Goal: Information Seeking & Learning: Learn about a topic

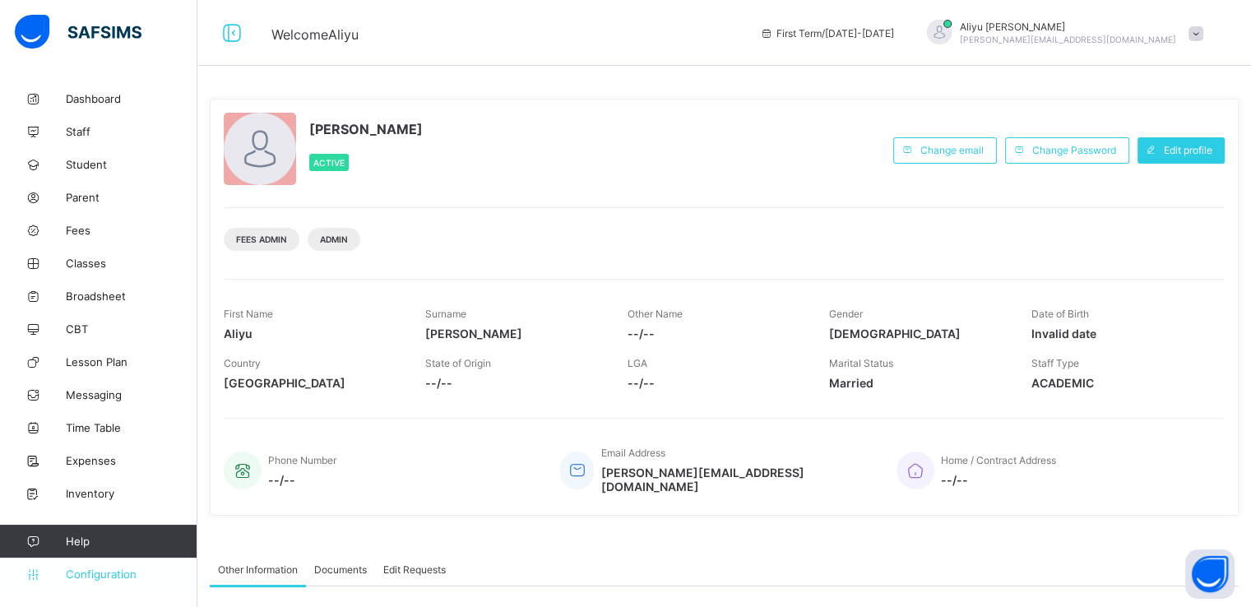
click at [95, 572] on span "Configuration" at bounding box center [131, 574] width 131 height 13
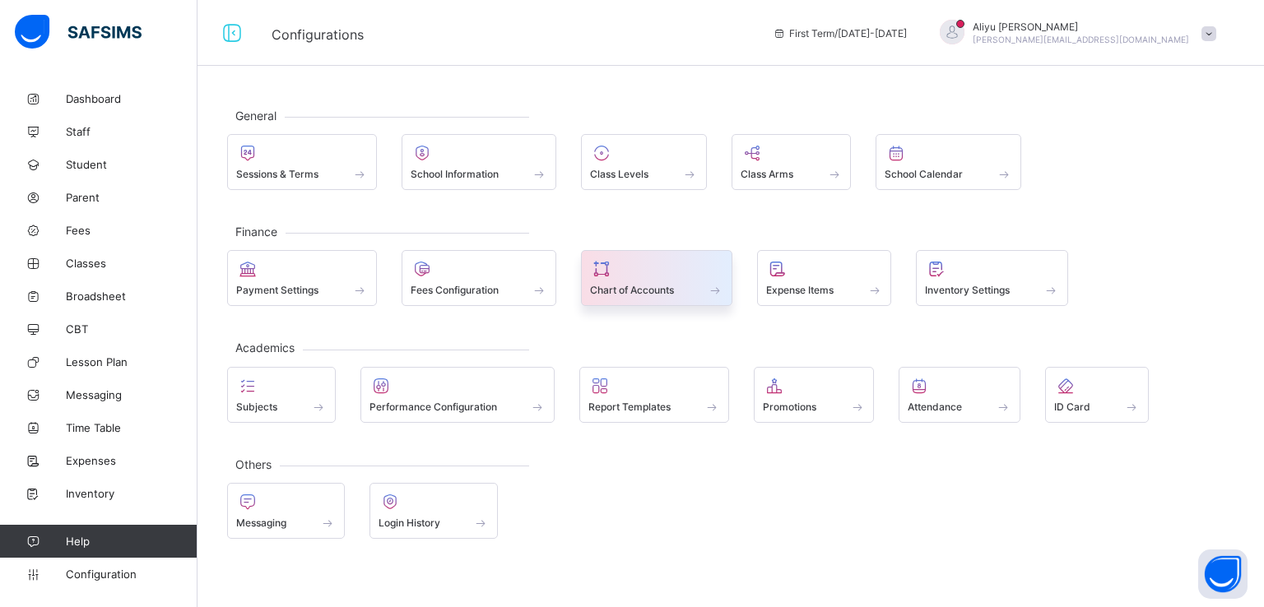
click at [666, 294] on span "Chart of Accounts" at bounding box center [632, 290] width 84 height 12
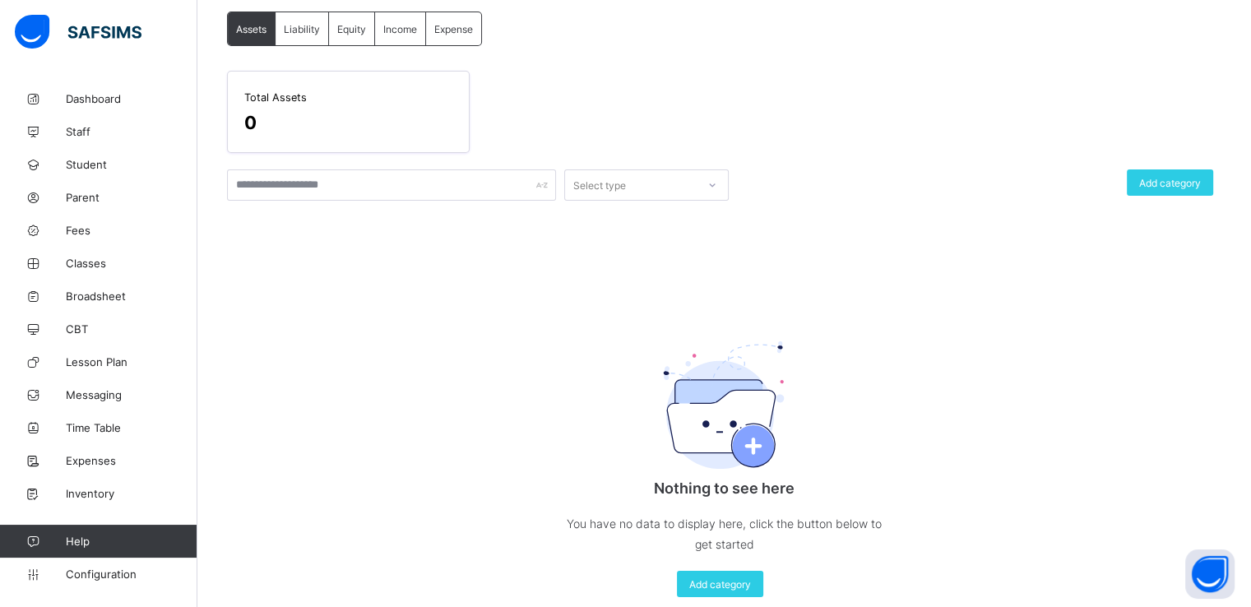
scroll to position [125, 0]
click at [1165, 178] on span "Add category" at bounding box center [1171, 182] width 62 height 12
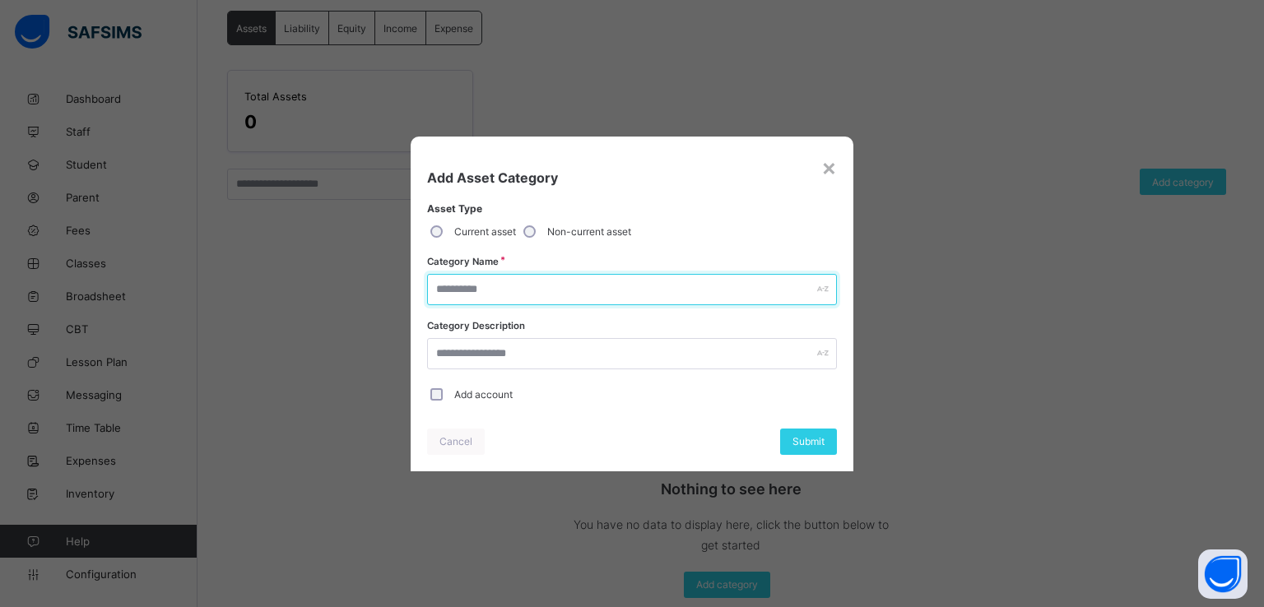
click at [520, 287] on input "text" at bounding box center [632, 289] width 410 height 31
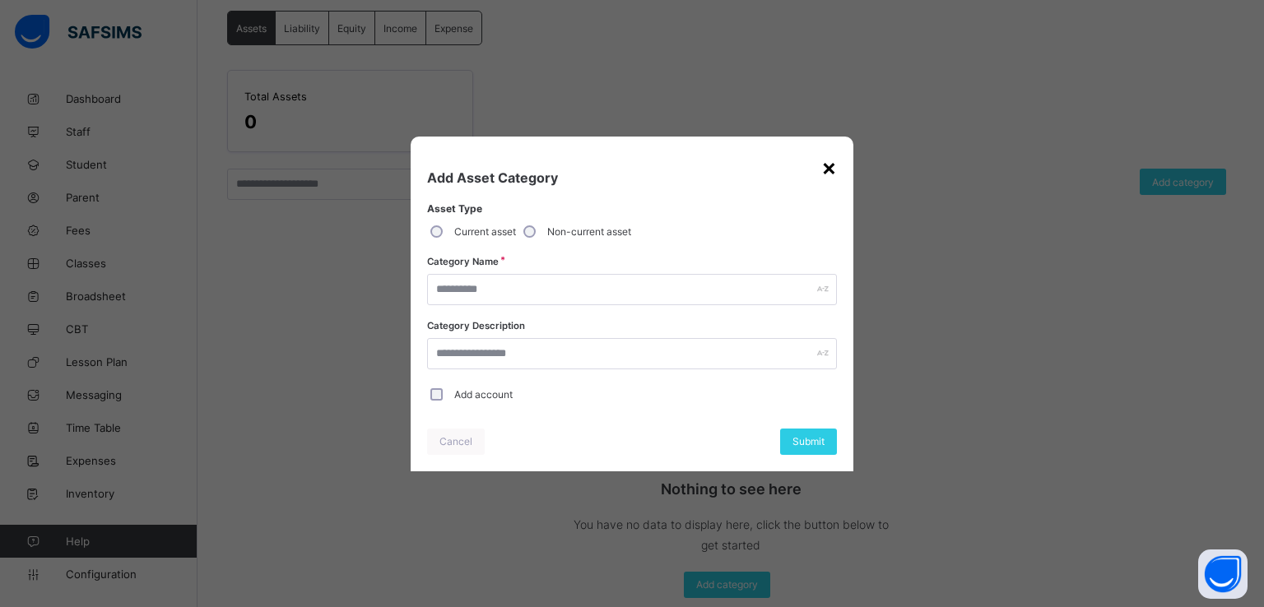
click at [829, 164] on div "×" at bounding box center [829, 167] width 16 height 28
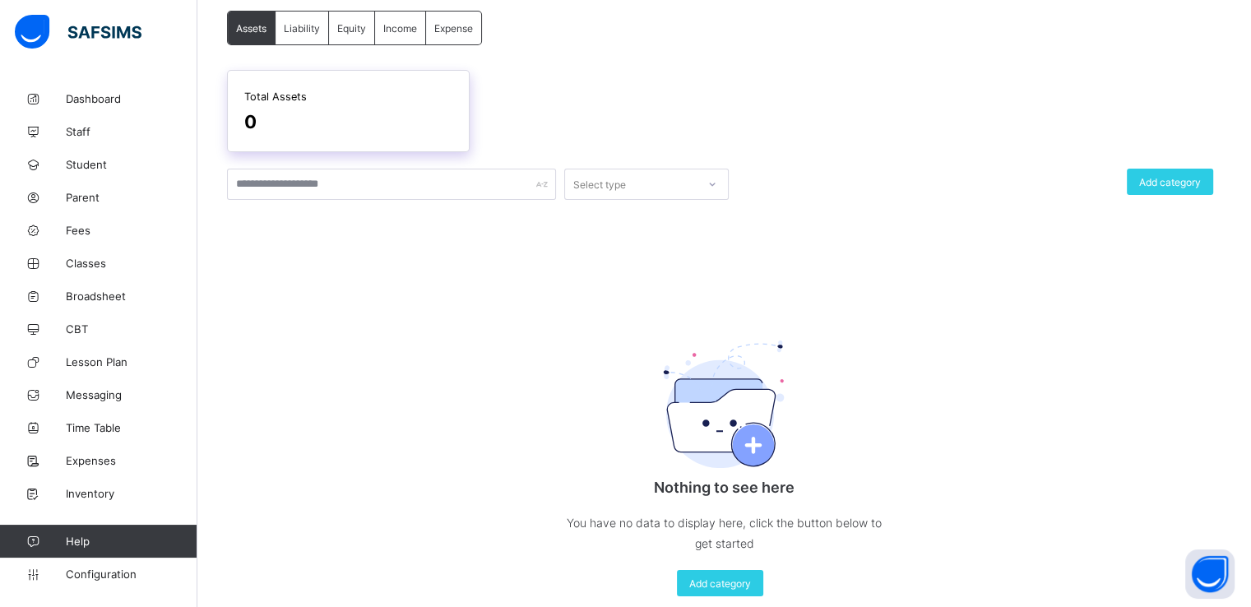
scroll to position [0, 0]
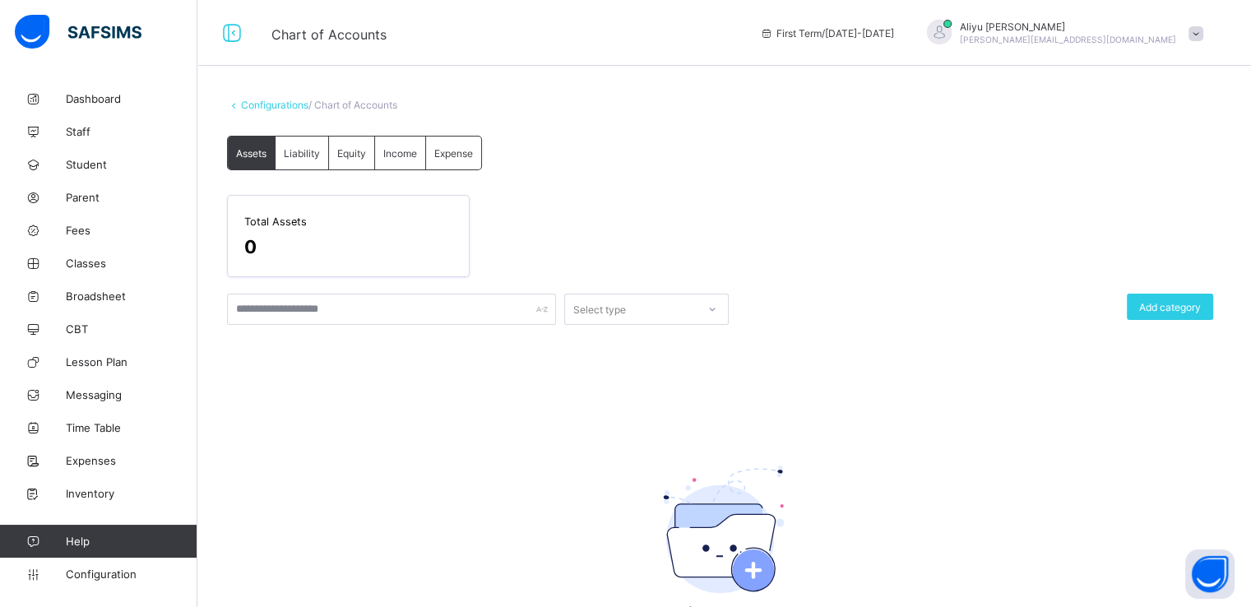
click at [253, 102] on link "Configurations" at bounding box center [274, 105] width 67 height 12
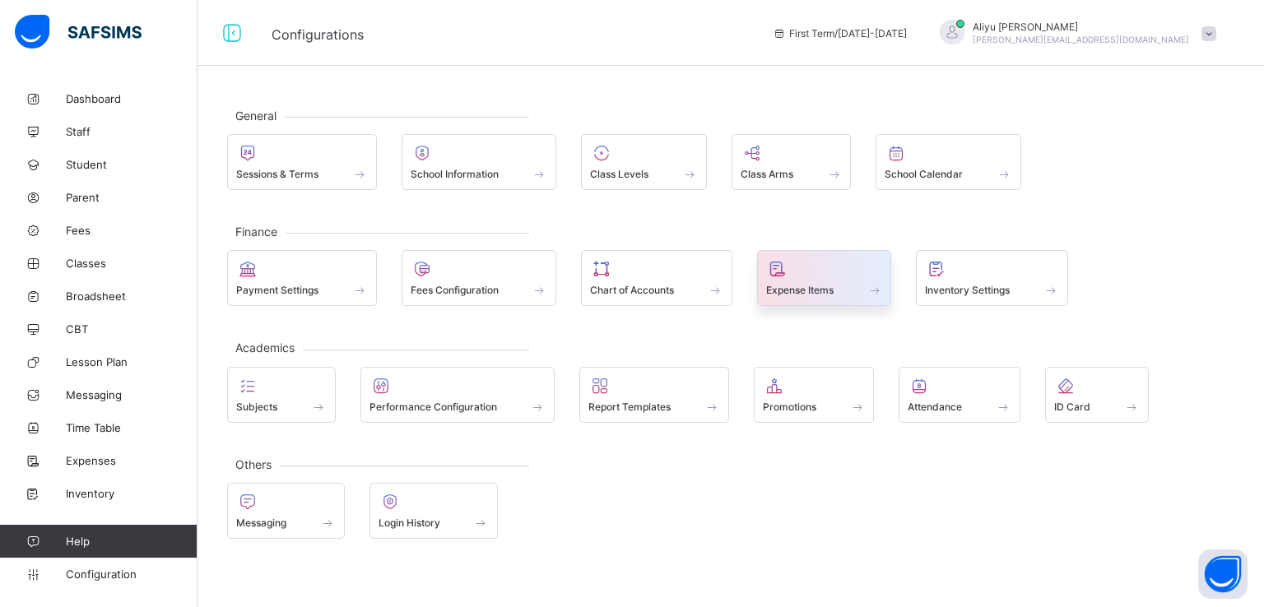
click at [821, 286] on span "Expense Items" at bounding box center [799, 290] width 67 height 12
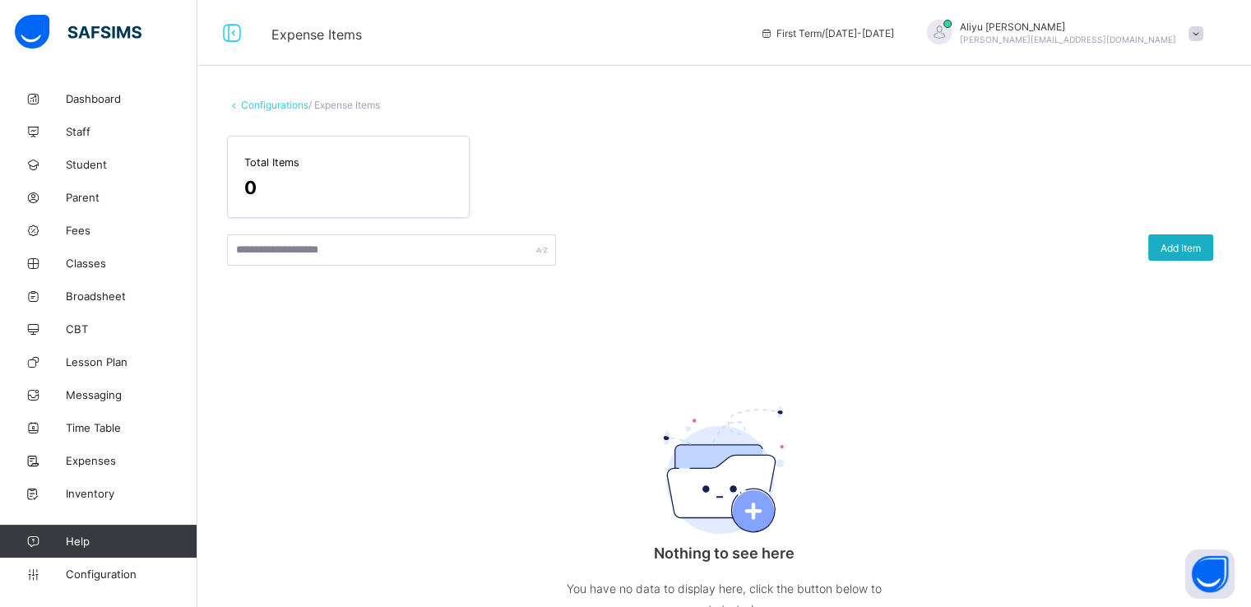
scroll to position [90, 0]
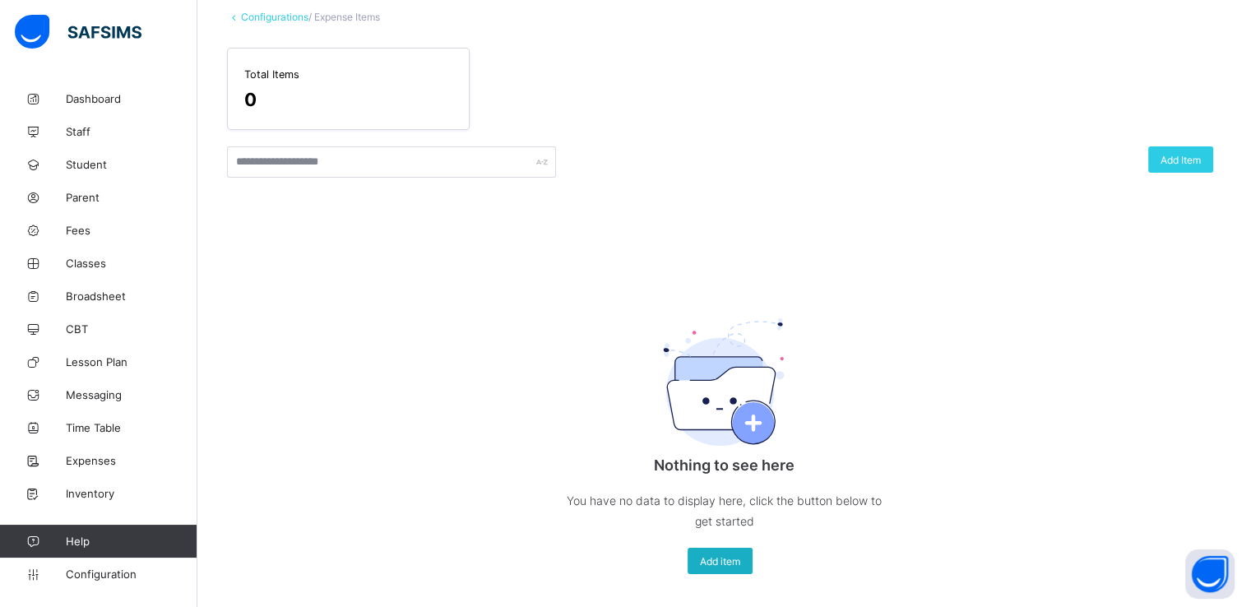
click at [727, 565] on span "Add item" at bounding box center [720, 561] width 40 height 12
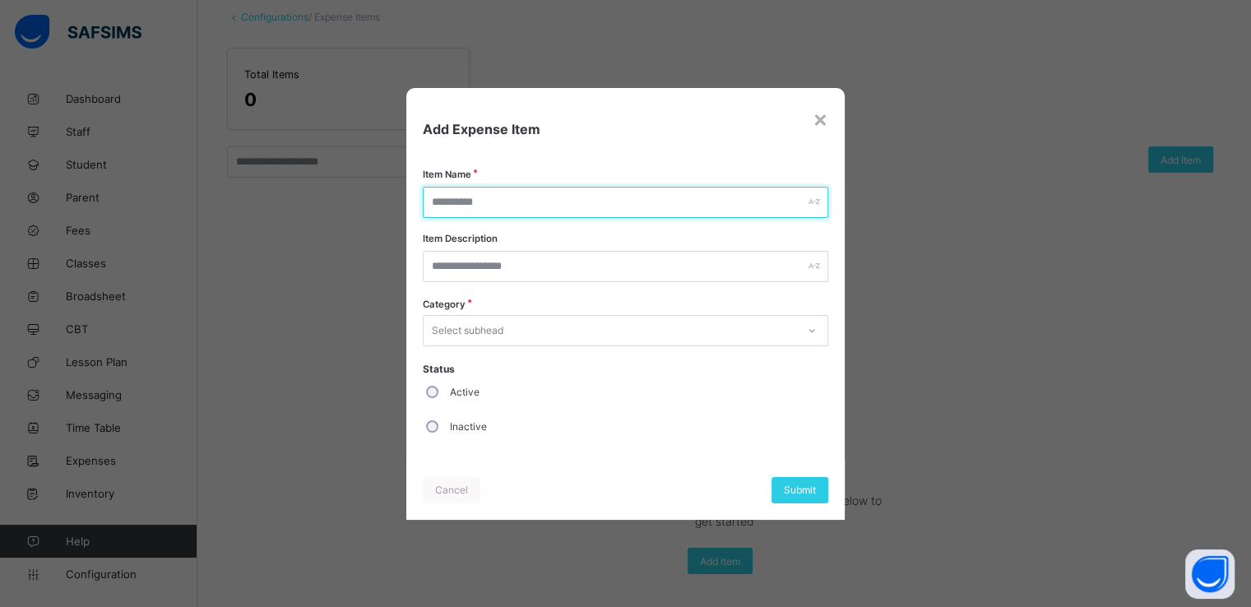
click at [564, 202] on input "text" at bounding box center [625, 202] width 405 height 31
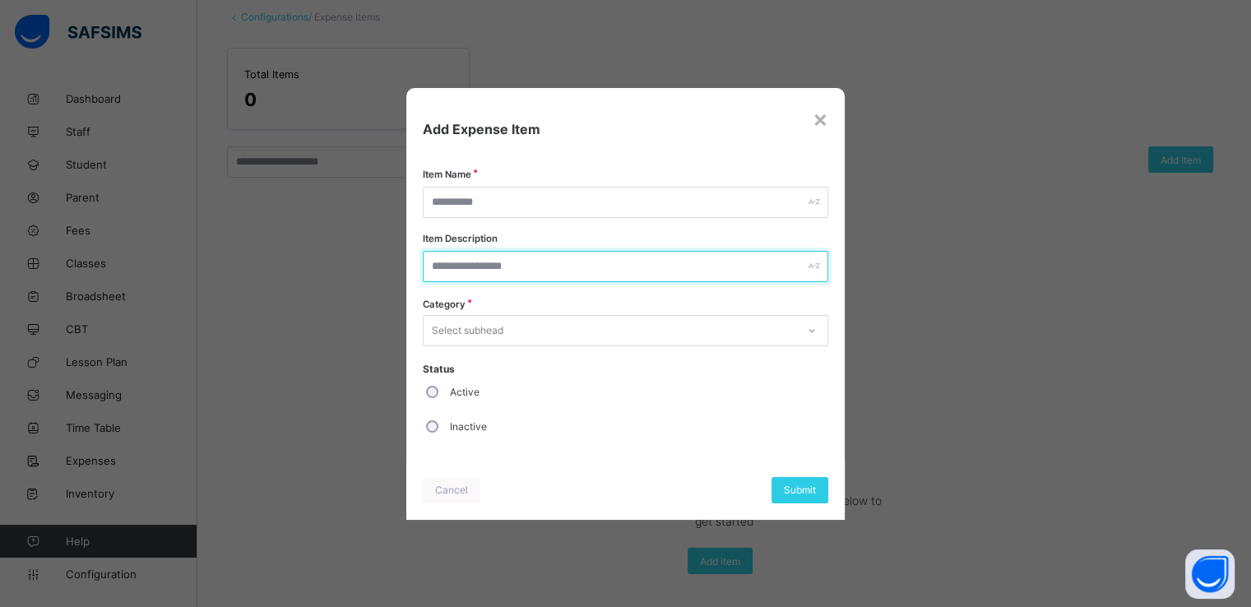
click at [489, 280] on input "text" at bounding box center [625, 266] width 405 height 31
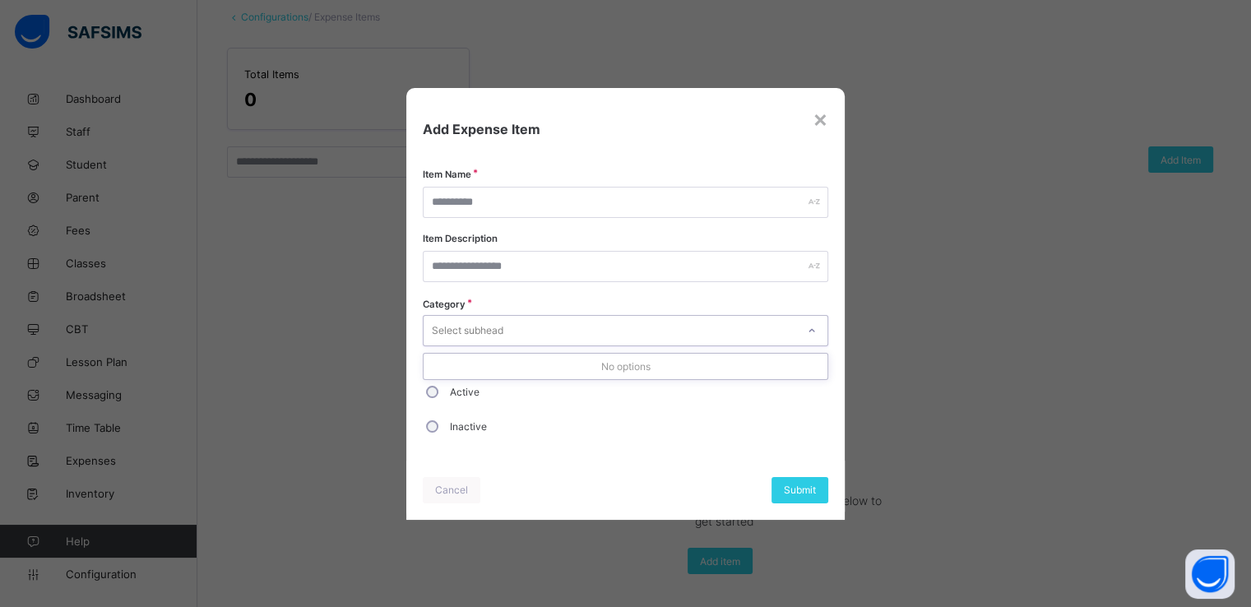
click at [476, 331] on div "Select subhead" at bounding box center [468, 330] width 72 height 31
click at [555, 298] on div "Item Name Item Description Category Select subhead Status Active Inactive" at bounding box center [625, 316] width 405 height 258
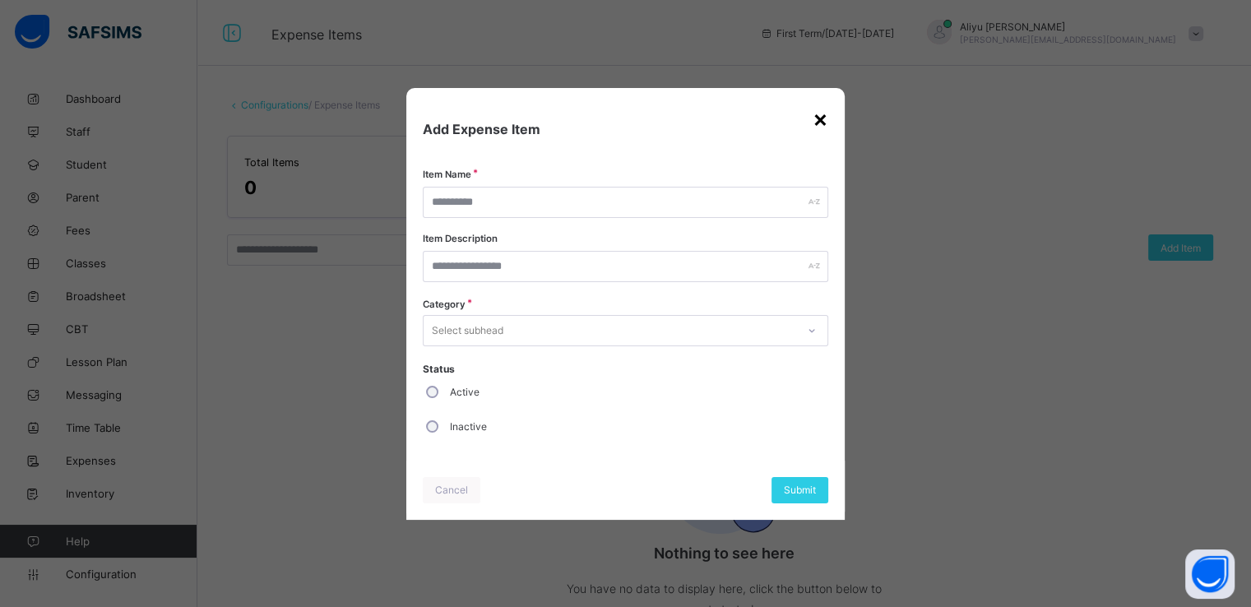
click at [821, 122] on div "×" at bounding box center [821, 118] width 16 height 28
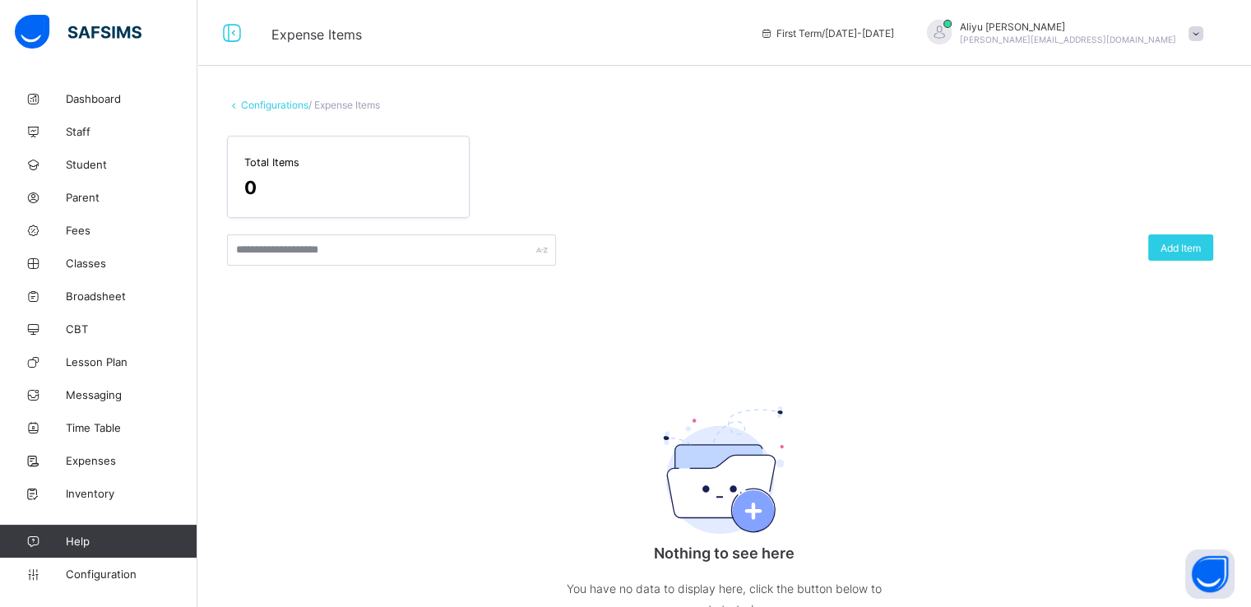
click at [254, 109] on link "Configurations" at bounding box center [274, 105] width 67 height 12
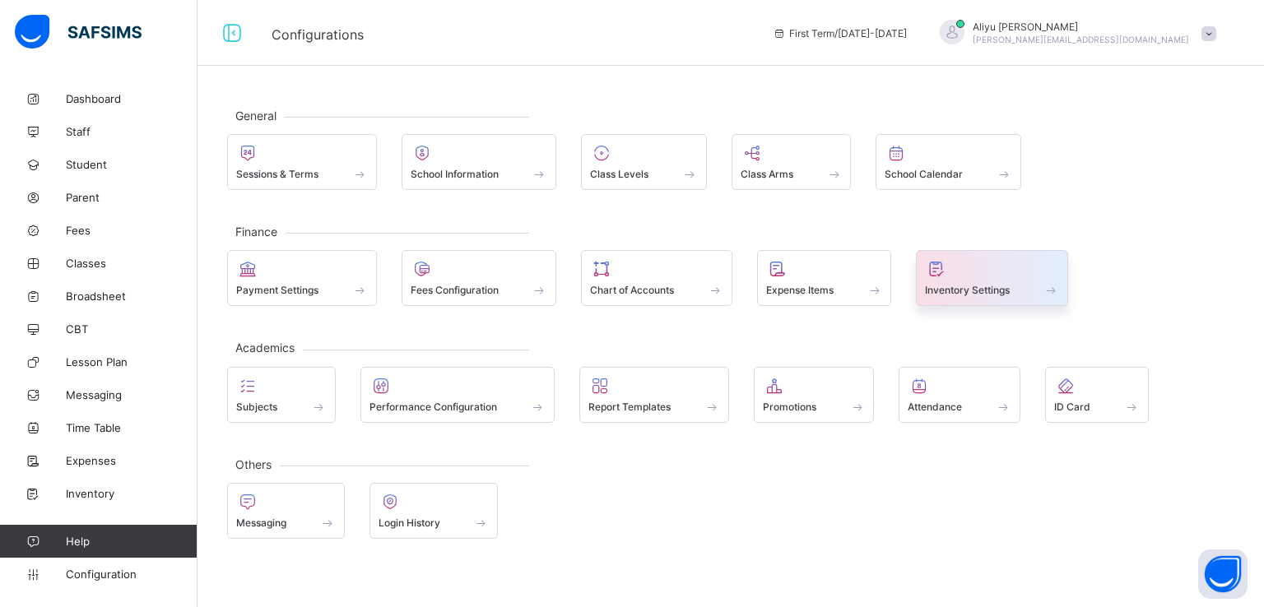
click at [971, 290] on span "Inventory Settings" at bounding box center [967, 290] width 85 height 12
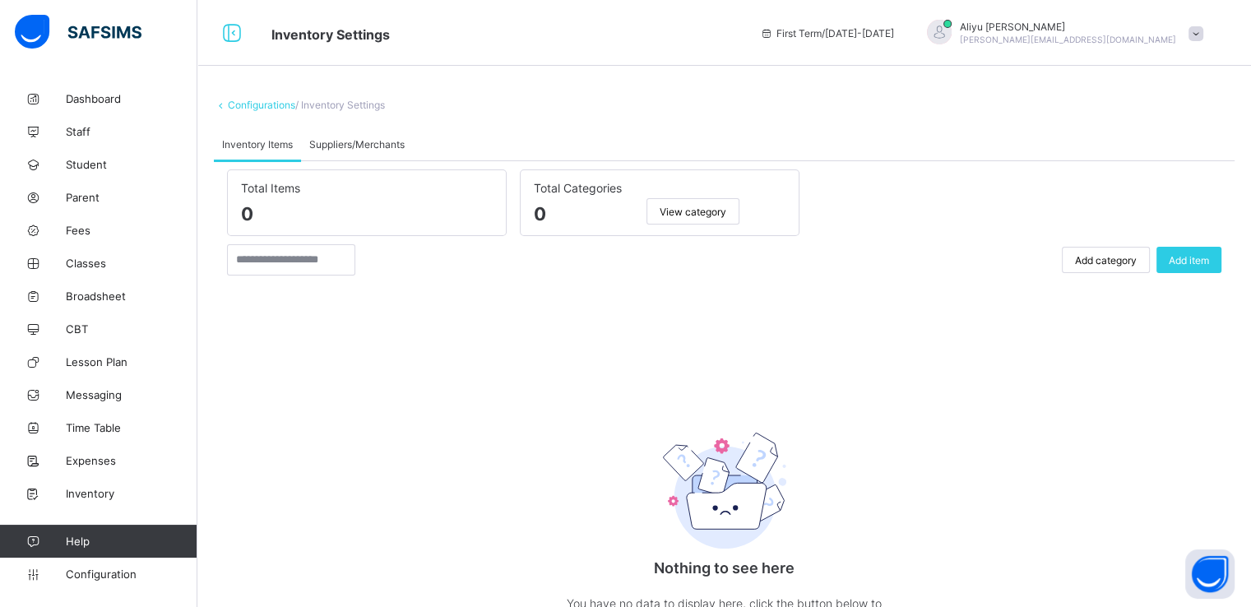
click at [336, 143] on span "Suppliers/Merchants" at bounding box center [356, 144] width 95 height 12
click at [247, 148] on span "Inventory Items" at bounding box center [257, 144] width 71 height 12
click at [694, 211] on span "View category" at bounding box center [693, 212] width 67 height 12
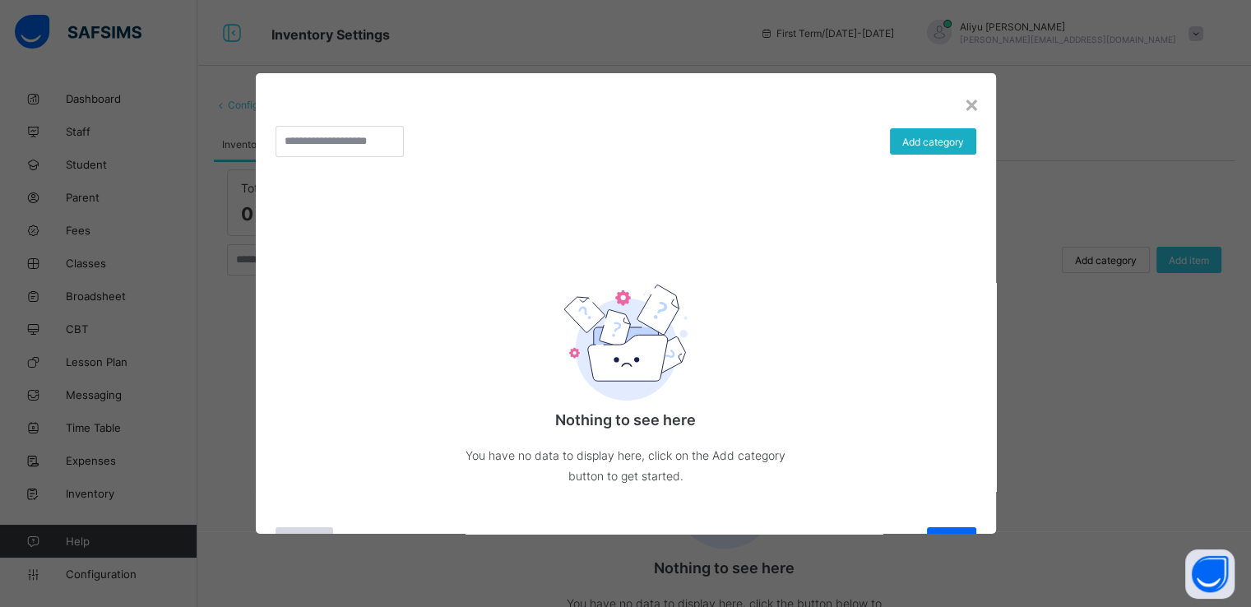
click at [918, 138] on span "Add category" at bounding box center [934, 142] width 62 height 12
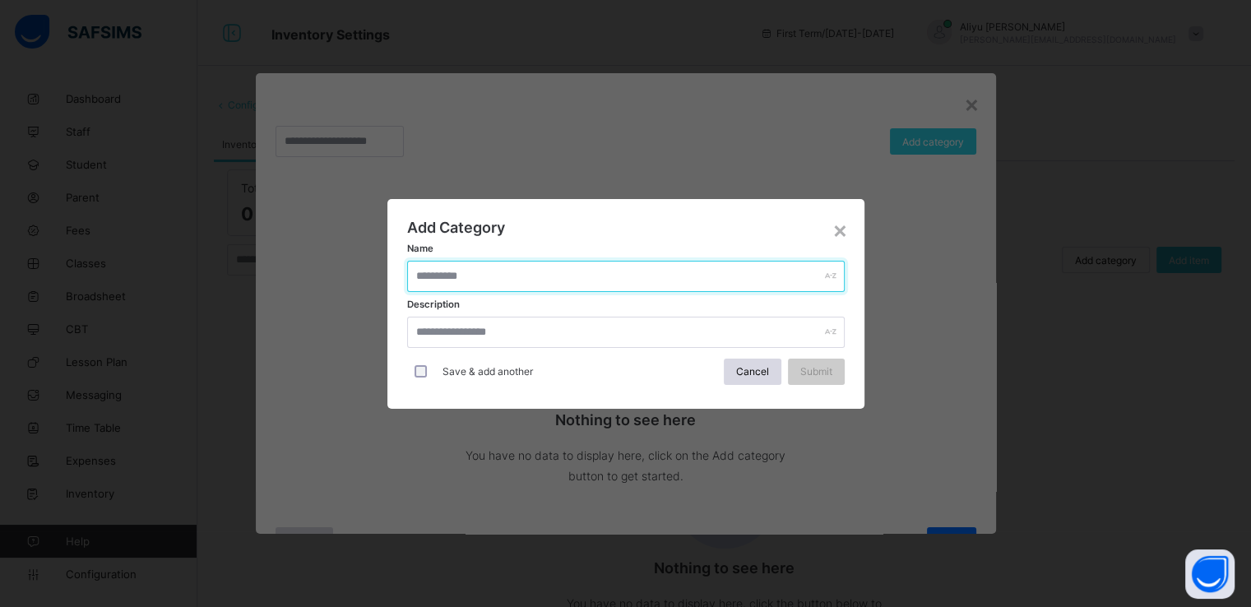
click at [703, 274] on input "text" at bounding box center [626, 276] width 438 height 31
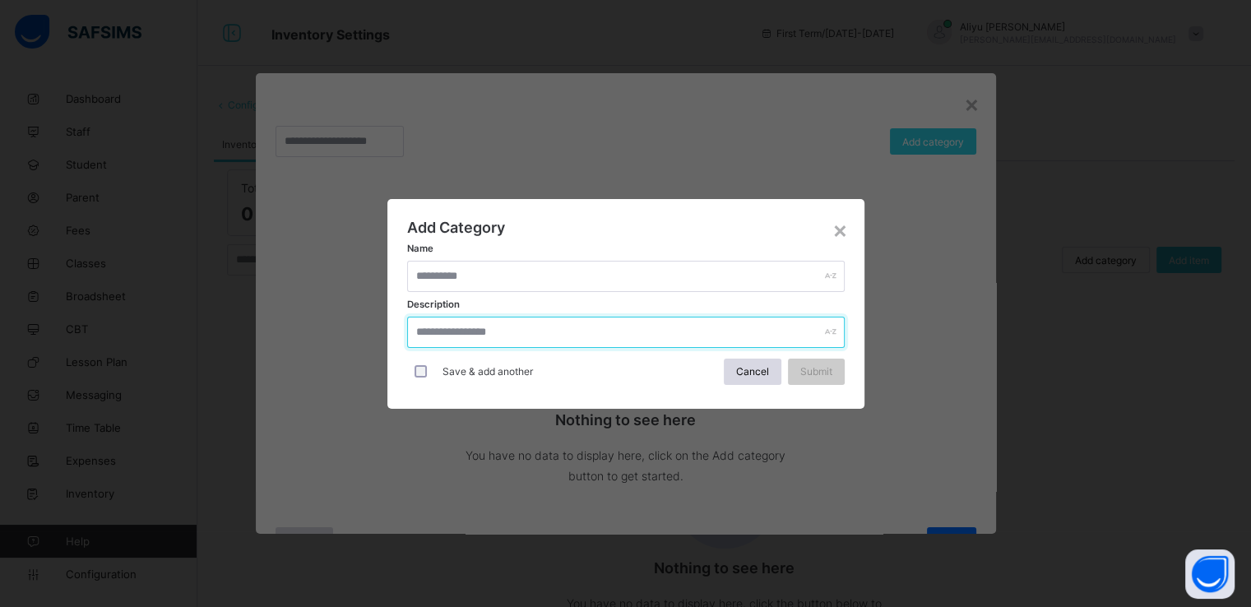
click at [634, 341] on input "text" at bounding box center [626, 332] width 438 height 31
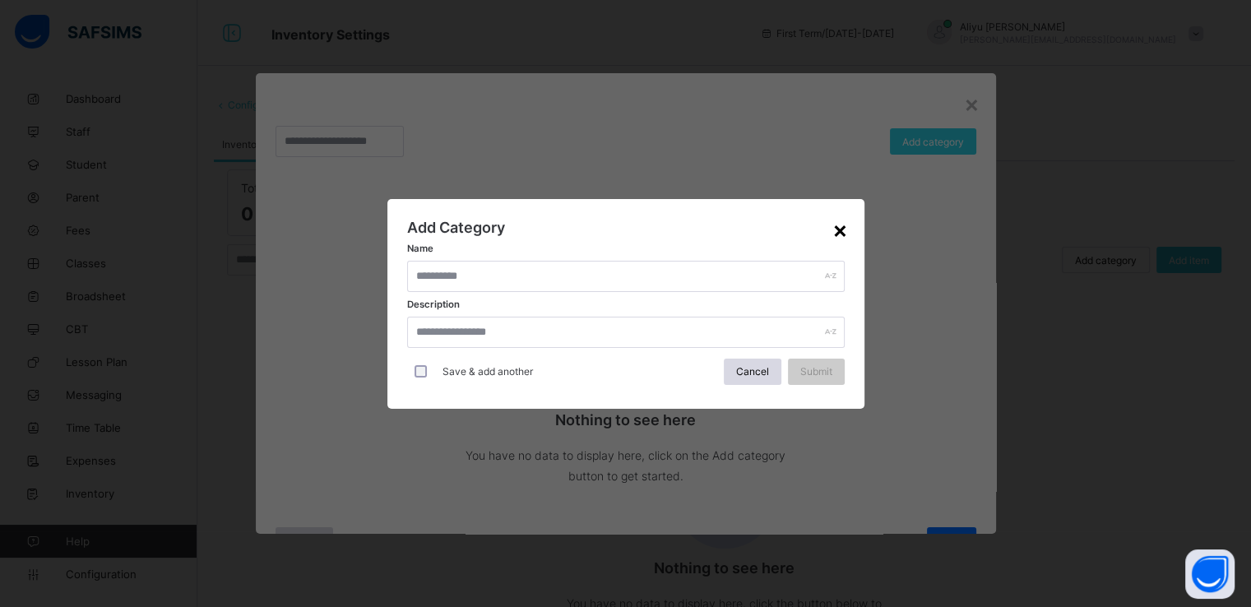
click at [833, 229] on div "×" at bounding box center [841, 230] width 16 height 28
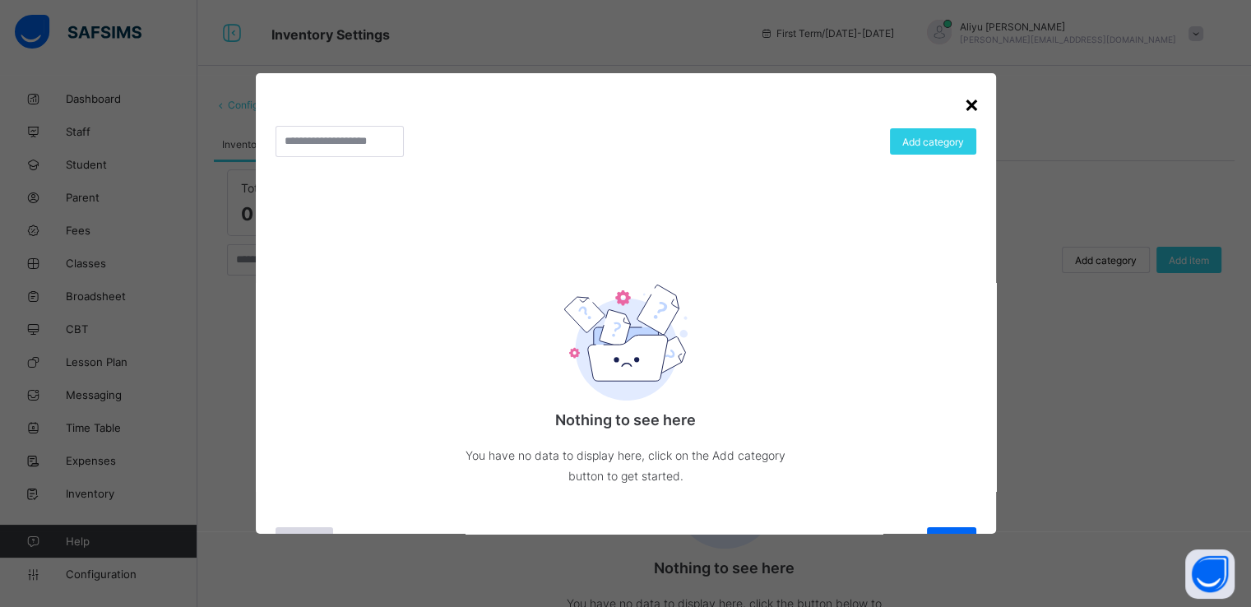
click at [964, 102] on div "×" at bounding box center [972, 104] width 16 height 28
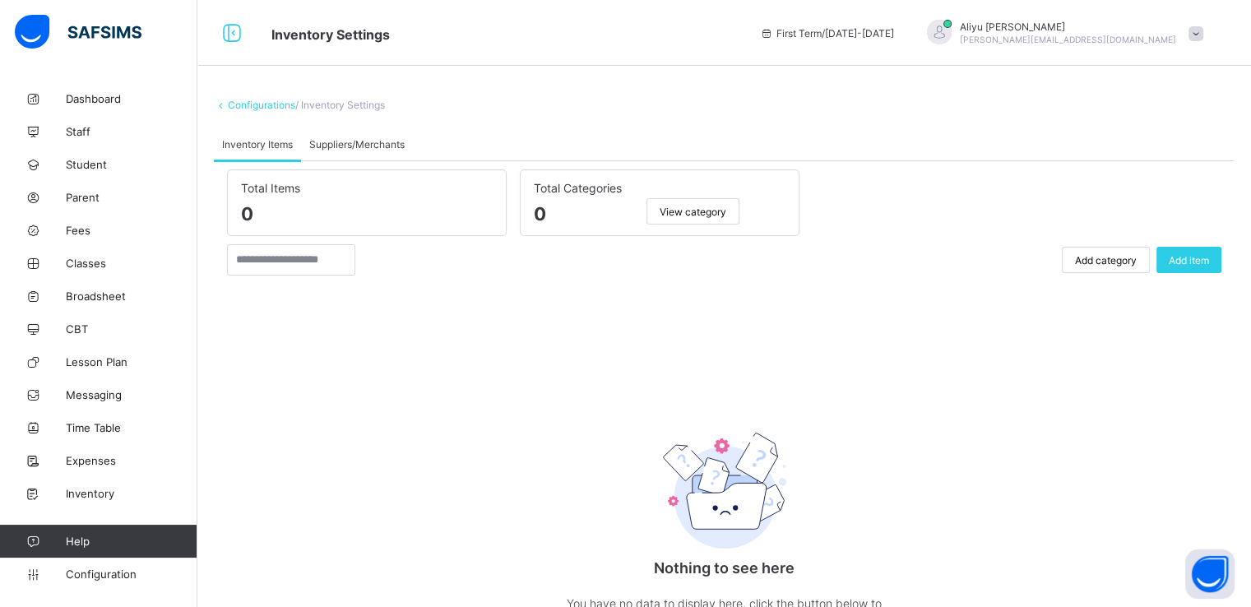
click at [1112, 258] on span "Add category" at bounding box center [1106, 260] width 62 height 12
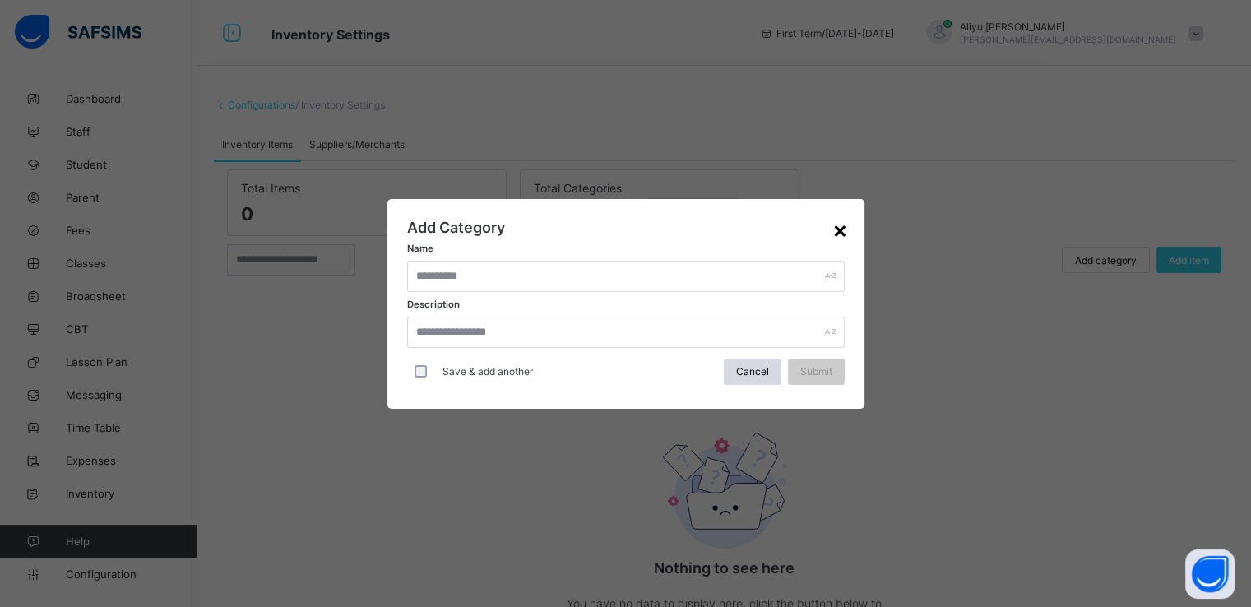
click at [838, 231] on div "×" at bounding box center [841, 230] width 16 height 28
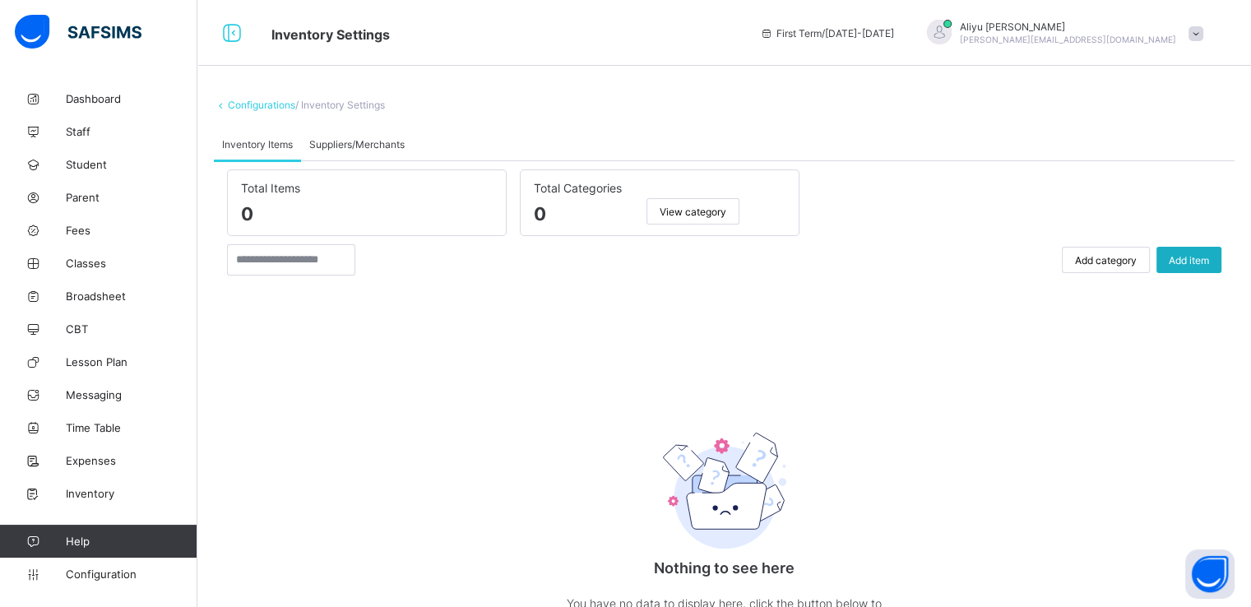
click at [1218, 269] on div "Add item" at bounding box center [1189, 260] width 65 height 26
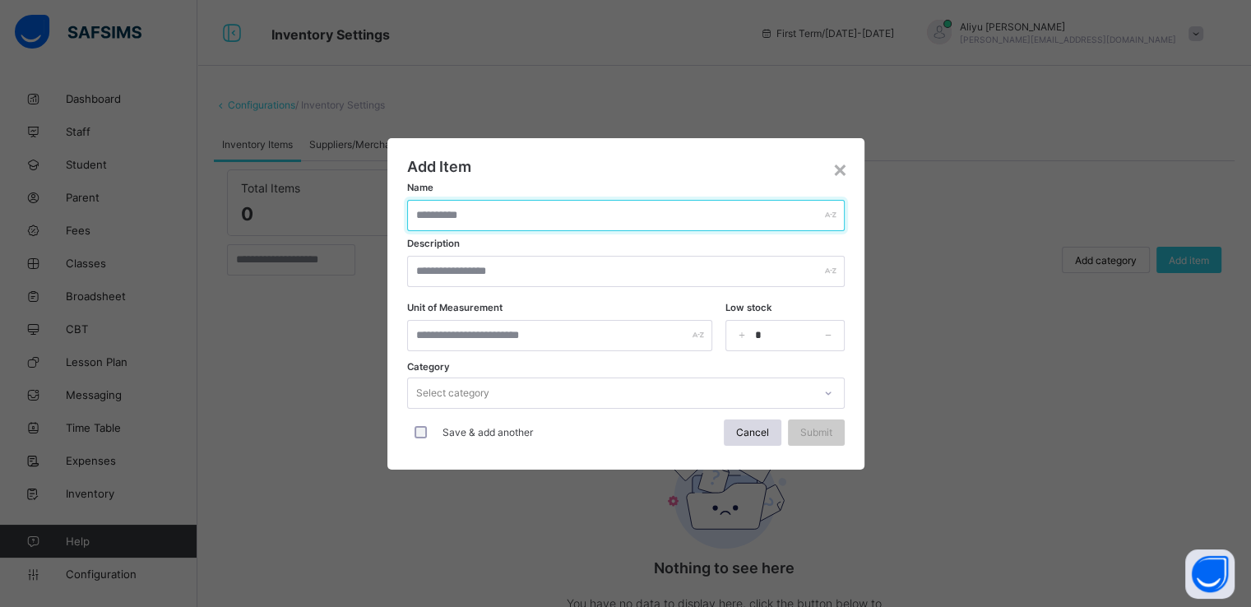
click at [538, 223] on input "text" at bounding box center [626, 215] width 438 height 31
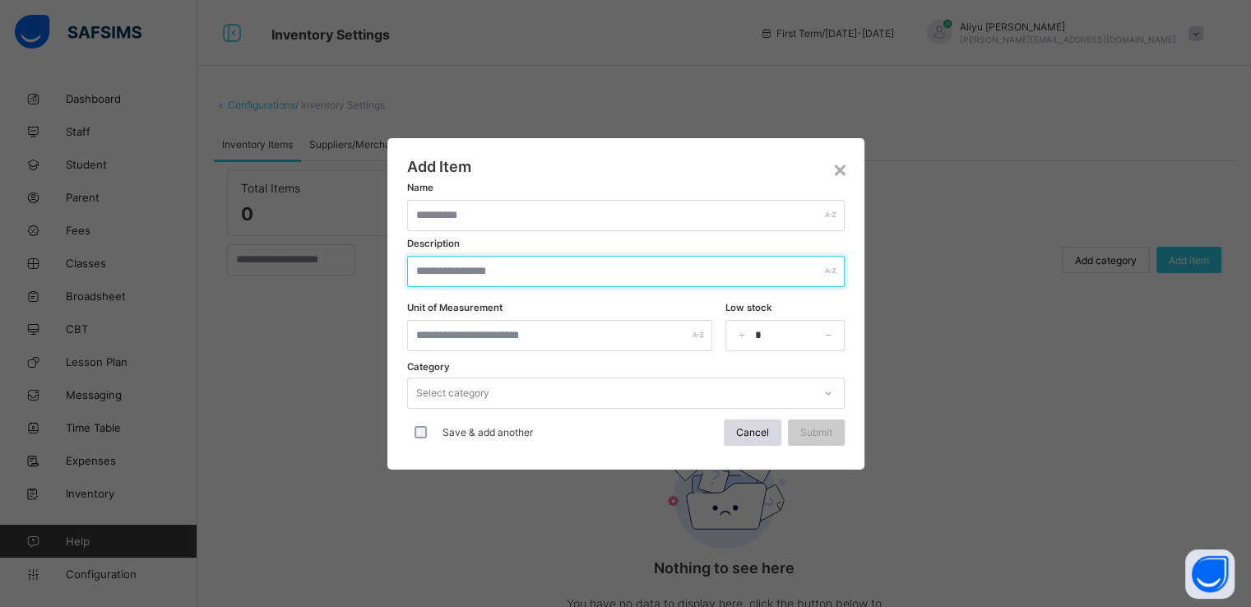
click at [522, 276] on input "text" at bounding box center [626, 271] width 438 height 31
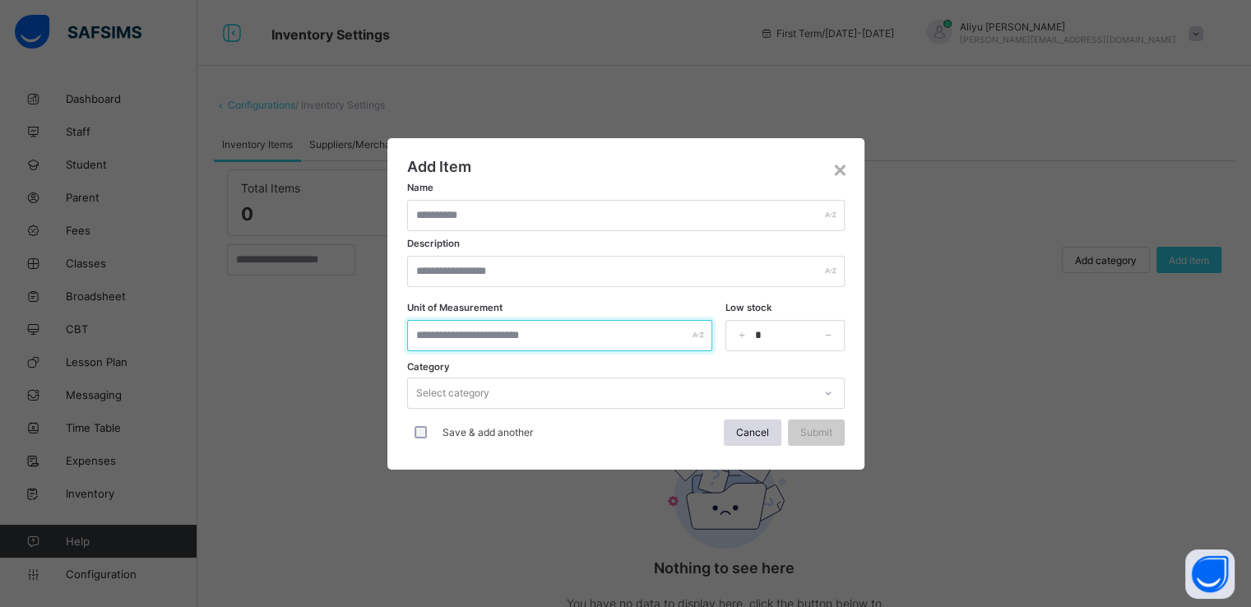
click at [530, 336] on input "text" at bounding box center [560, 335] width 306 height 31
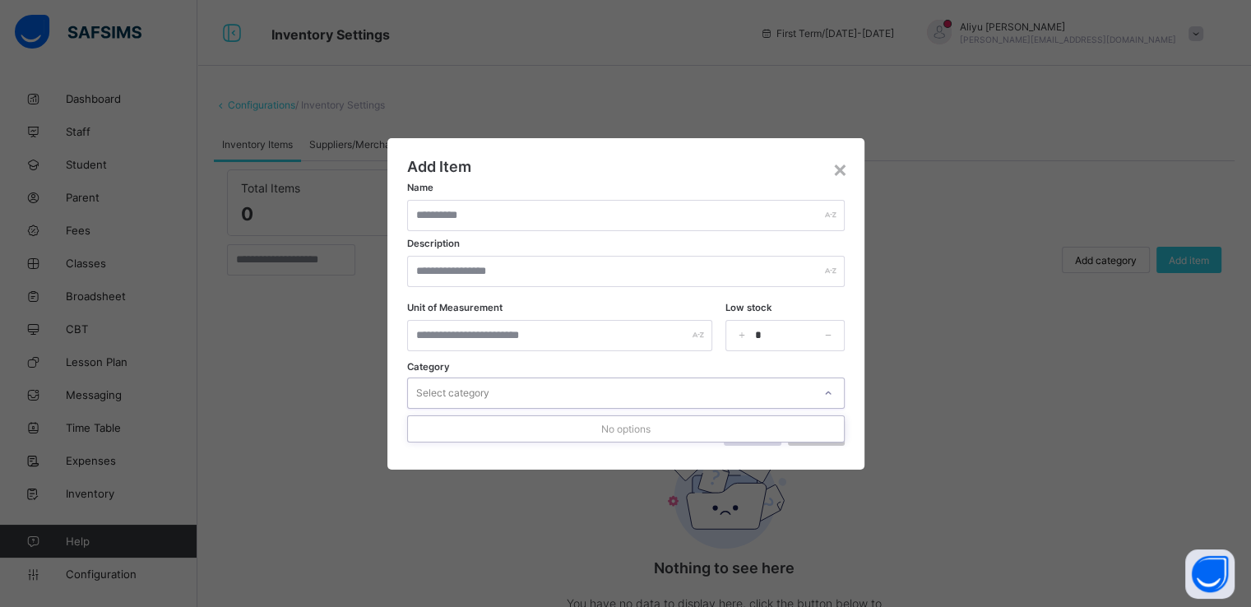
click at [532, 401] on div "Select category" at bounding box center [610, 393] width 405 height 23
click at [629, 168] on div "Add Item Name Description Unit of Measurement Low stock * Category Select categ…" at bounding box center [626, 304] width 438 height 292
click at [833, 176] on div "×" at bounding box center [841, 169] width 16 height 28
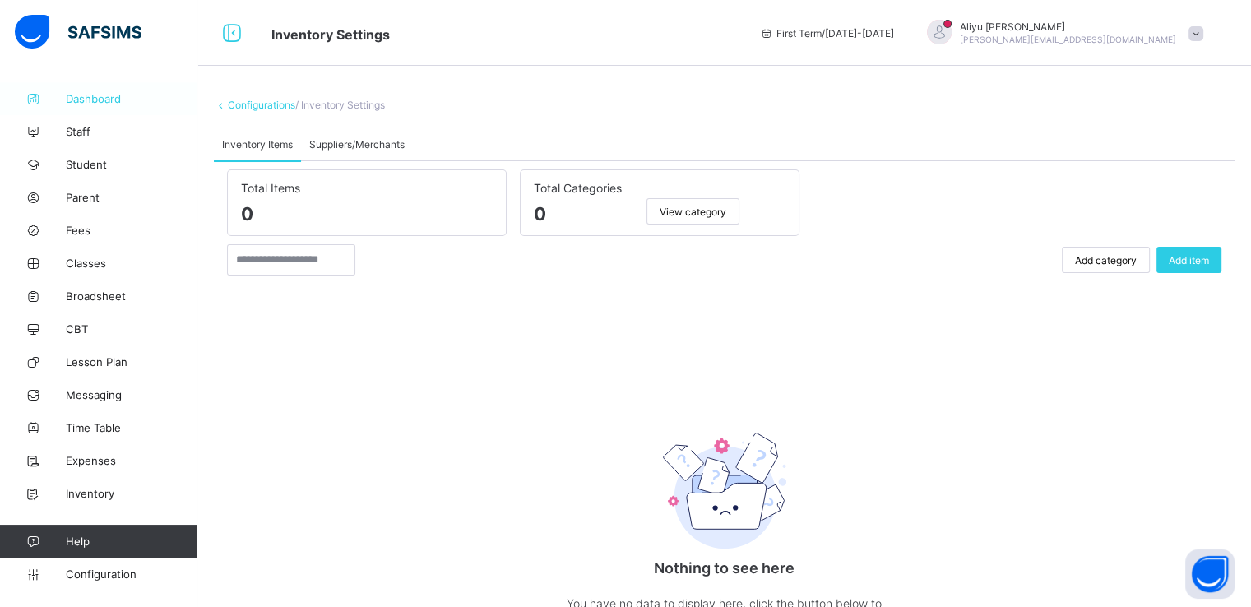
click at [81, 86] on link "Dashboard" at bounding box center [98, 98] width 197 height 33
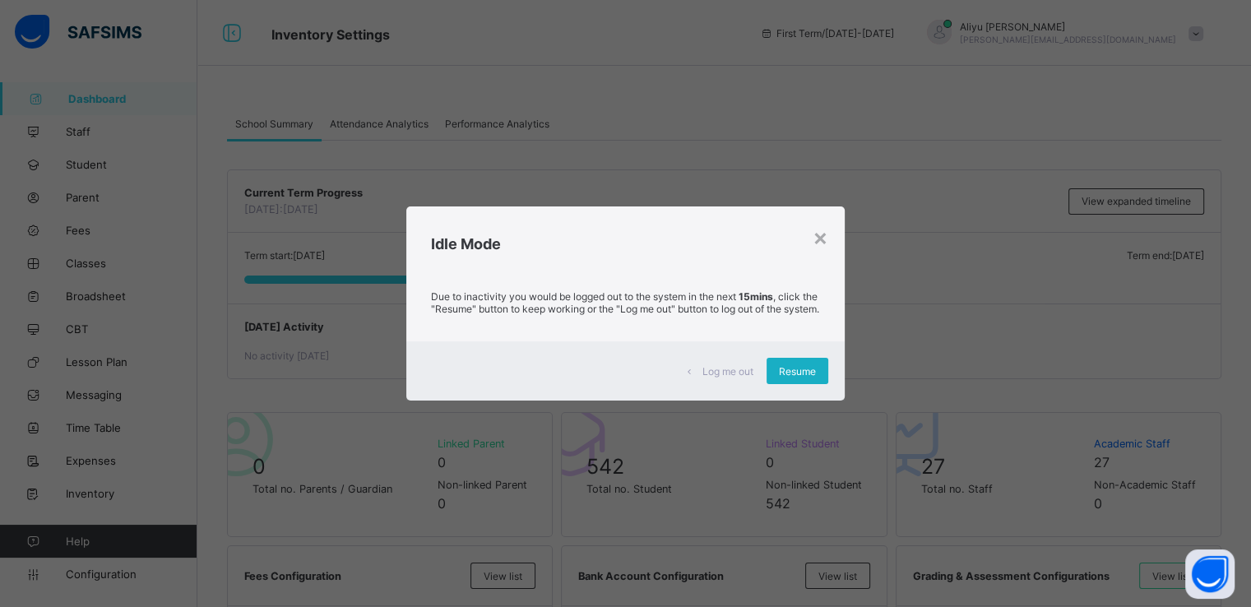
click at [798, 377] on span "Resume" at bounding box center [797, 371] width 37 height 12
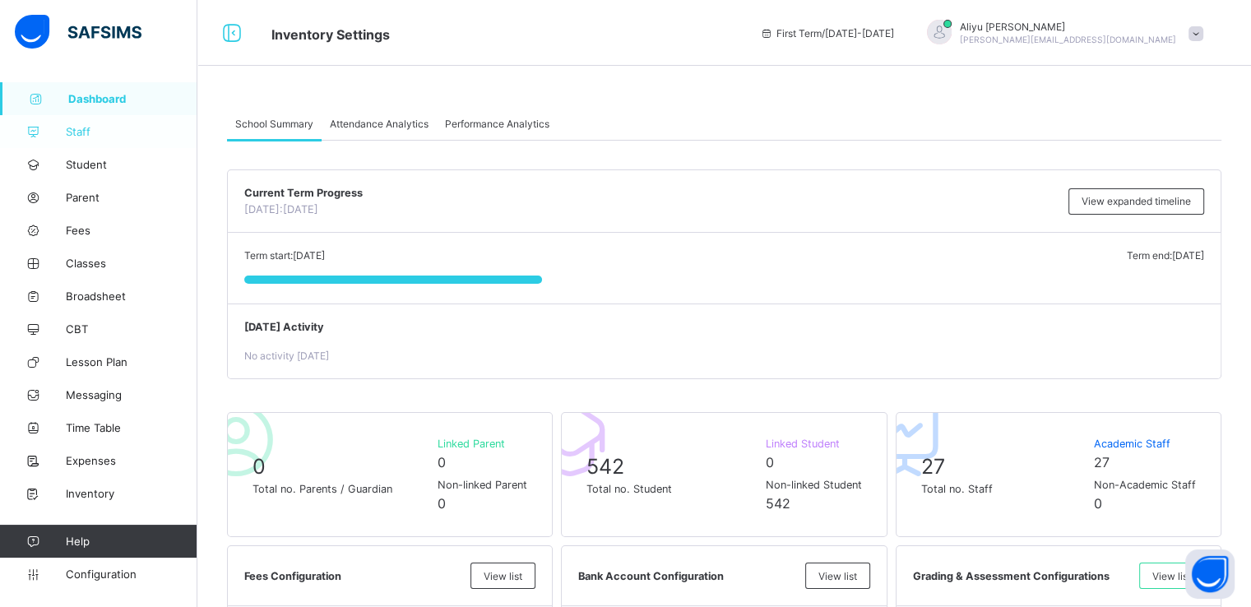
click at [79, 139] on link "Staff" at bounding box center [98, 131] width 197 height 33
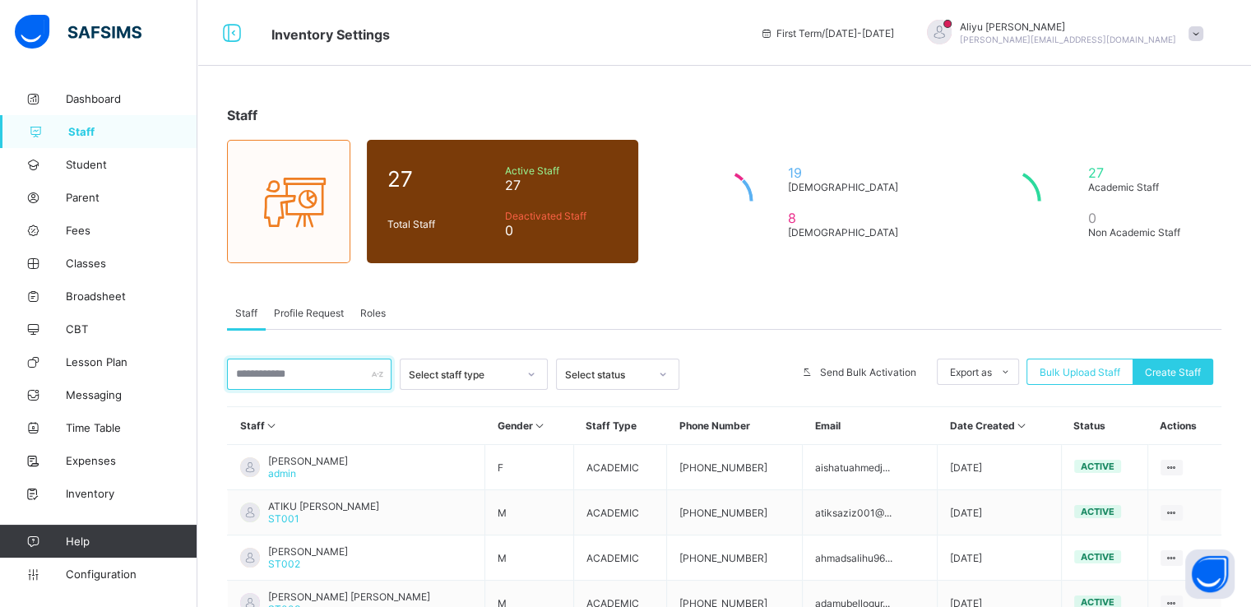
click at [313, 379] on input "text" at bounding box center [309, 374] width 165 height 31
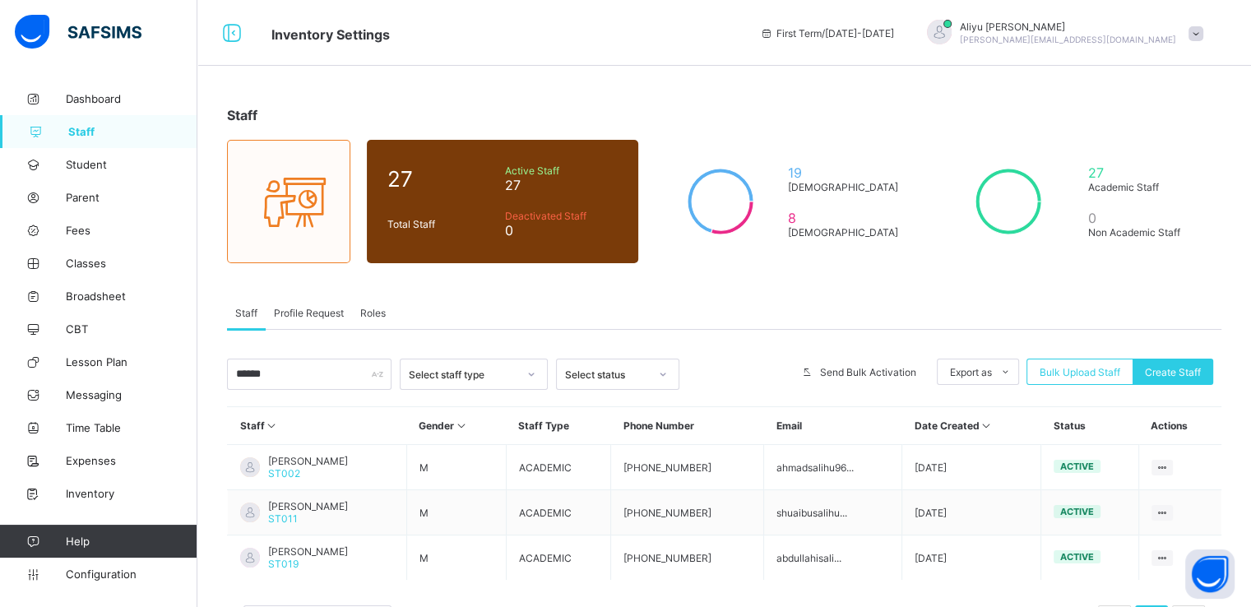
click at [652, 294] on div "Staff 27 Total Staff Active Staff 27 Deactivated Staff 0 19 Male 8 Female 27 Ac…" at bounding box center [724, 380] width 1054 height 597
click at [305, 360] on input "******" at bounding box center [309, 374] width 165 height 31
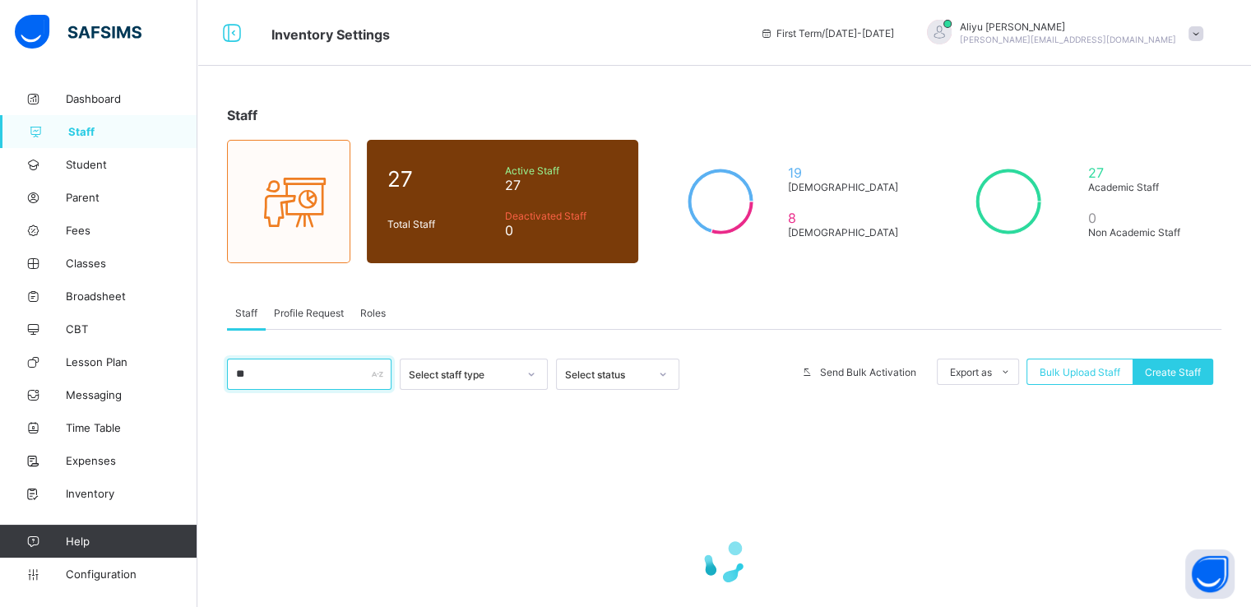
type input "*"
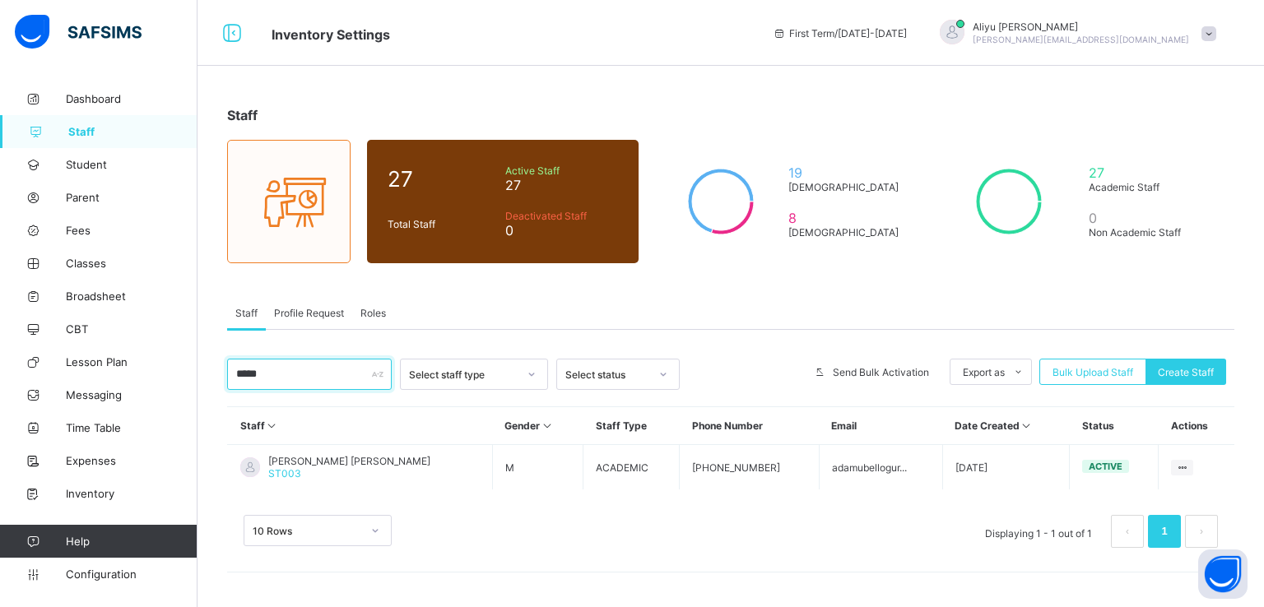
click at [326, 364] on input "*****" at bounding box center [309, 374] width 165 height 31
type input "*"
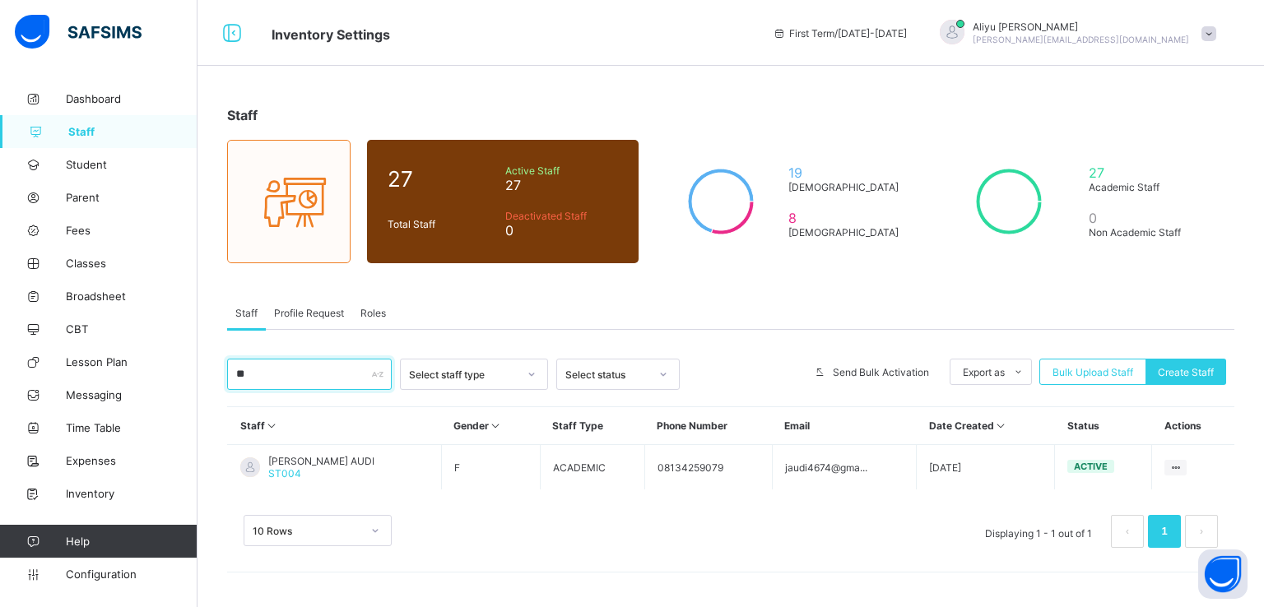
type input "*"
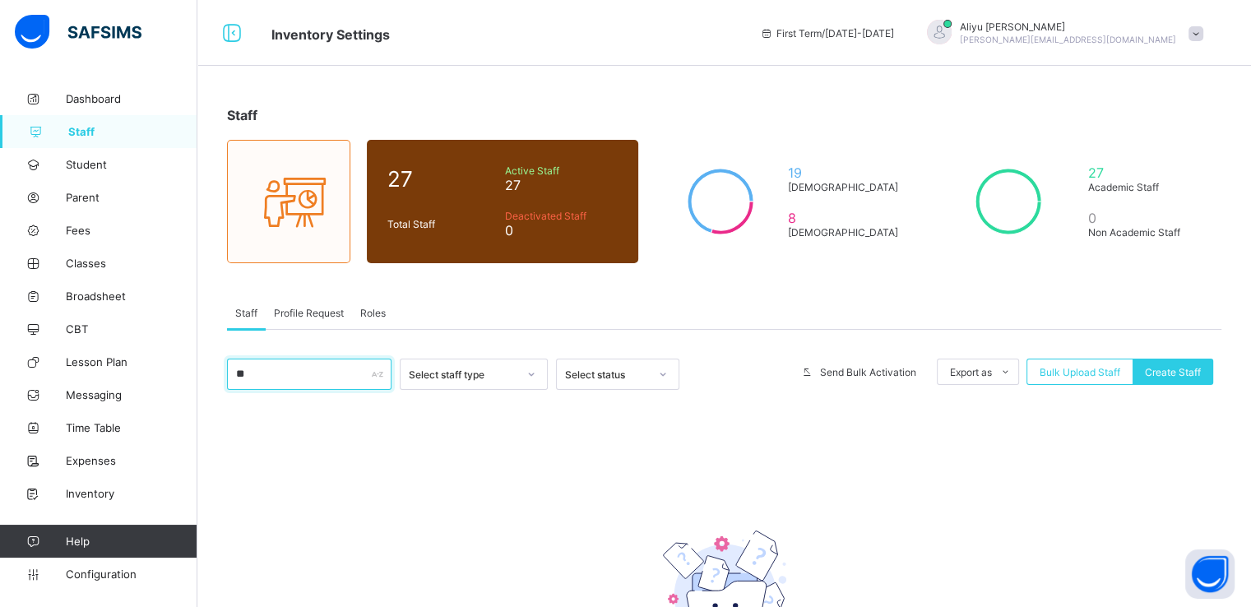
type input "*"
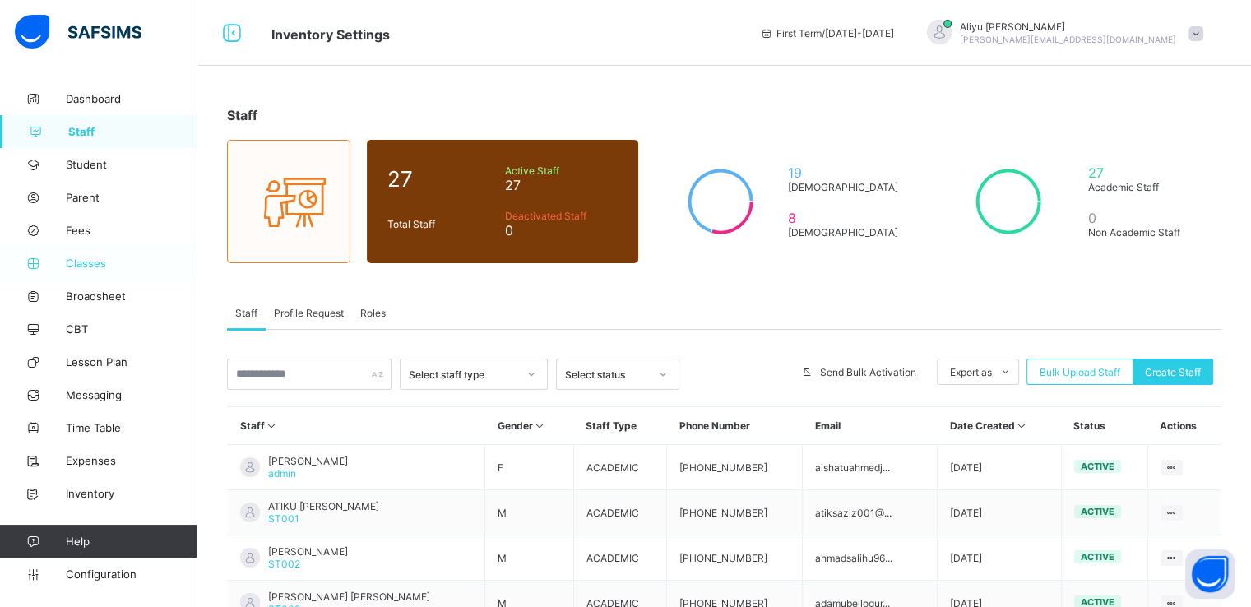
click at [87, 264] on span "Classes" at bounding box center [132, 263] width 132 height 13
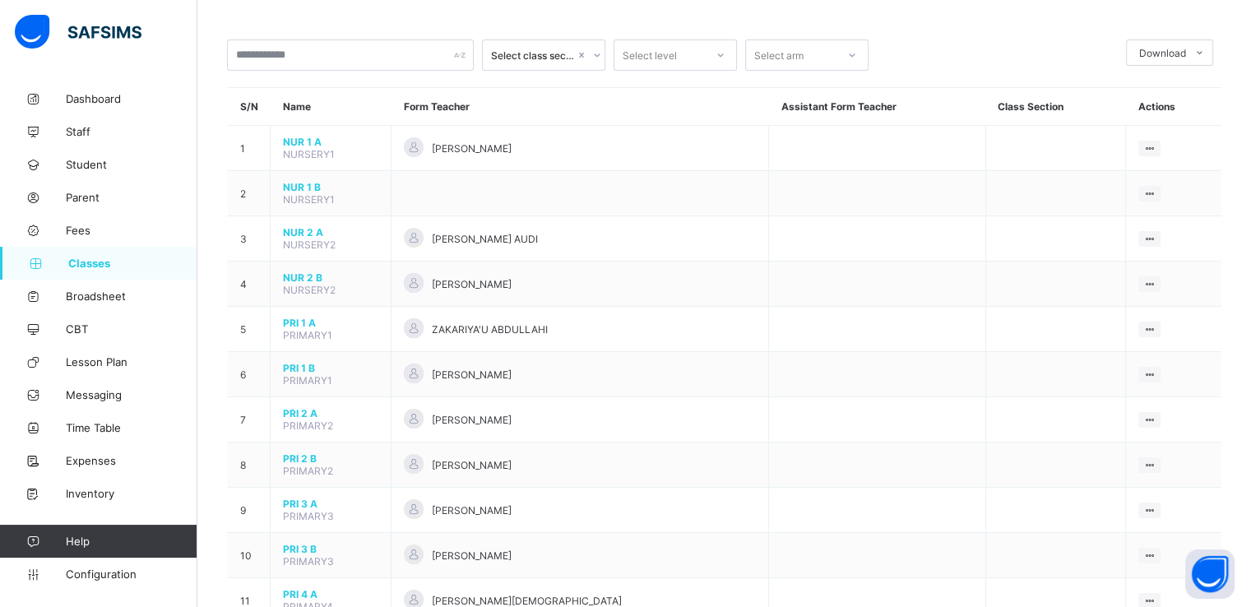
scroll to position [66, 0]
click at [90, 579] on span "Configuration" at bounding box center [131, 574] width 131 height 13
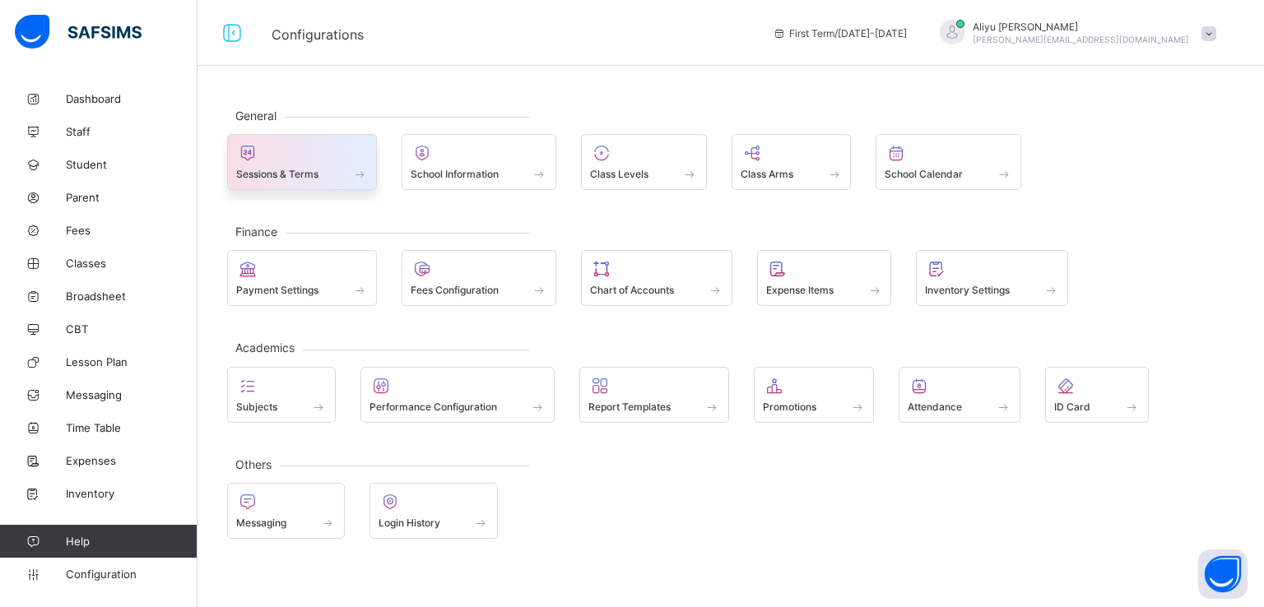
click at [313, 175] on span "Sessions & Terms" at bounding box center [277, 174] width 82 height 12
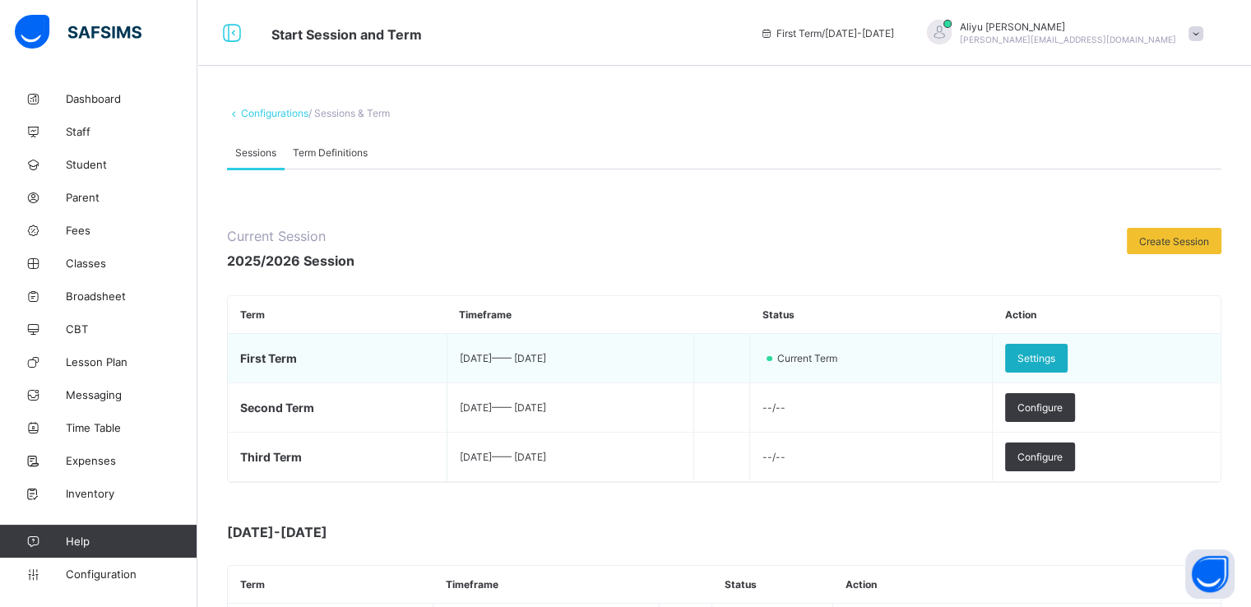
click at [1056, 356] on span "Settings" at bounding box center [1037, 358] width 38 height 12
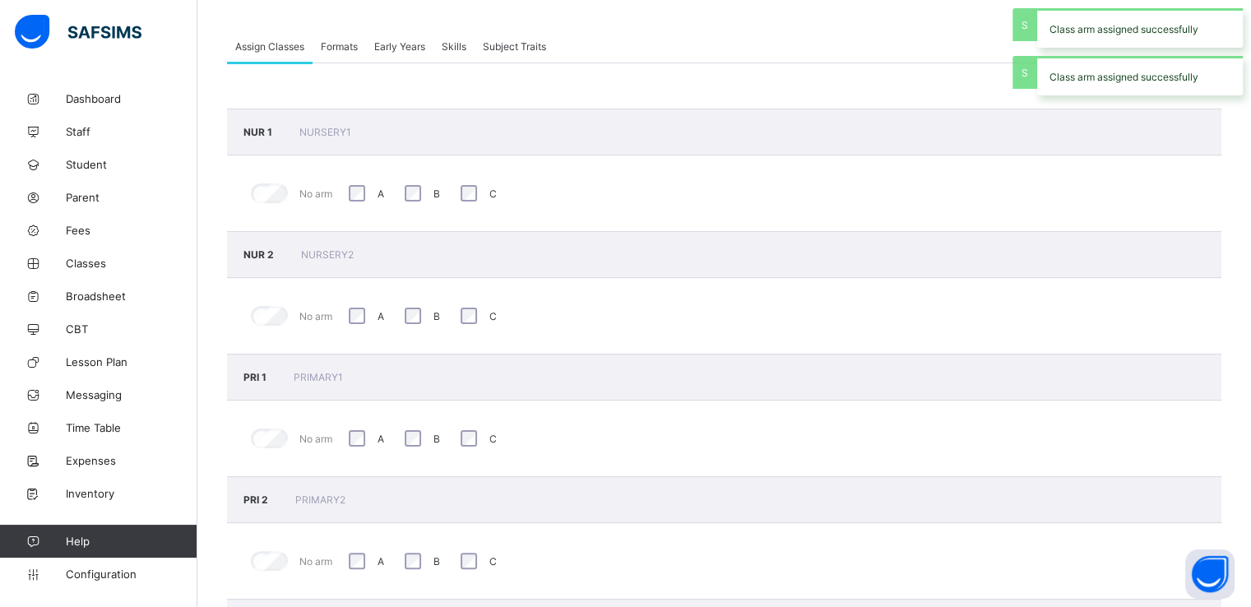
scroll to position [326, 0]
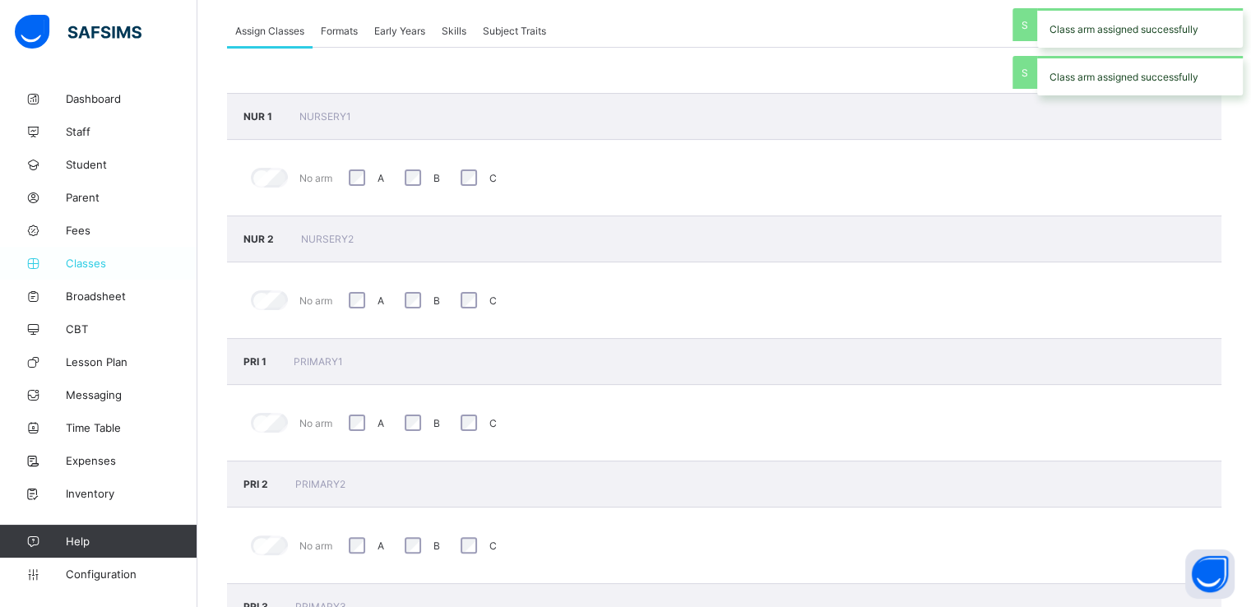
click at [79, 262] on span "Classes" at bounding box center [132, 263] width 132 height 13
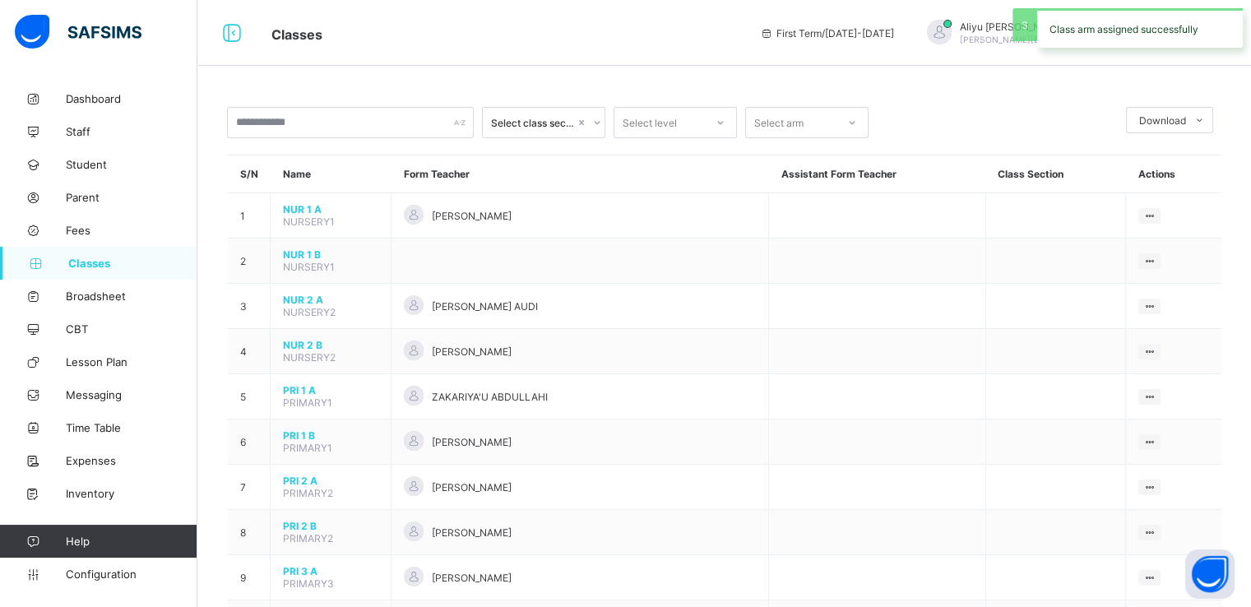
scroll to position [20, 0]
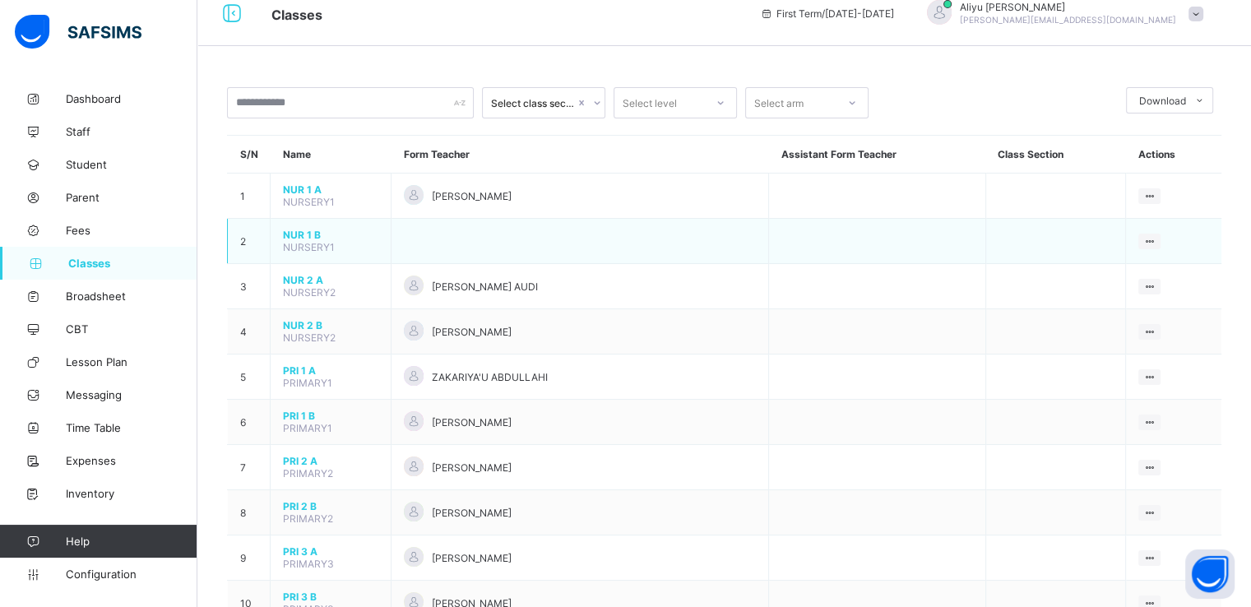
click at [303, 237] on span "NUR 1 B" at bounding box center [330, 235] width 95 height 12
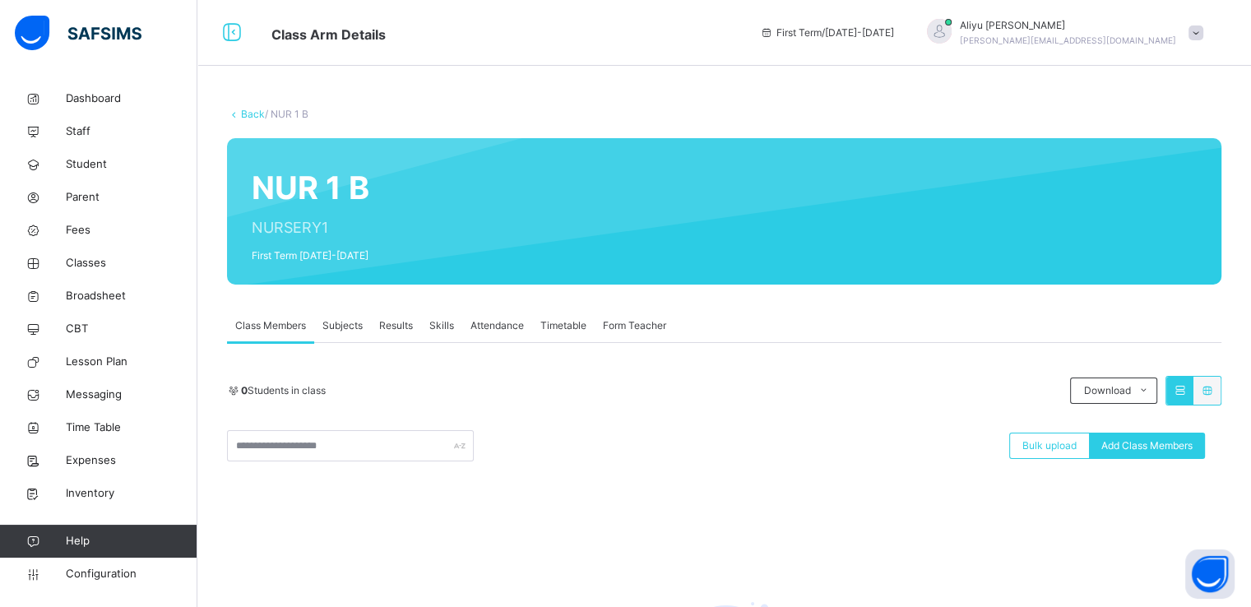
click at [244, 116] on link "Back" at bounding box center [253, 114] width 24 height 12
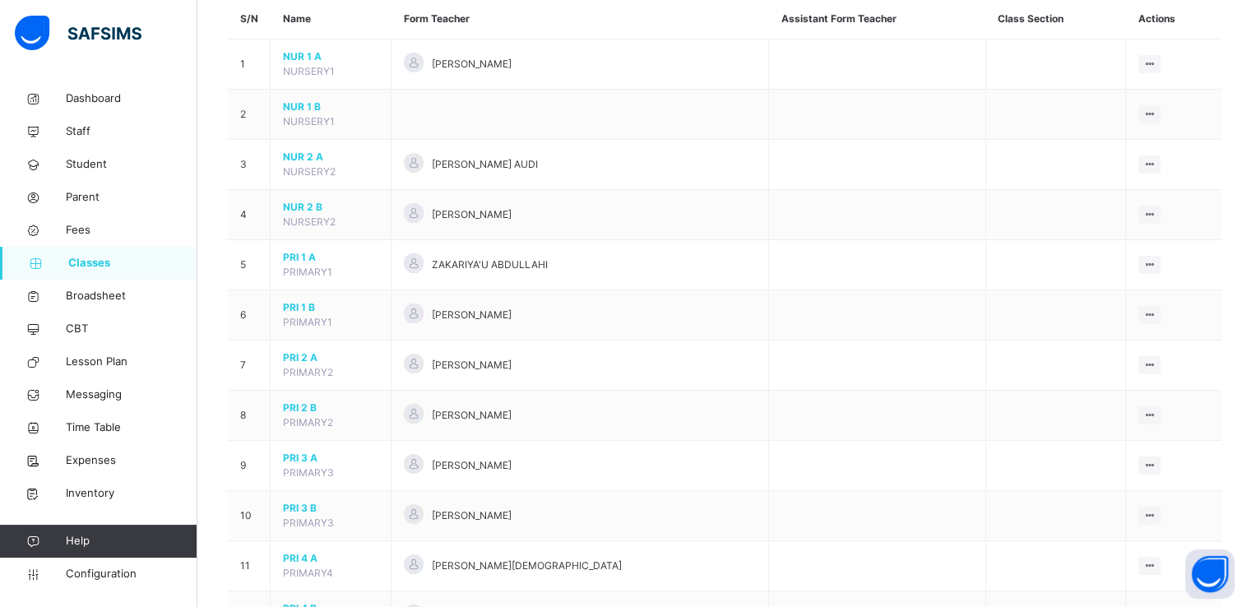
scroll to position [158, 0]
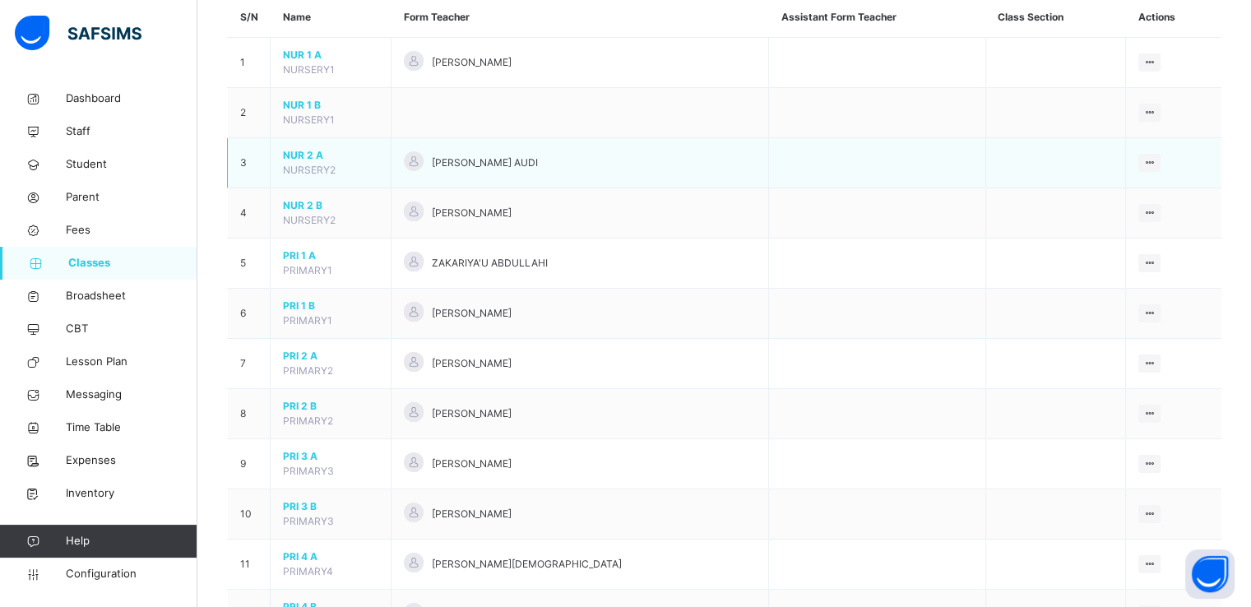
click at [299, 152] on span "NUR 2 A" at bounding box center [330, 155] width 95 height 15
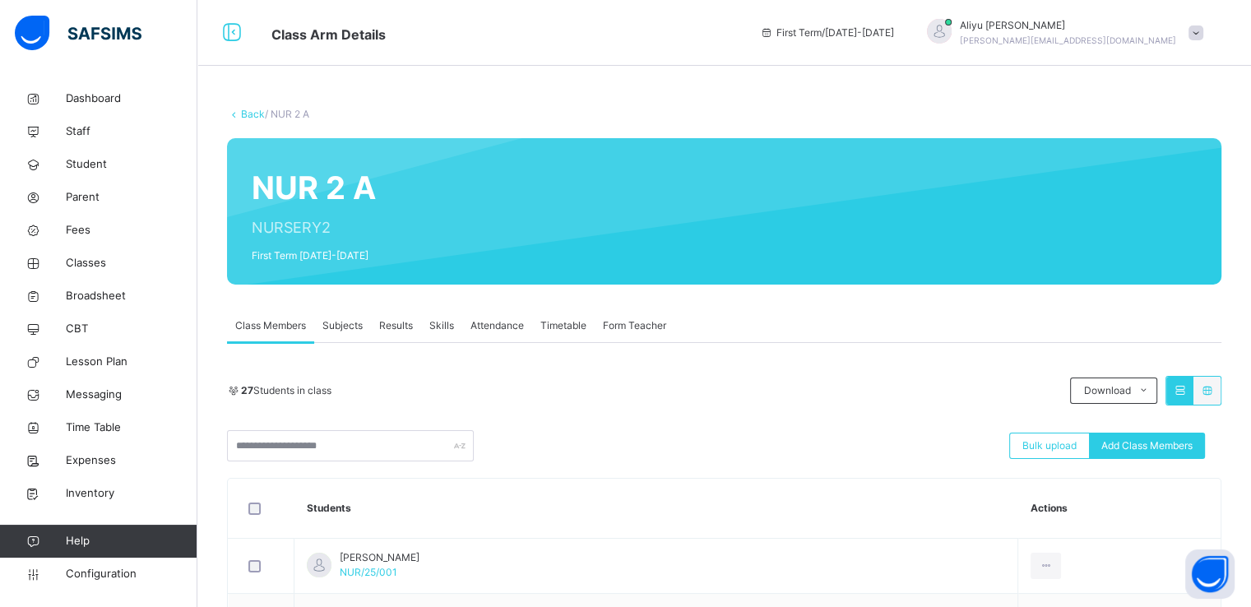
click at [247, 115] on link "Back" at bounding box center [253, 114] width 24 height 12
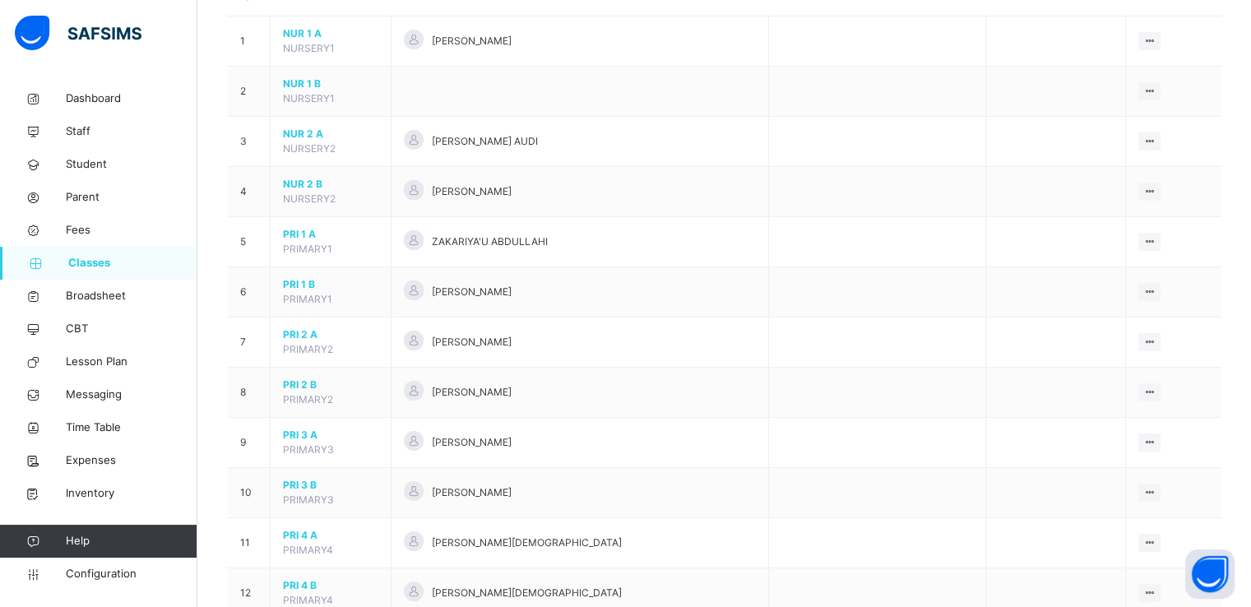
scroll to position [181, 0]
click at [293, 179] on span "NUR 2 B" at bounding box center [330, 182] width 95 height 15
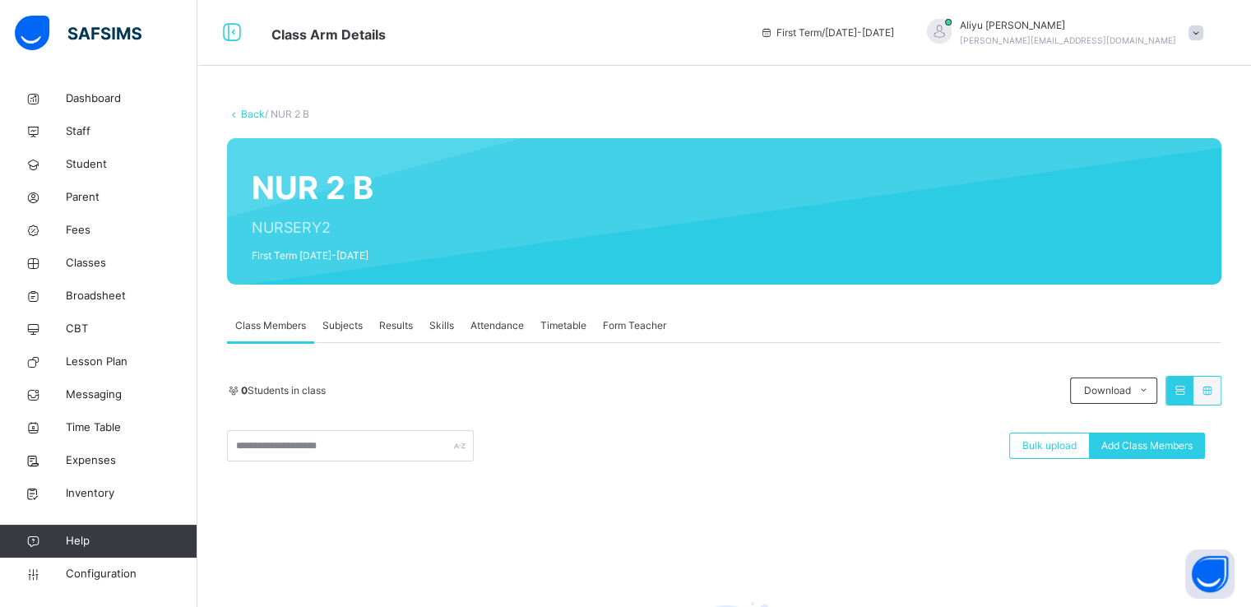
click at [251, 112] on link "Back" at bounding box center [253, 114] width 24 height 12
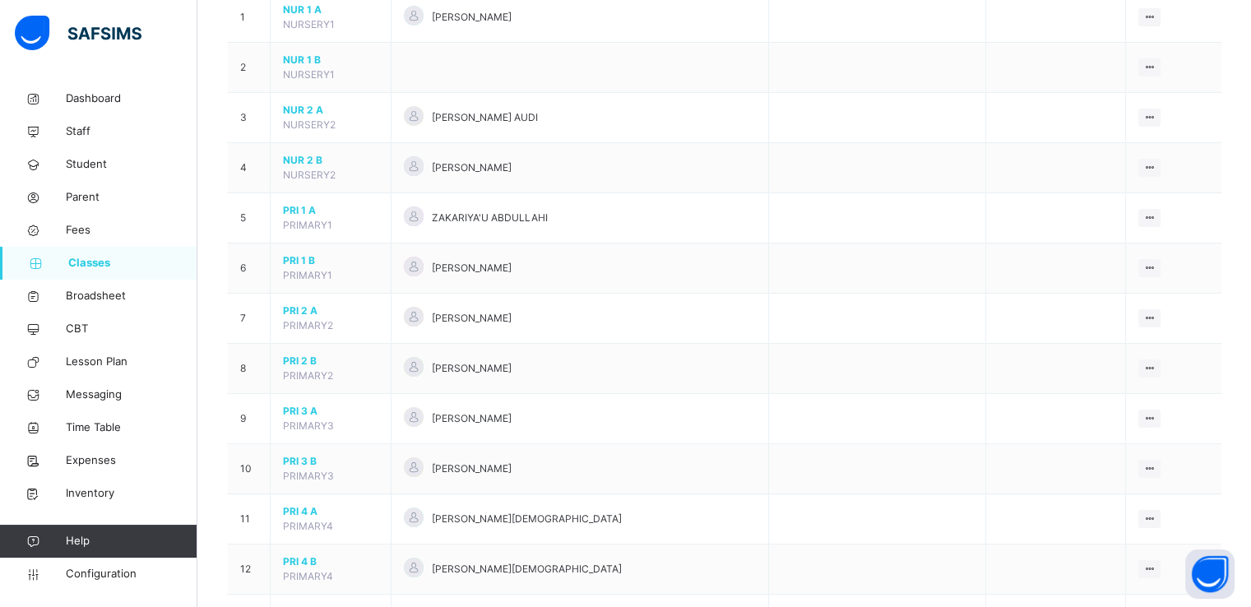
scroll to position [204, 0]
click at [306, 259] on span "PRI 1 B" at bounding box center [330, 260] width 95 height 15
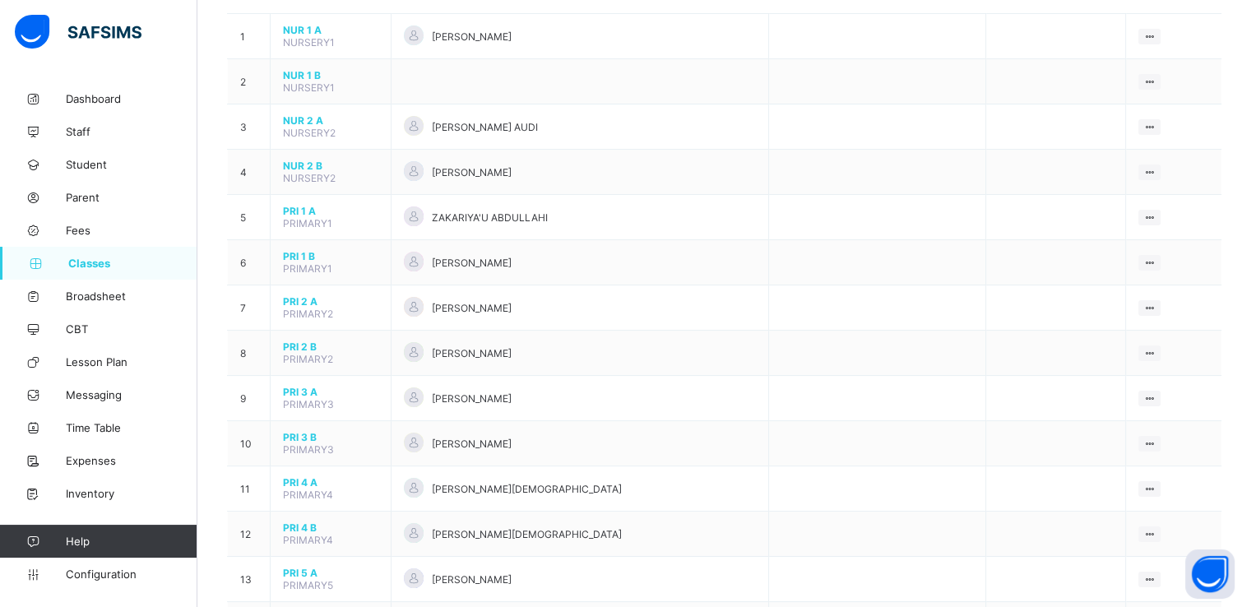
scroll to position [211, 0]
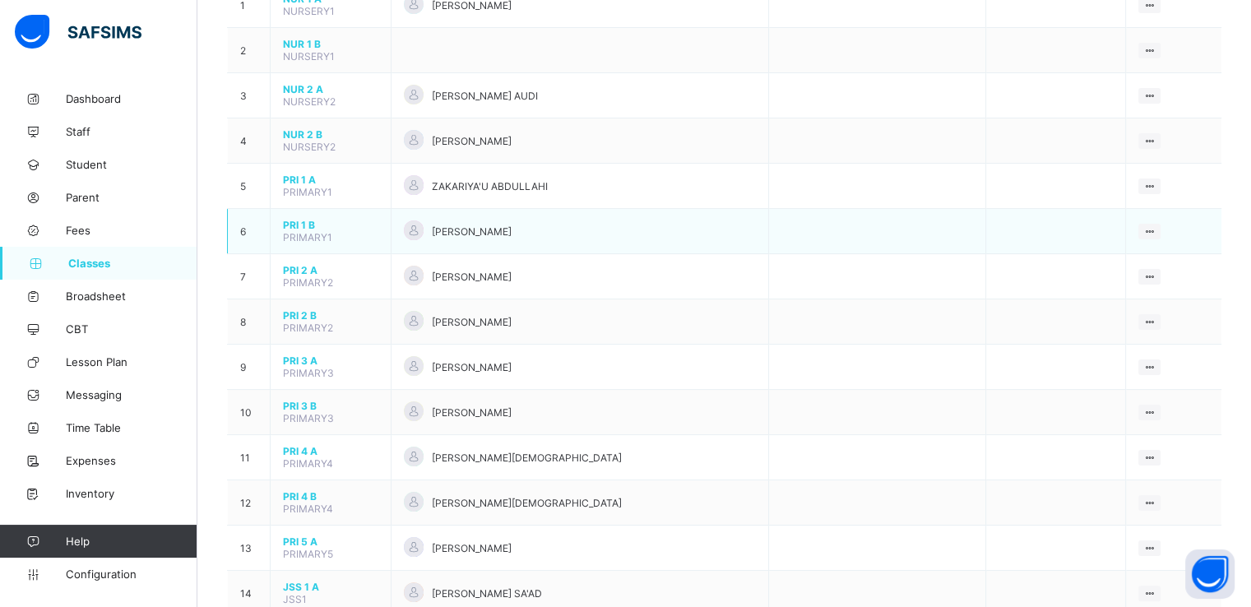
click at [297, 229] on span "PRI 1 B" at bounding box center [330, 225] width 95 height 12
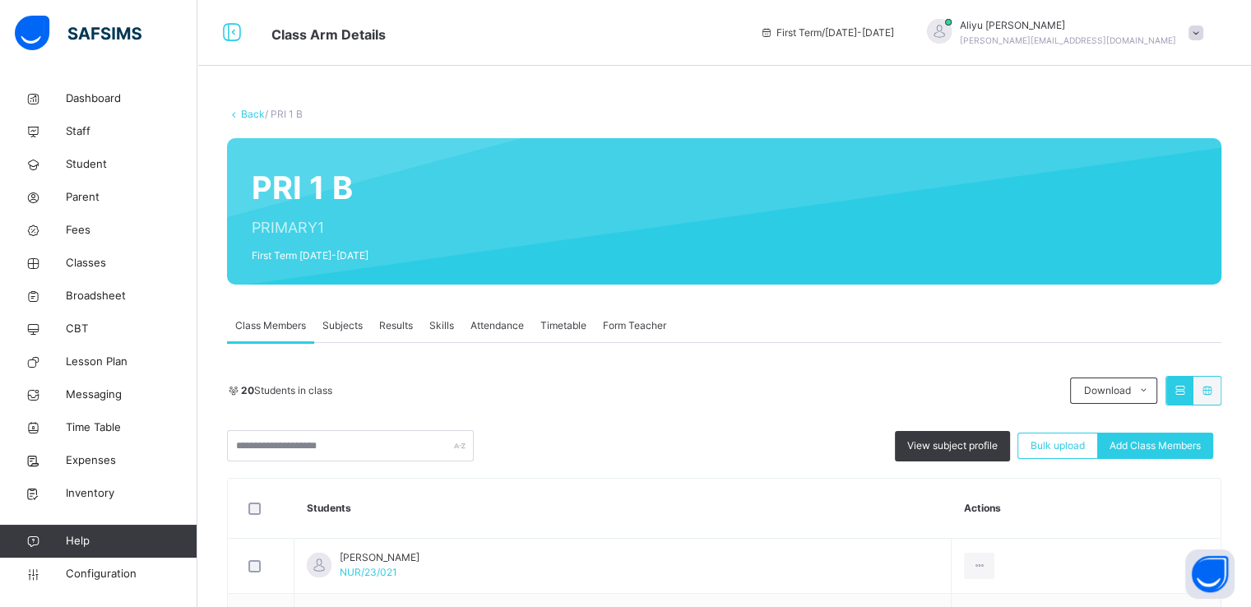
click at [244, 113] on link "Back" at bounding box center [253, 114] width 24 height 12
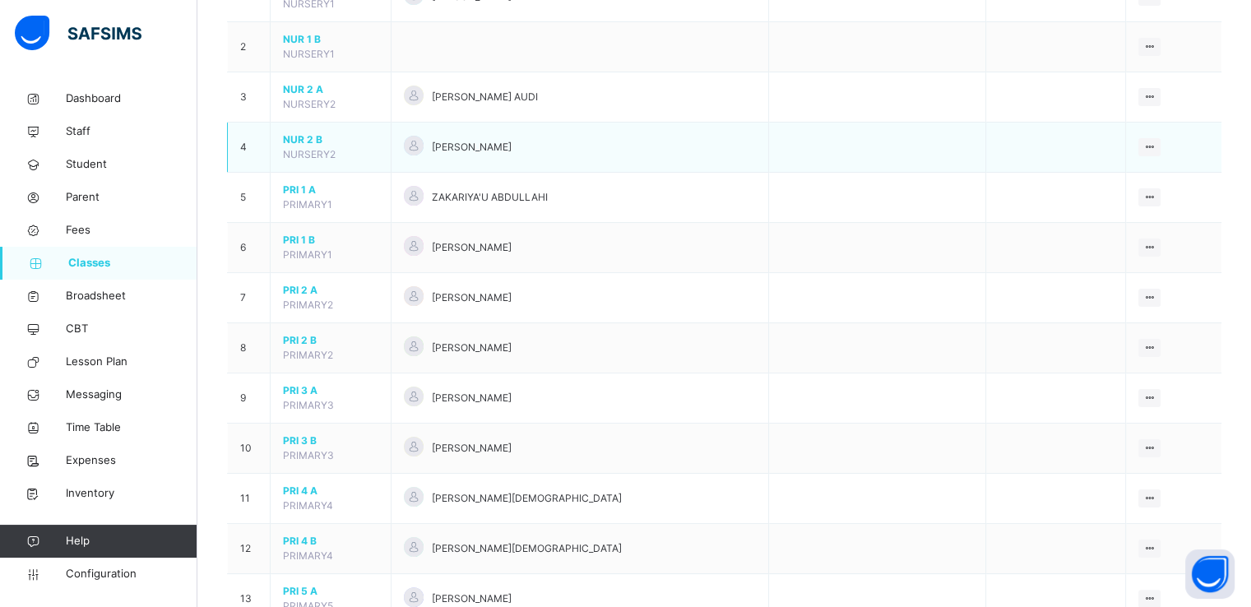
scroll to position [225, 0]
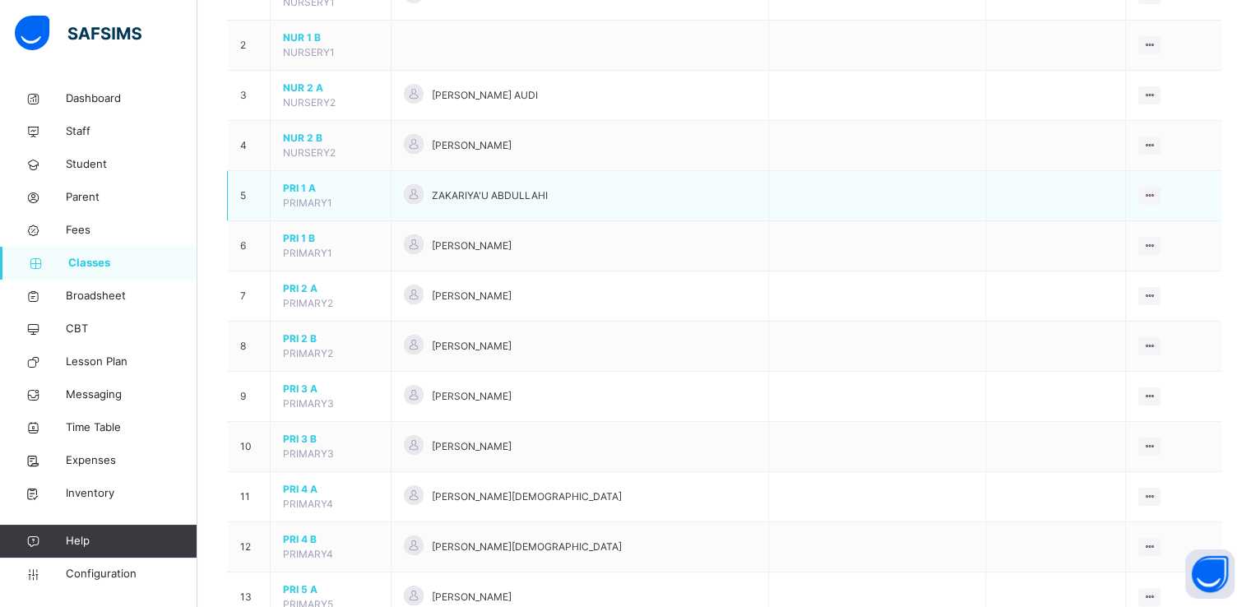
click at [296, 186] on span "PRI 1 A" at bounding box center [330, 188] width 95 height 15
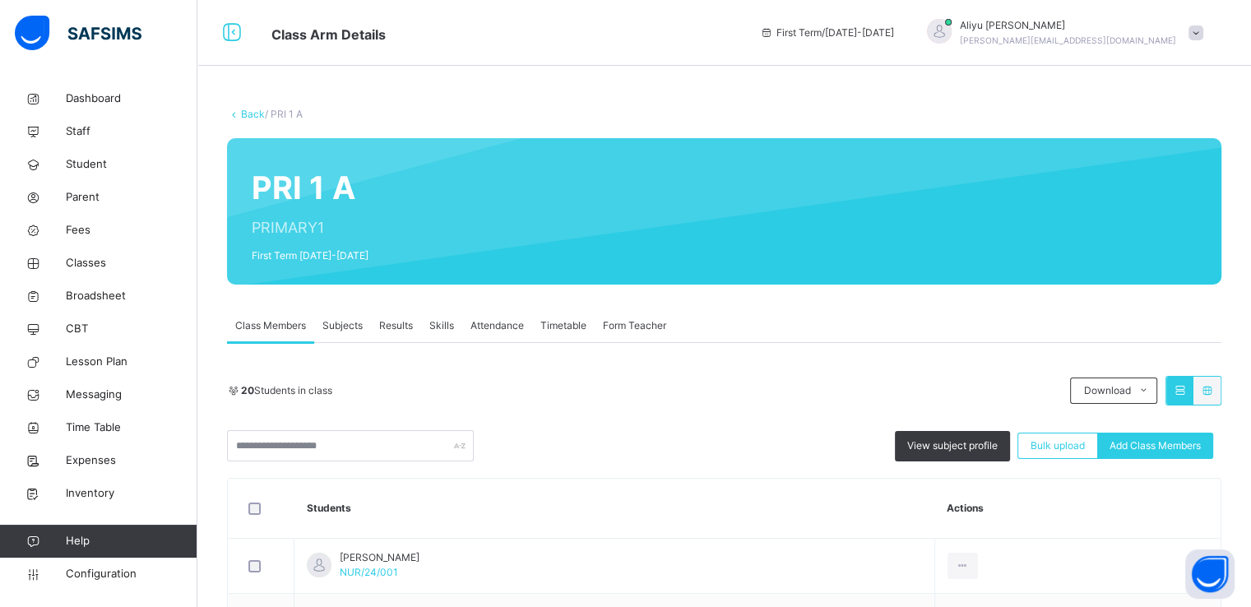
click at [241, 112] on link "Back" at bounding box center [253, 114] width 24 height 12
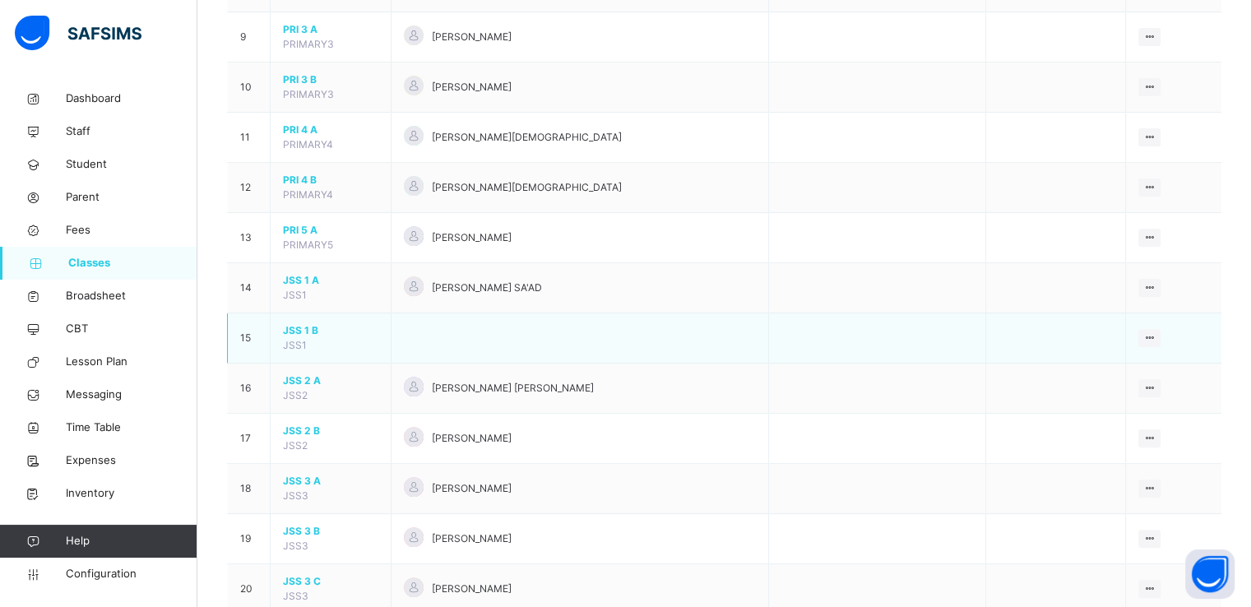
scroll to position [582, 0]
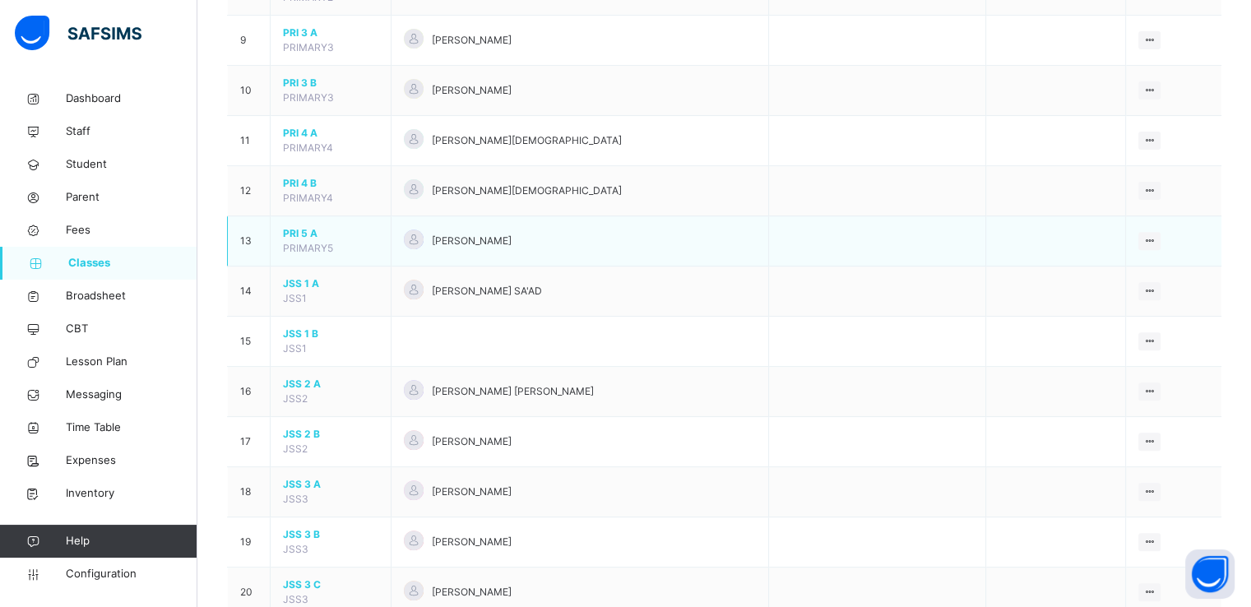
click at [299, 231] on span "PRI 5 A" at bounding box center [330, 233] width 95 height 15
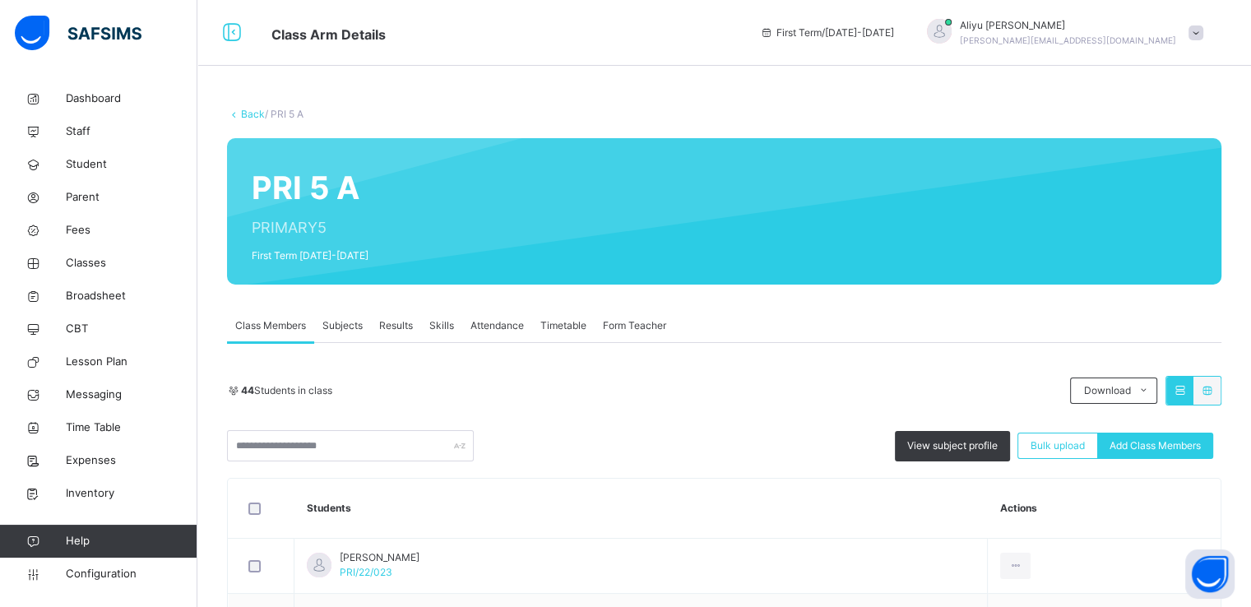
click at [247, 110] on link "Back" at bounding box center [253, 114] width 24 height 12
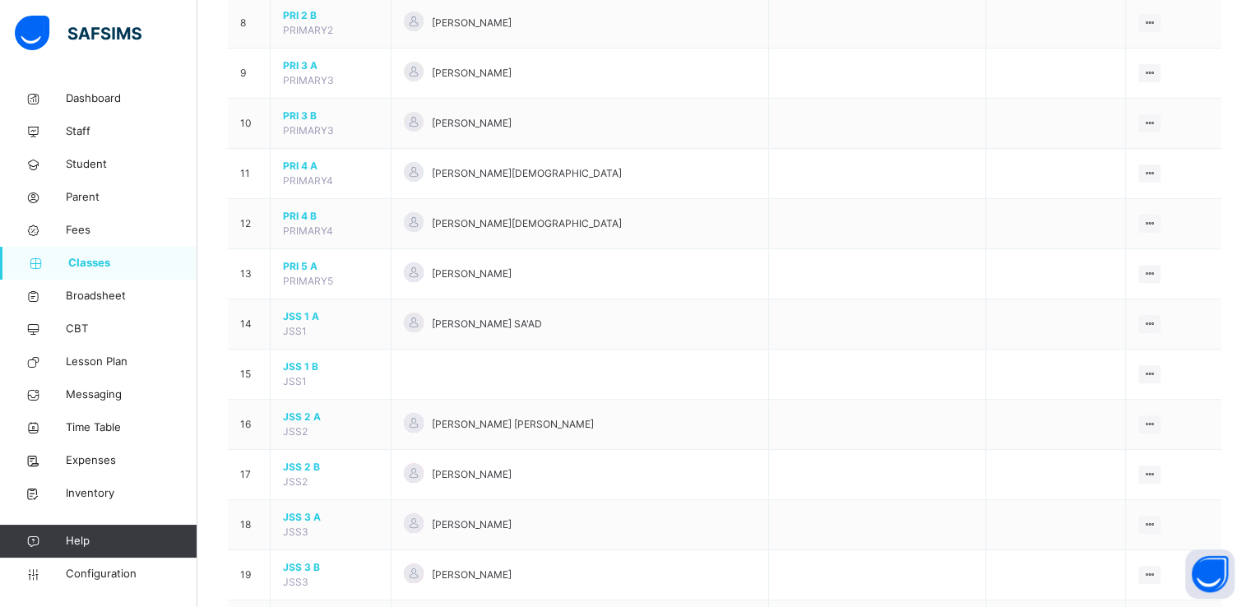
scroll to position [630, 0]
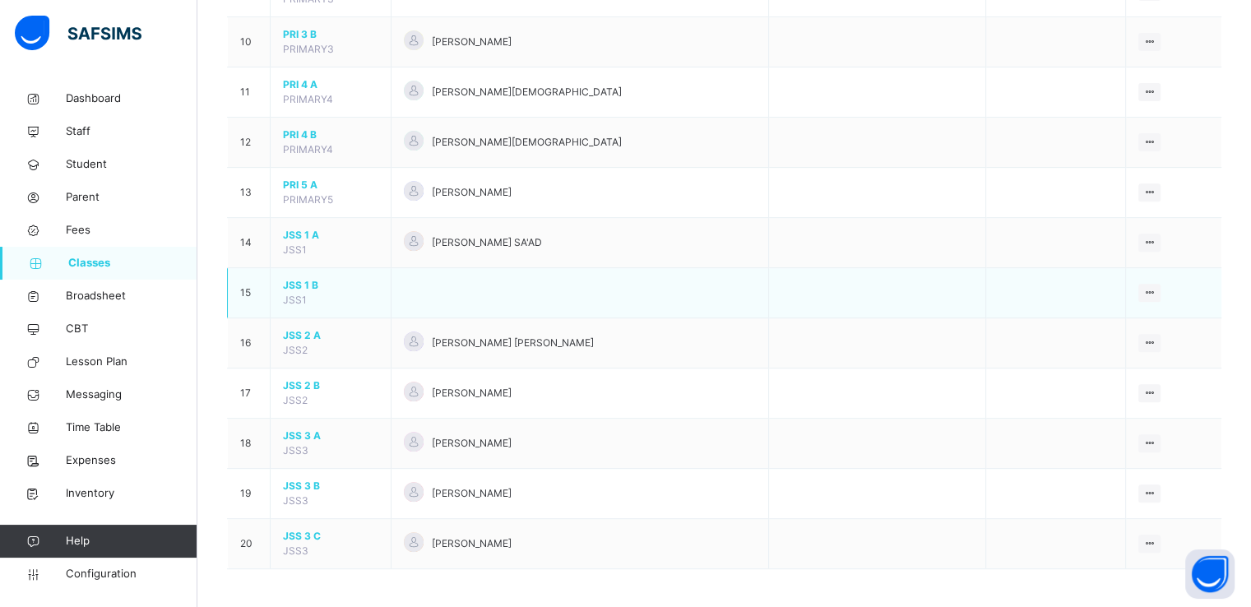
click at [299, 286] on span "JSS 1 B" at bounding box center [330, 285] width 95 height 15
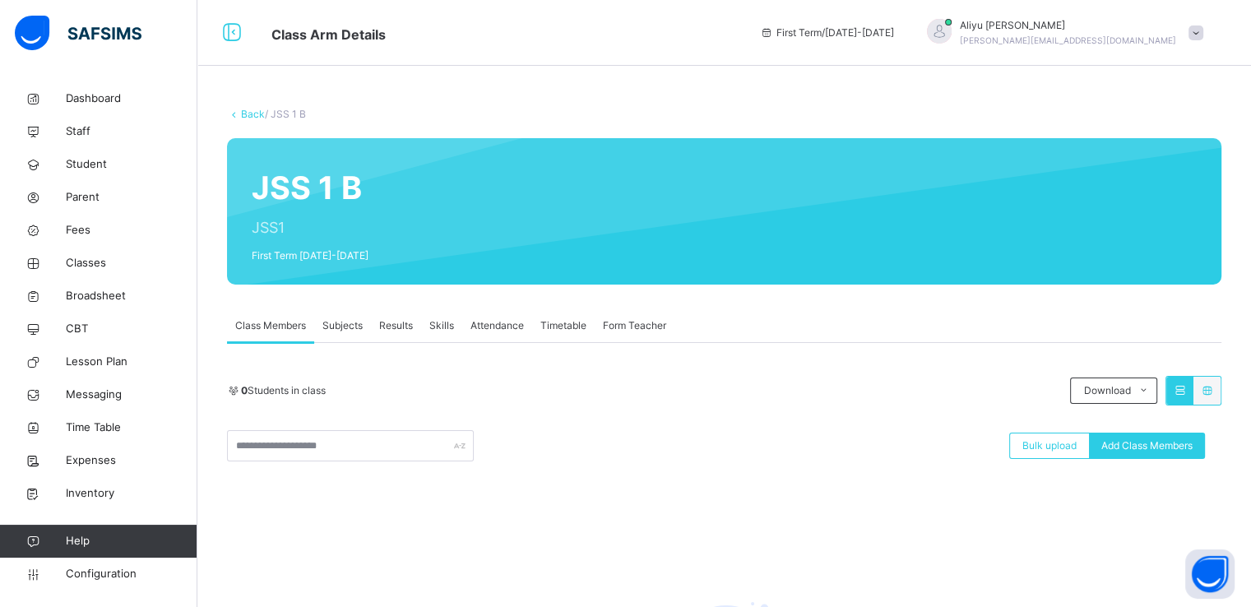
click at [242, 110] on link "Back" at bounding box center [253, 114] width 24 height 12
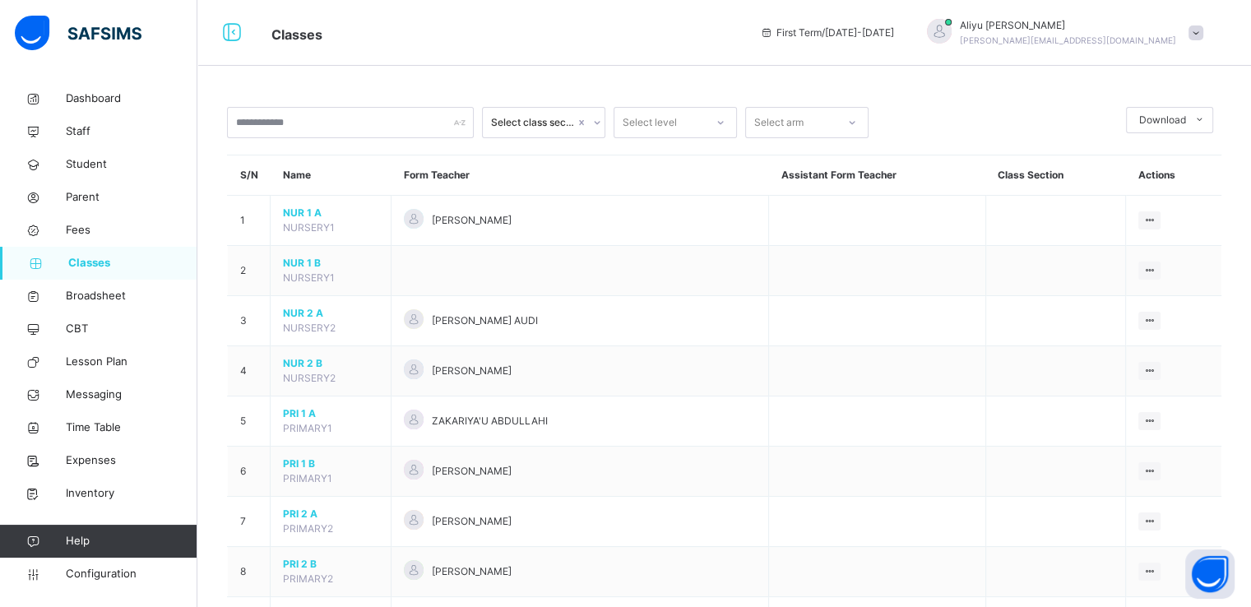
scroll to position [630, 0]
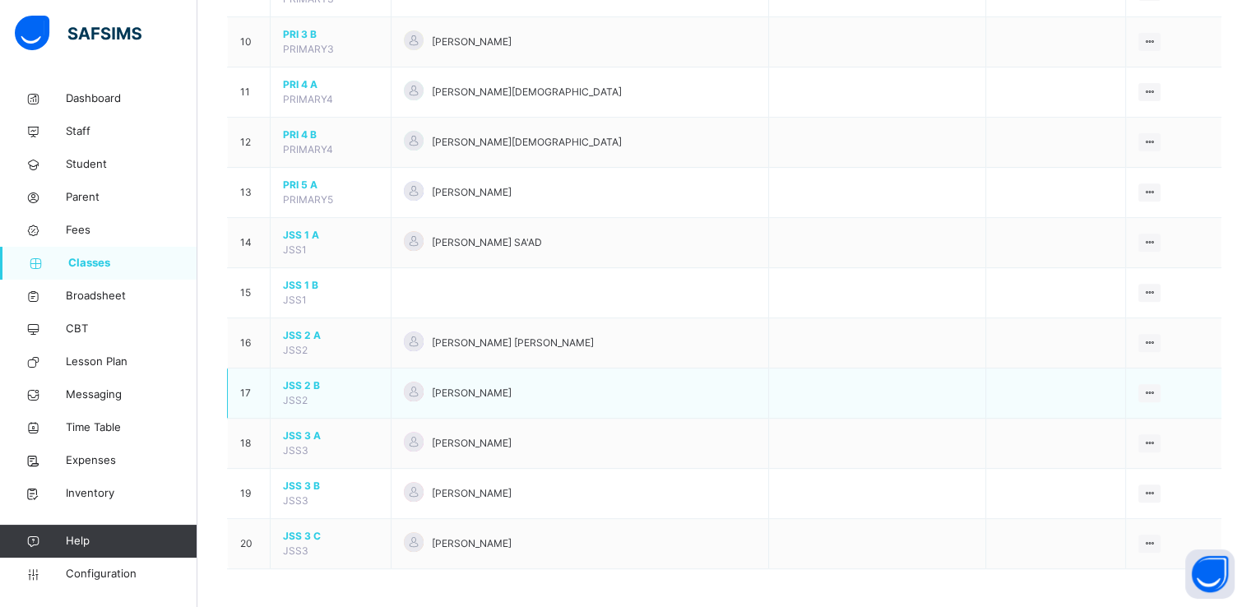
click at [299, 386] on span "JSS 2 B" at bounding box center [330, 385] width 95 height 15
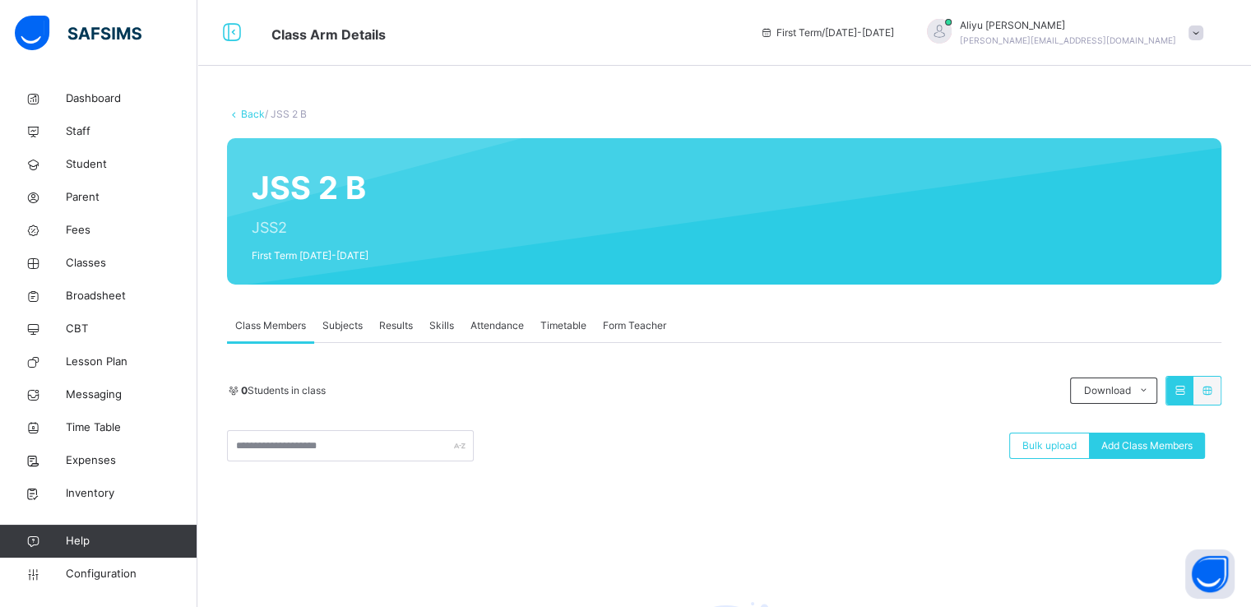
click at [249, 115] on link "Back" at bounding box center [253, 114] width 24 height 12
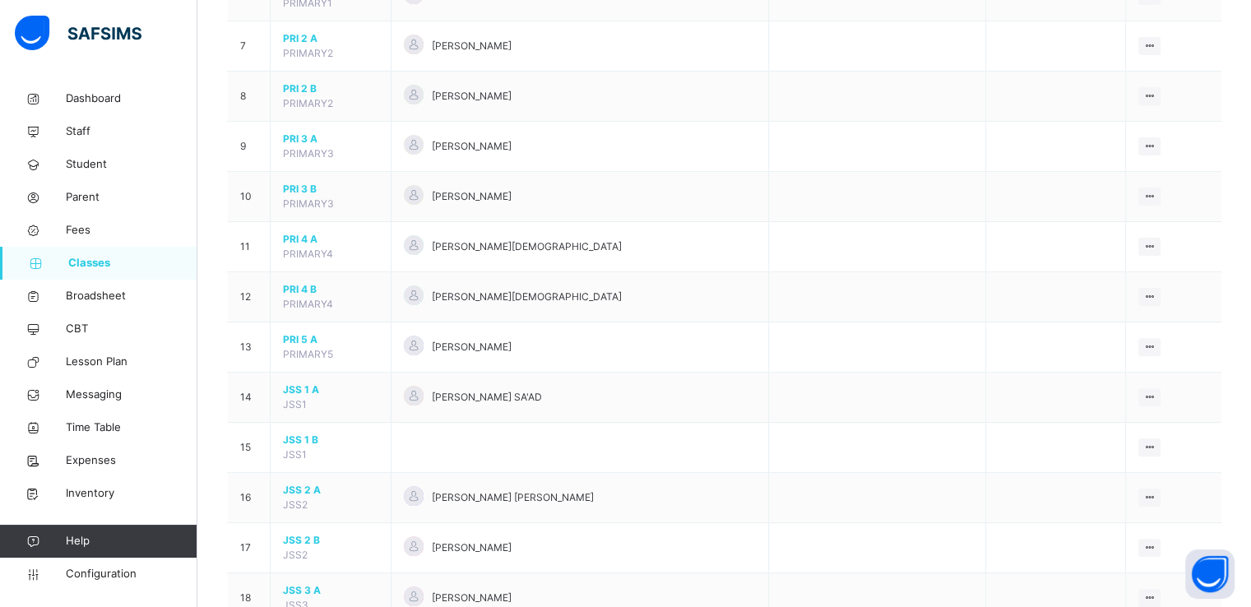
scroll to position [630, 0]
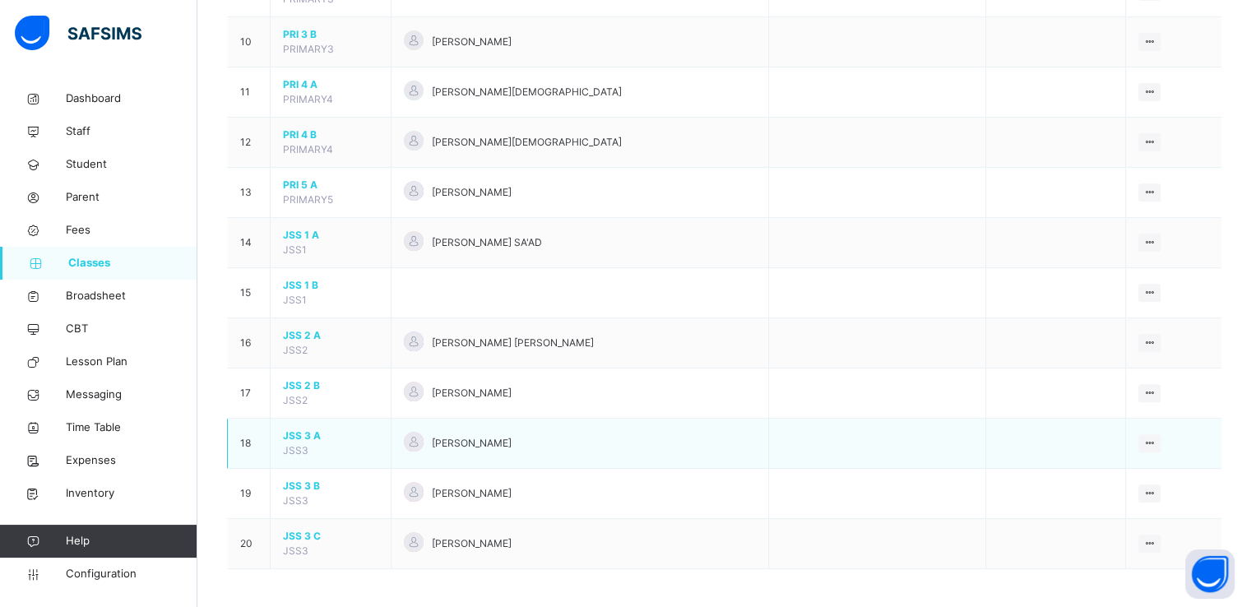
click at [304, 429] on span "JSS 3 A" at bounding box center [330, 436] width 95 height 15
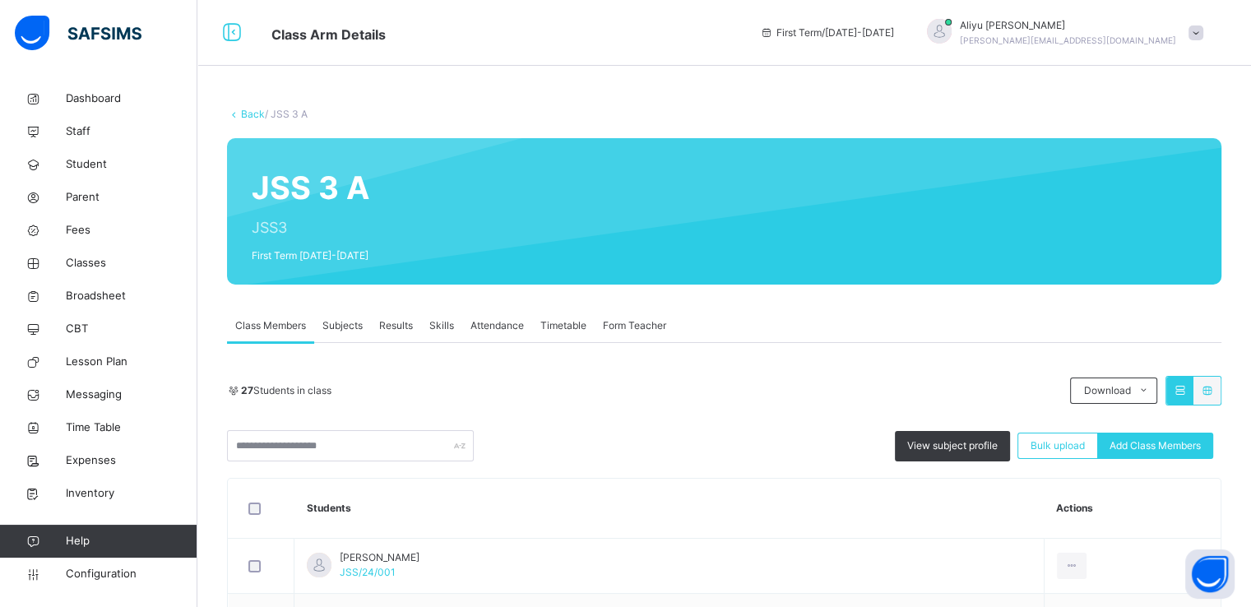
click at [247, 116] on link "Back" at bounding box center [253, 114] width 24 height 12
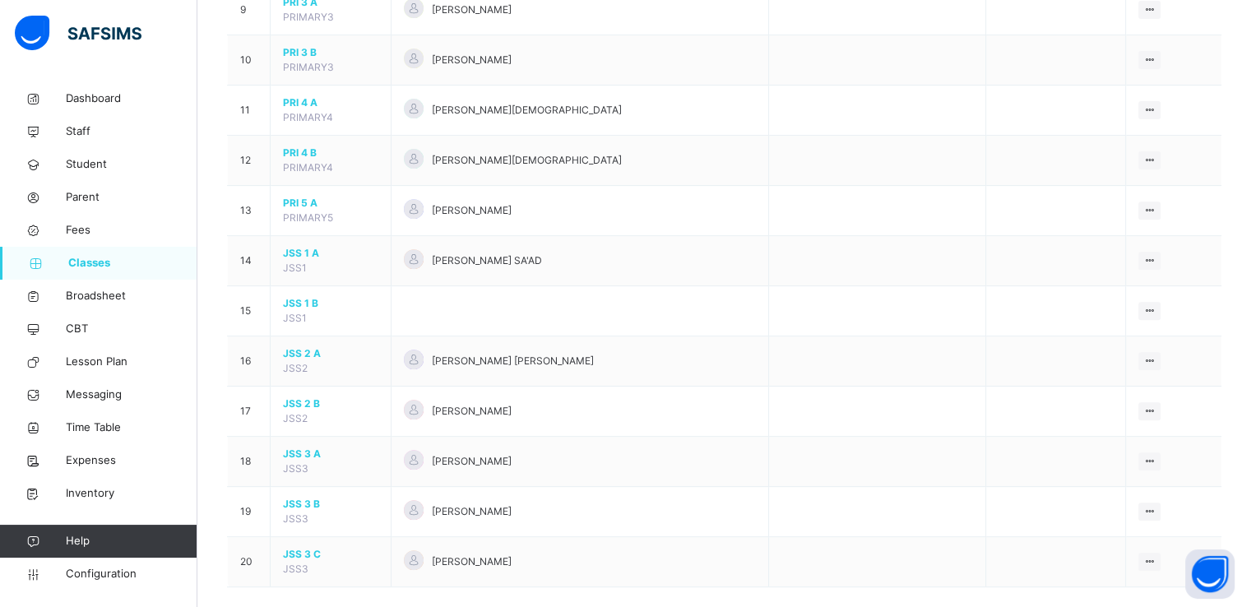
scroll to position [630, 0]
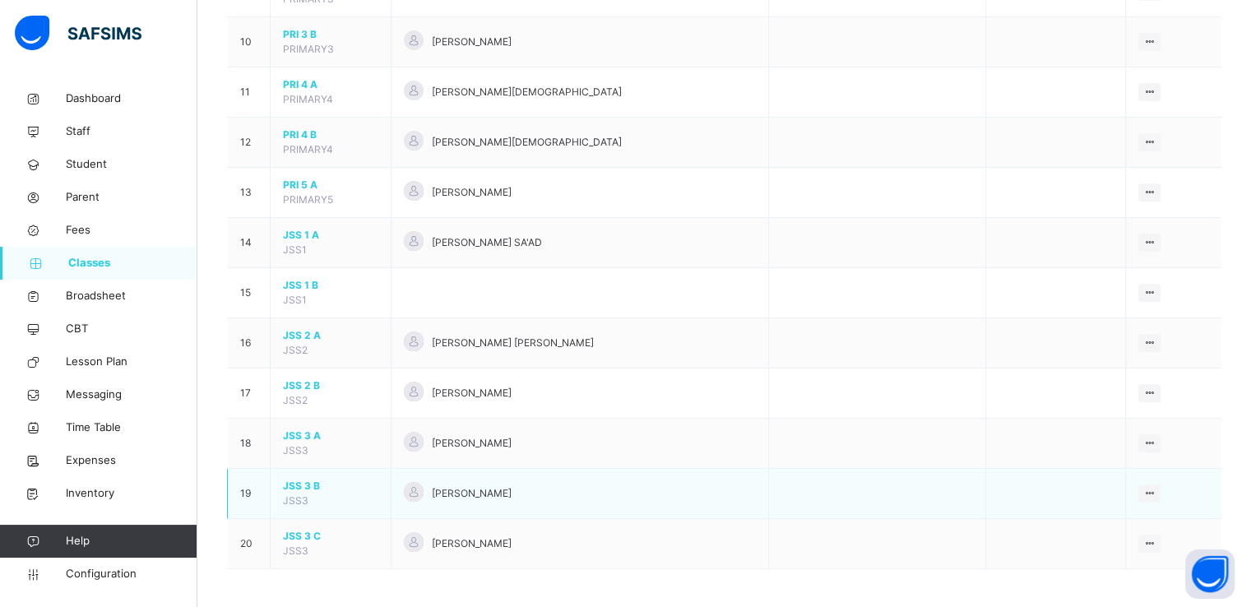
click at [301, 484] on span "JSS 3 B" at bounding box center [330, 486] width 95 height 15
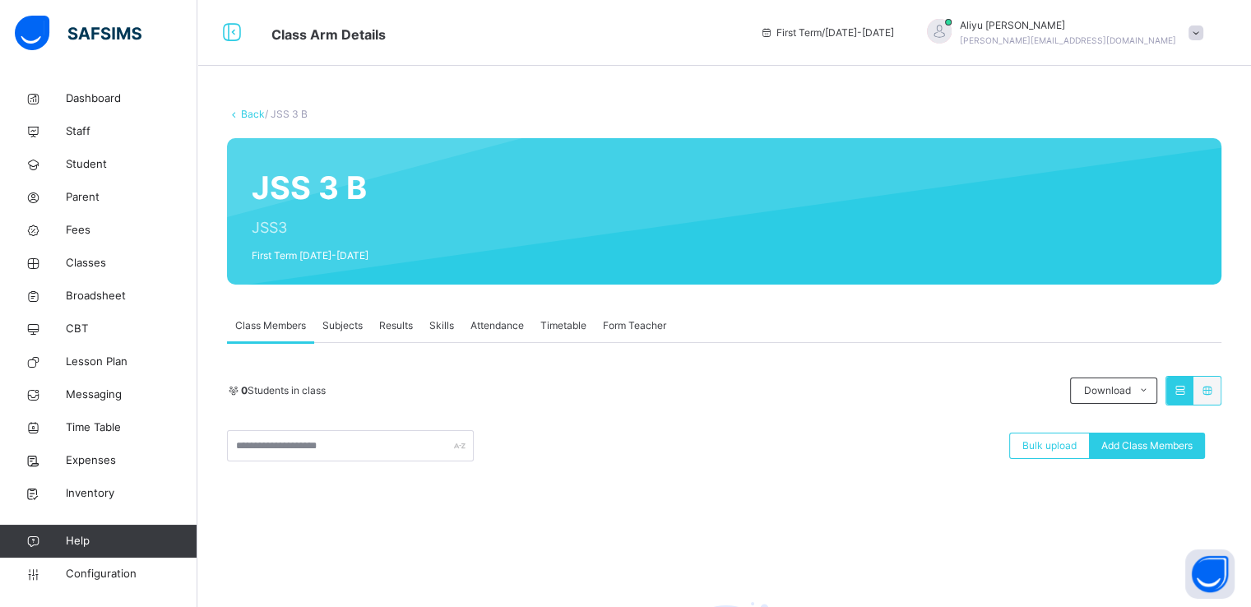
click at [253, 114] on link "Back" at bounding box center [253, 114] width 24 height 12
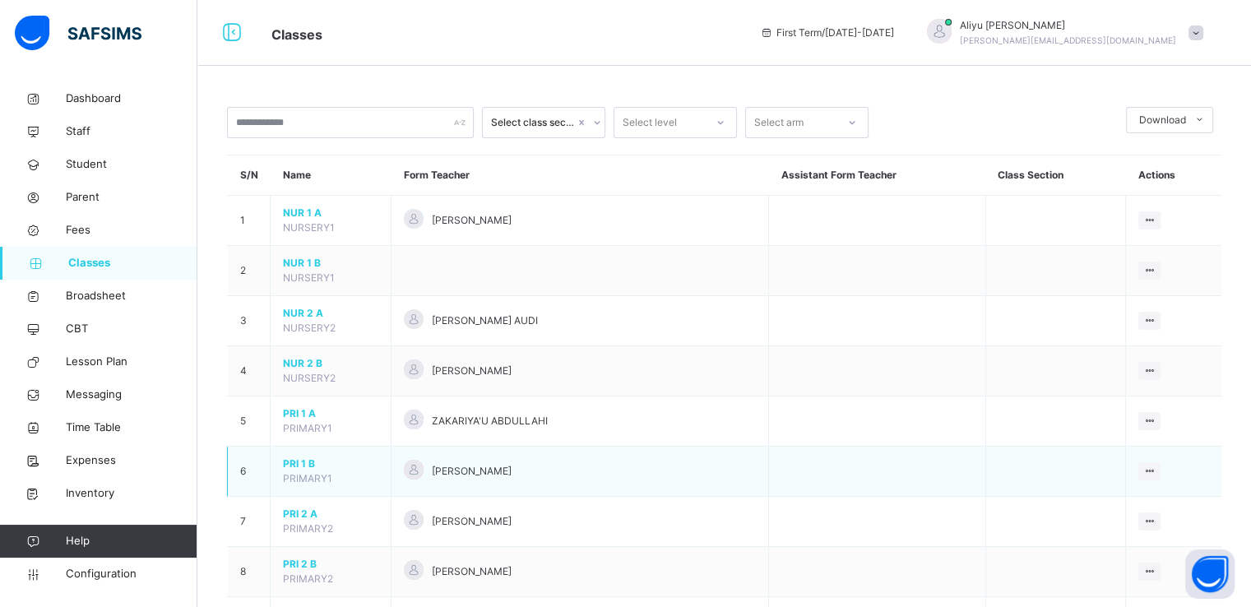
click at [293, 465] on span "PRI 1 B" at bounding box center [330, 464] width 95 height 15
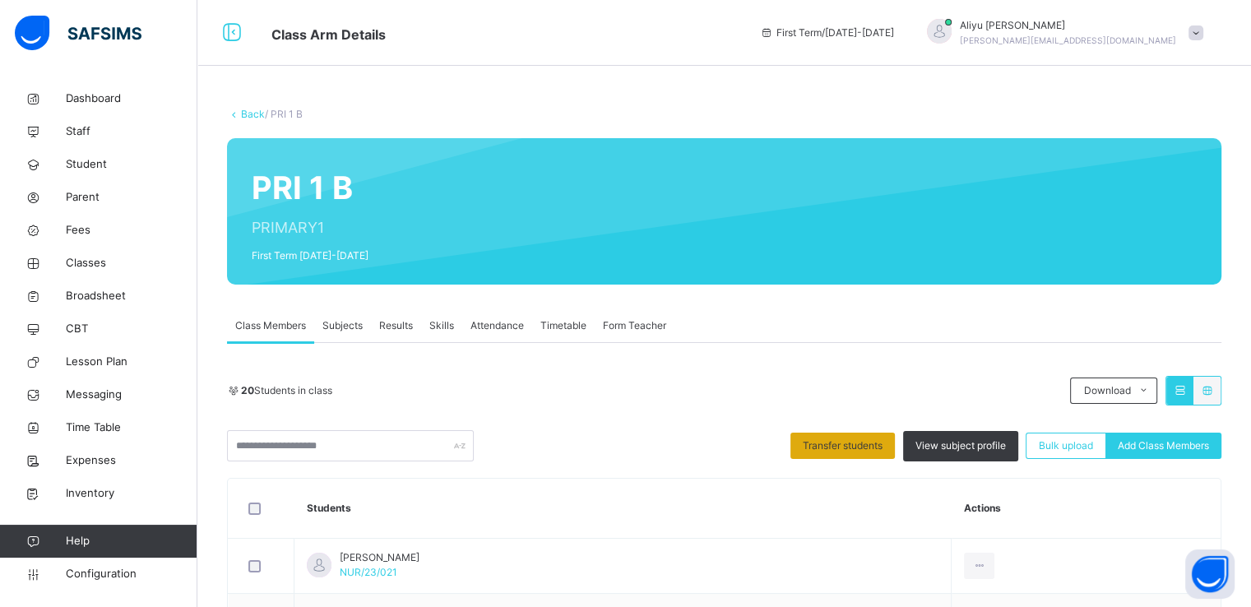
click at [849, 445] on span "Transfer students" at bounding box center [843, 446] width 80 height 15
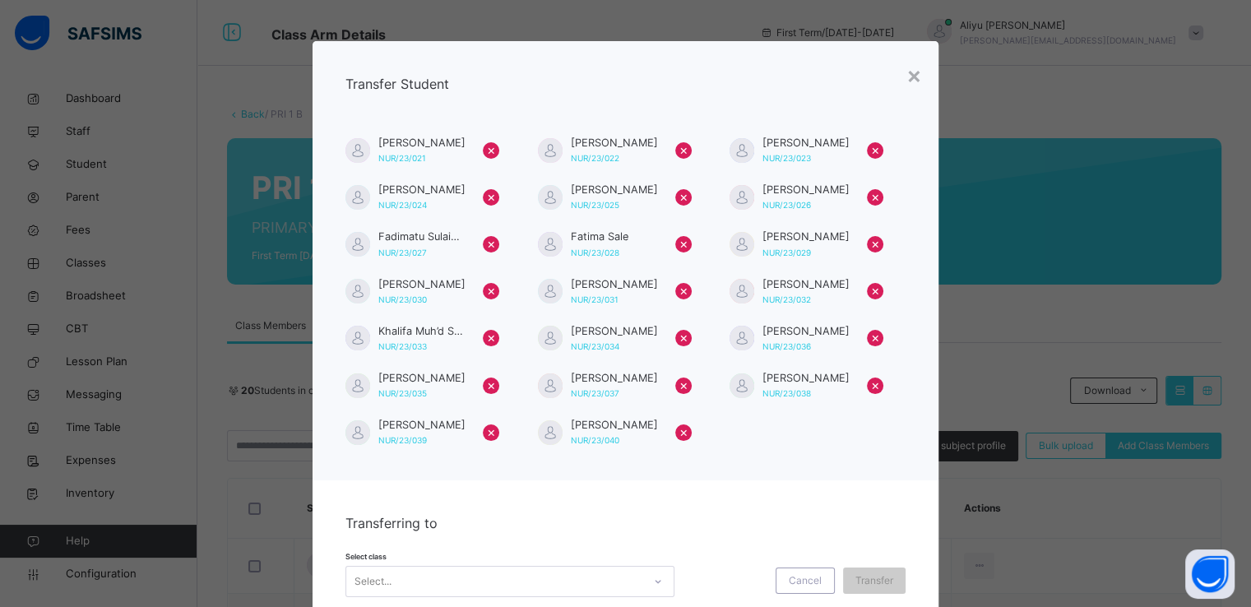
scroll to position [65, 0]
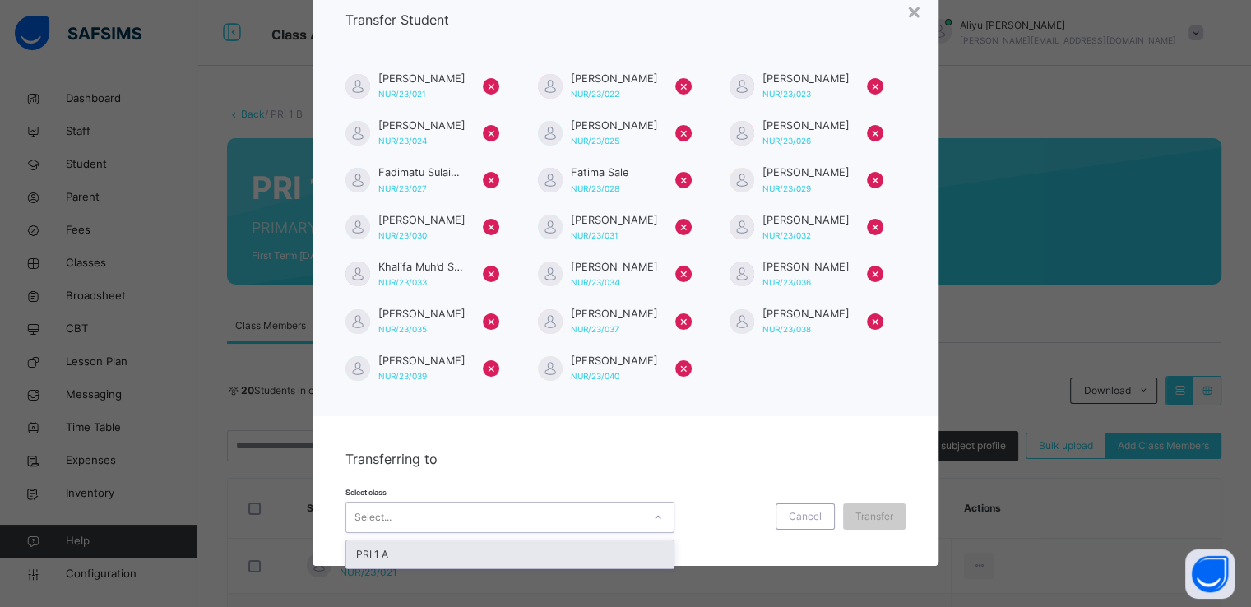
click at [612, 516] on div "Select..." at bounding box center [494, 518] width 296 height 26
click at [448, 554] on div "PRI 1 A" at bounding box center [509, 555] width 327 height 28
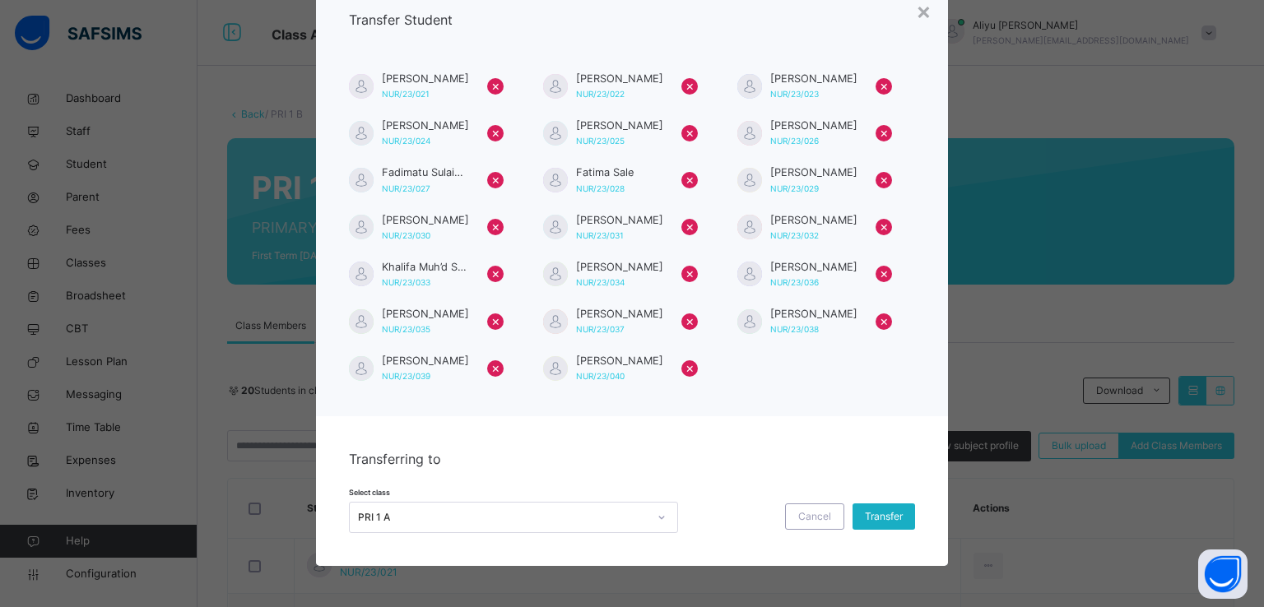
click at [873, 522] on span "Transfer" at bounding box center [884, 516] width 38 height 15
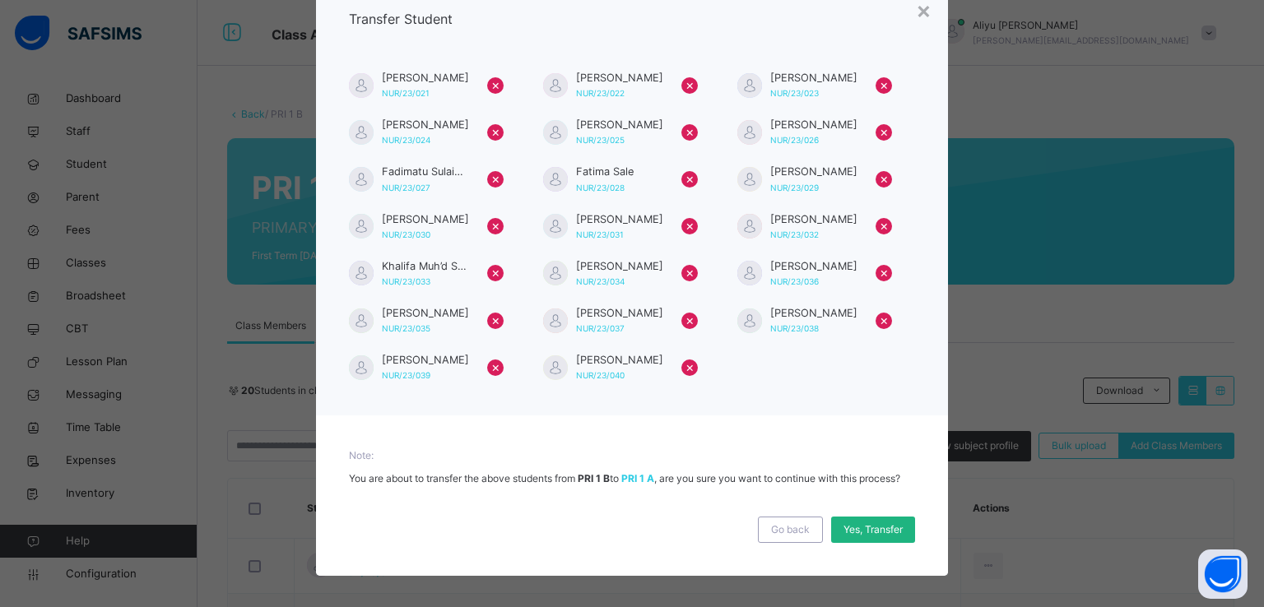
click at [862, 536] on div "Yes, Transfer" at bounding box center [873, 530] width 84 height 26
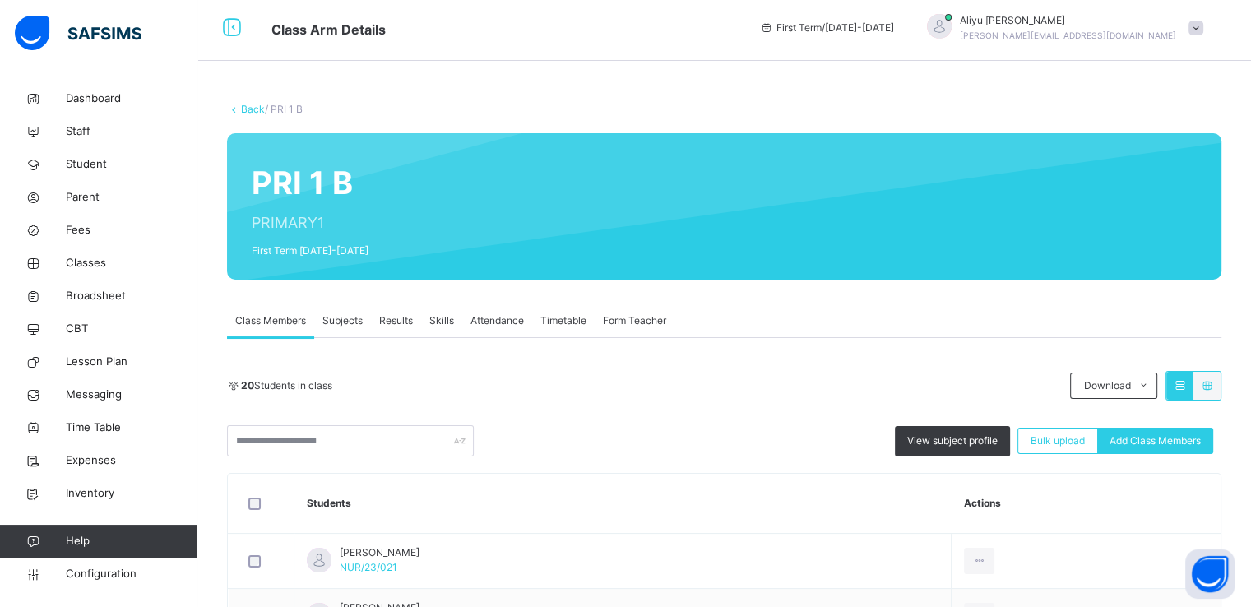
scroll to position [0, 0]
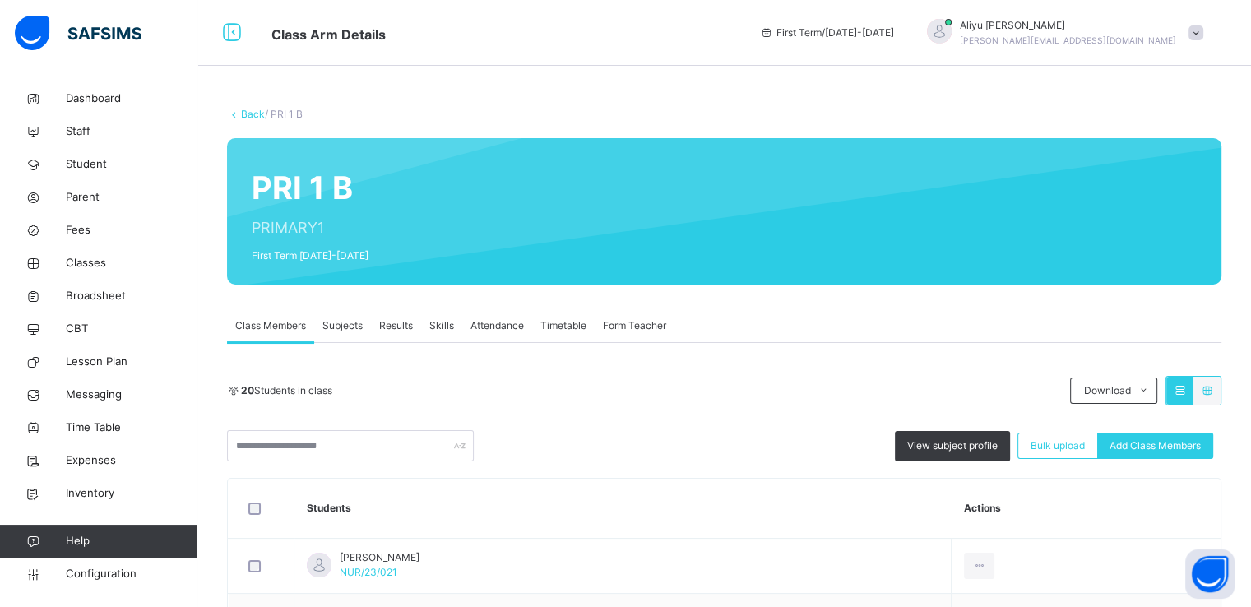
click at [248, 109] on link "Back" at bounding box center [253, 114] width 24 height 12
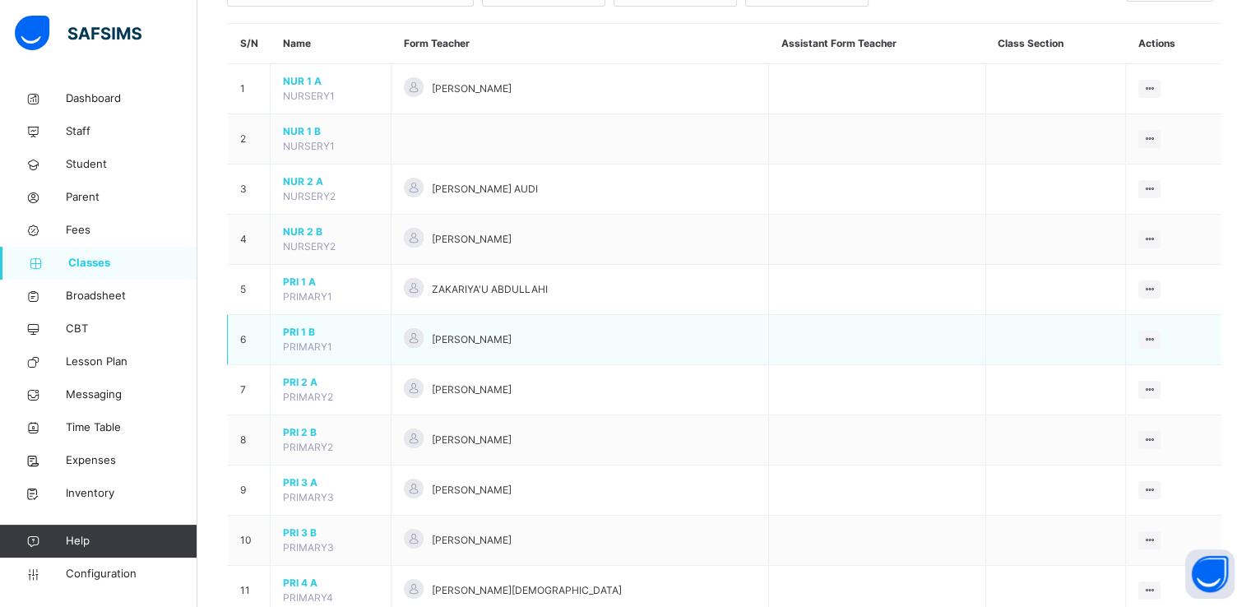
scroll to position [133, 0]
click at [302, 330] on span "PRI 1 B" at bounding box center [330, 330] width 95 height 15
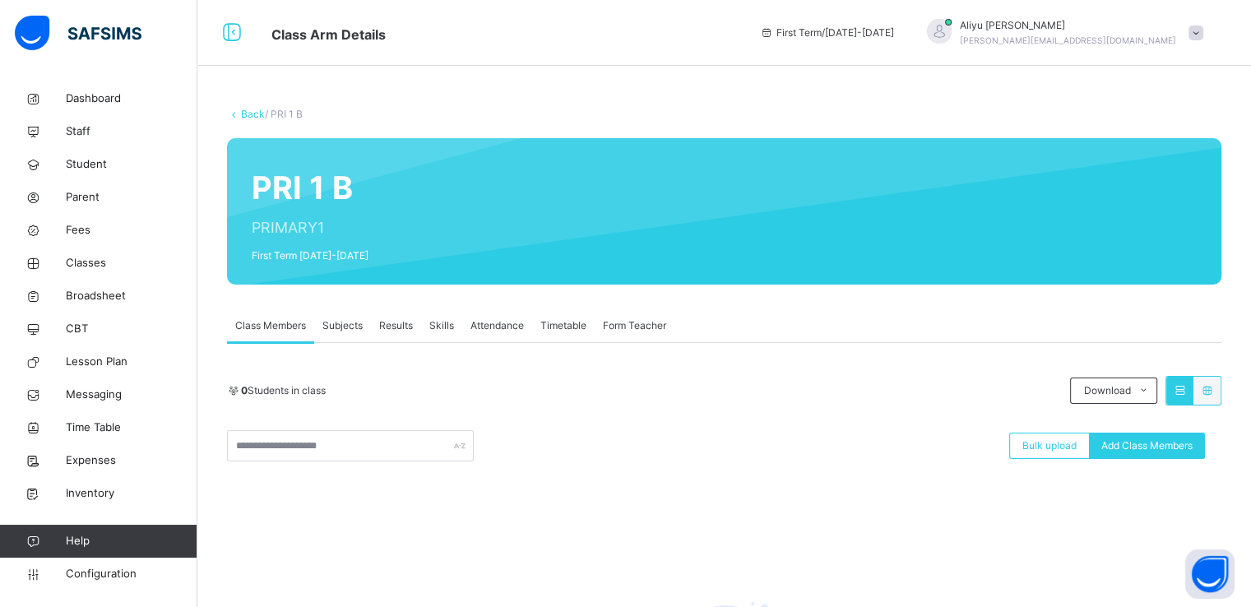
click at [248, 113] on link "Back" at bounding box center [253, 114] width 24 height 12
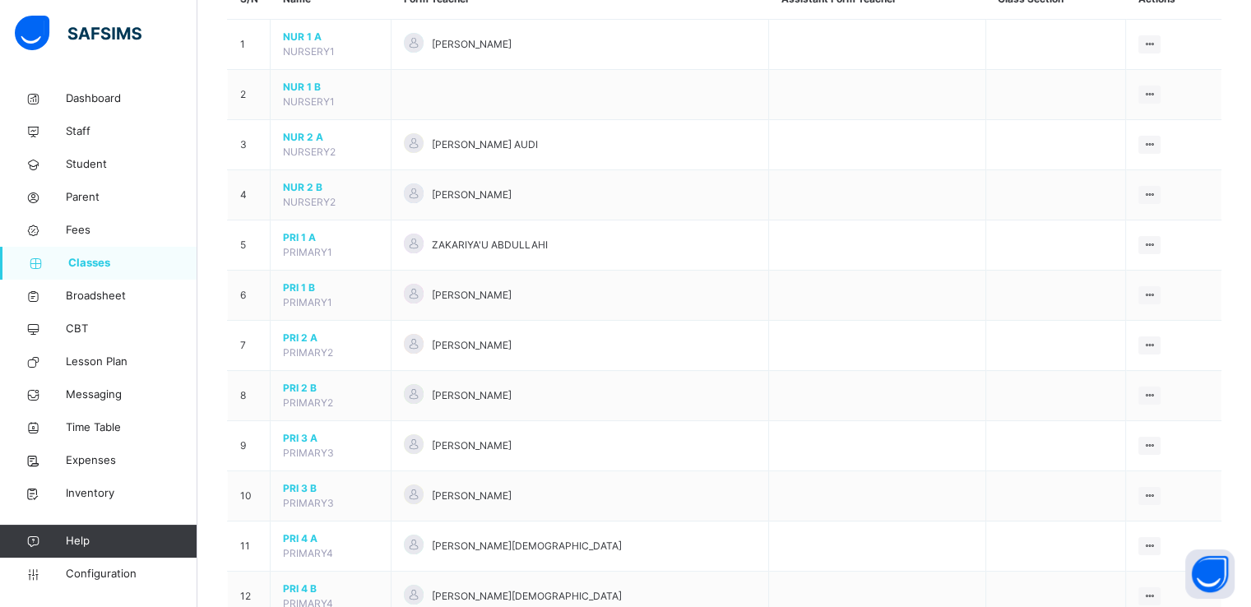
scroll to position [180, 0]
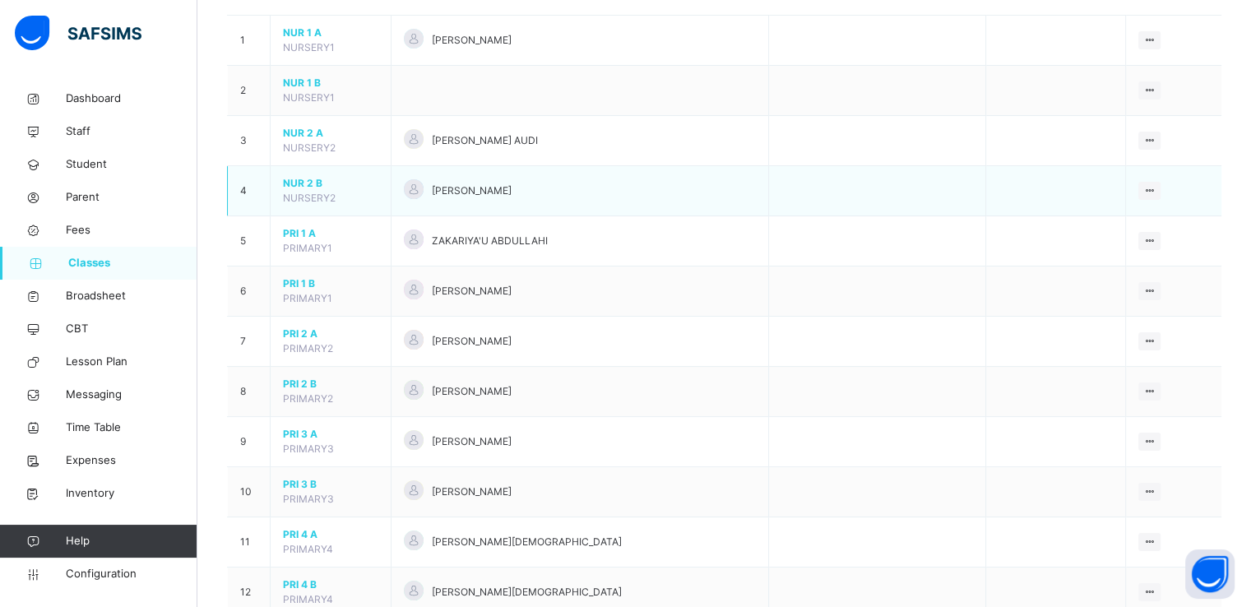
click at [296, 179] on span "NUR 2 B" at bounding box center [330, 183] width 95 height 15
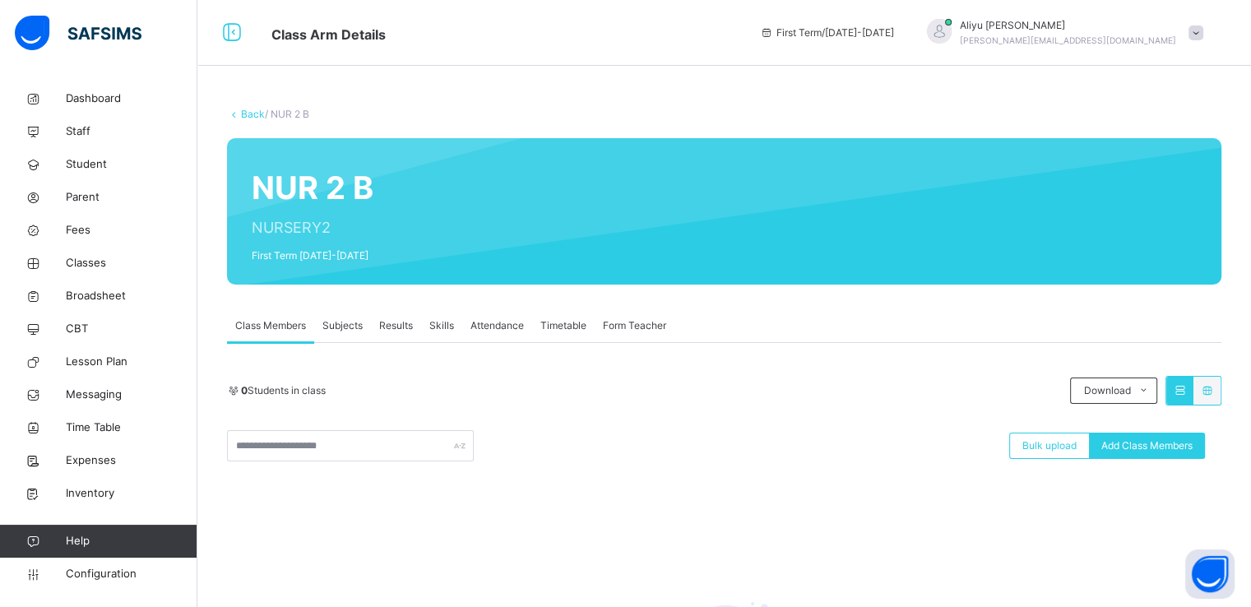
click at [248, 114] on link "Back" at bounding box center [253, 114] width 24 height 12
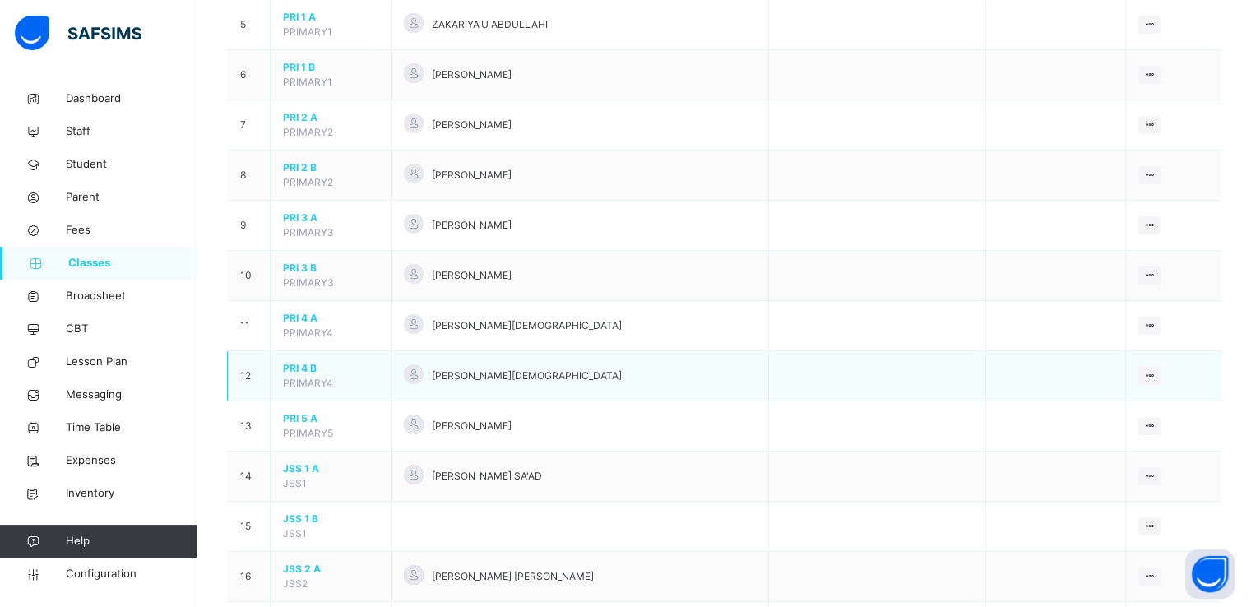
scroll to position [397, 0]
click at [295, 263] on span "PRI 3 B" at bounding box center [330, 267] width 95 height 15
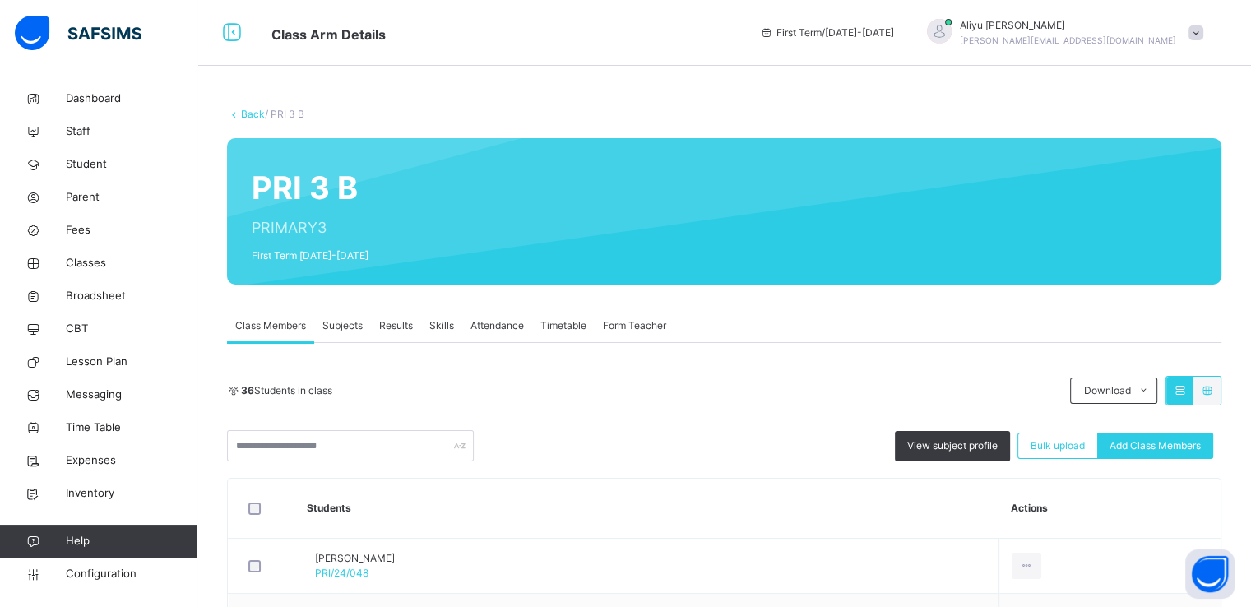
click at [248, 114] on link "Back" at bounding box center [253, 114] width 24 height 12
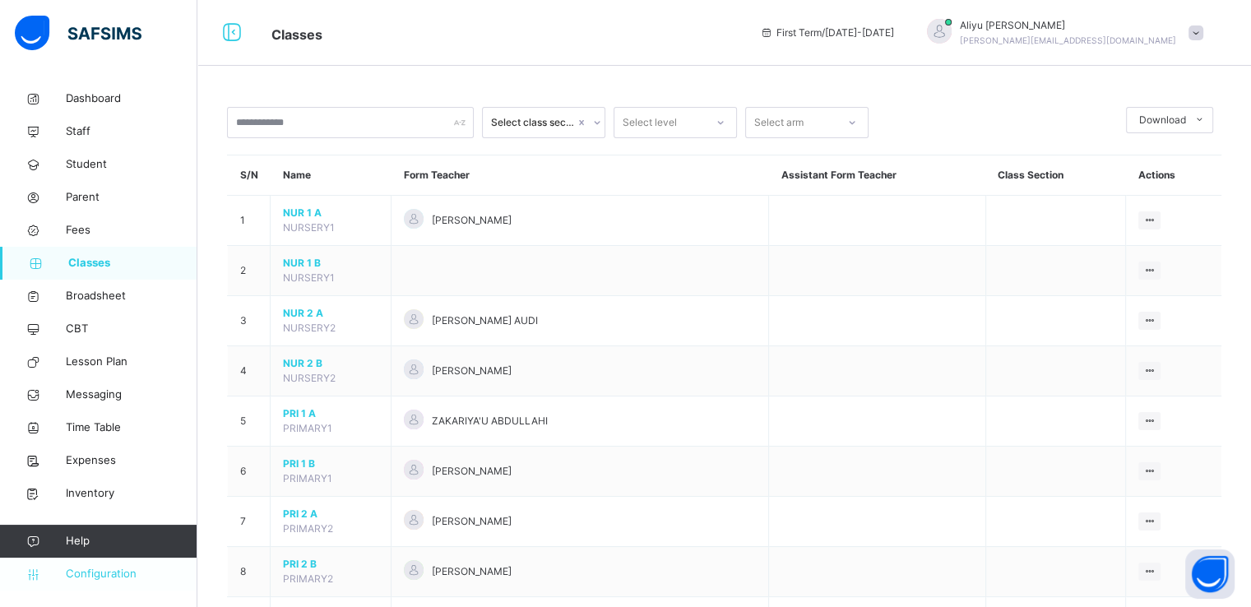
click at [105, 576] on span "Configuration" at bounding box center [131, 574] width 131 height 16
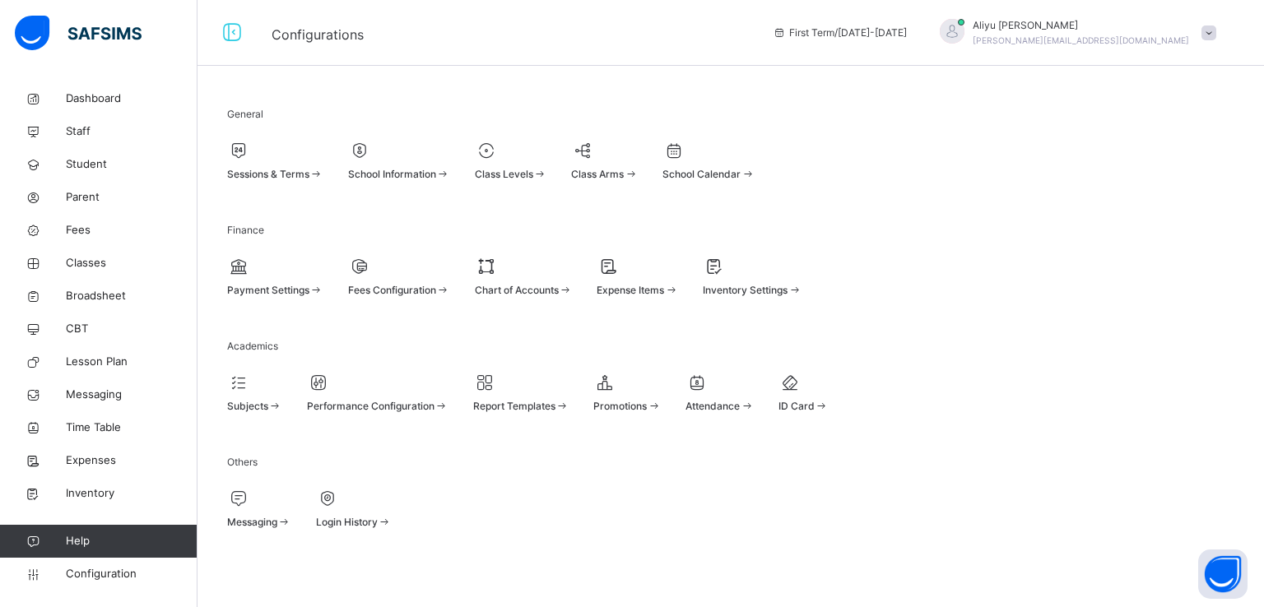
click at [295, 174] on span "Sessions & Terms" at bounding box center [268, 174] width 82 height 12
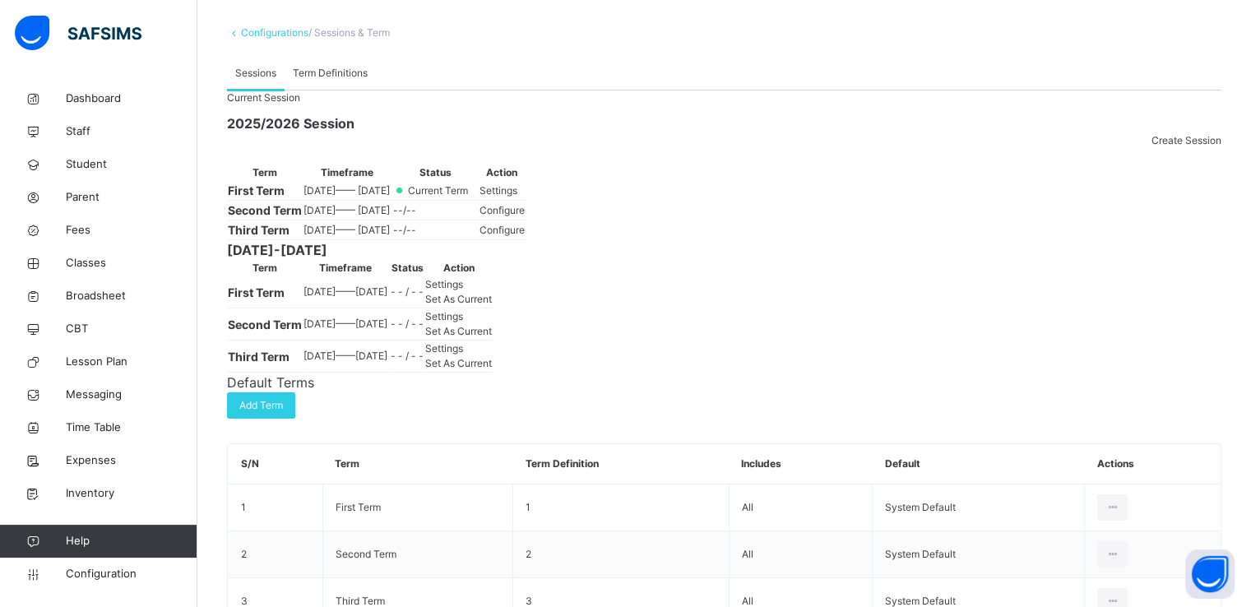
scroll to position [82, 0]
click at [518, 196] on span "Settings" at bounding box center [499, 189] width 38 height 12
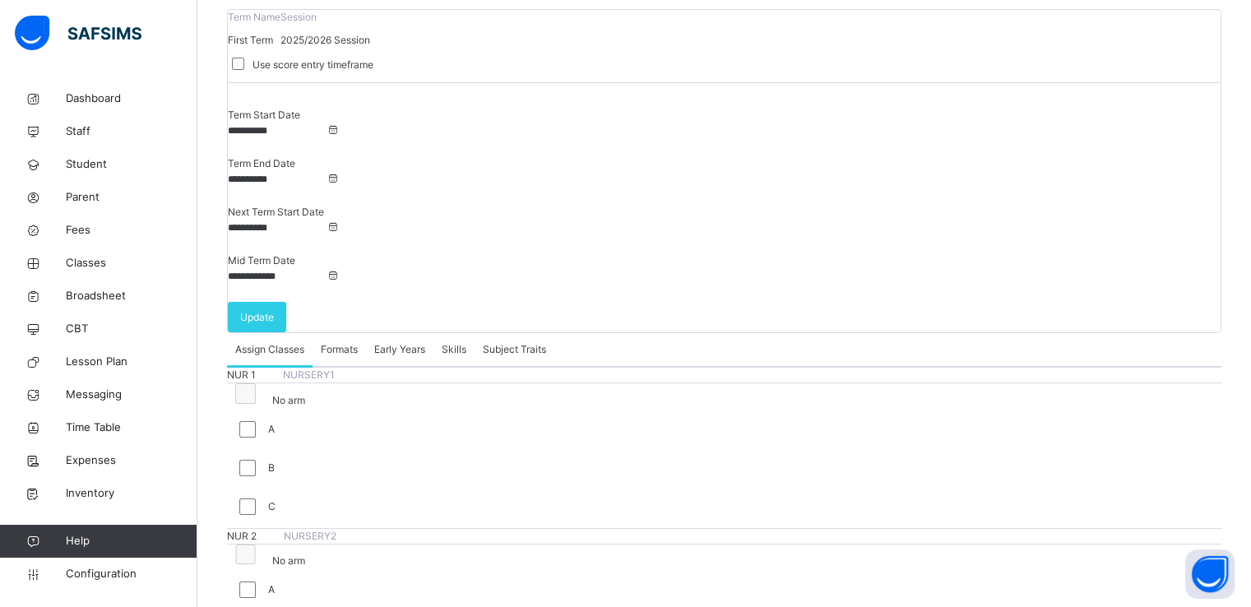
scroll to position [130, 0]
click at [87, 577] on span "Configuration" at bounding box center [131, 574] width 131 height 16
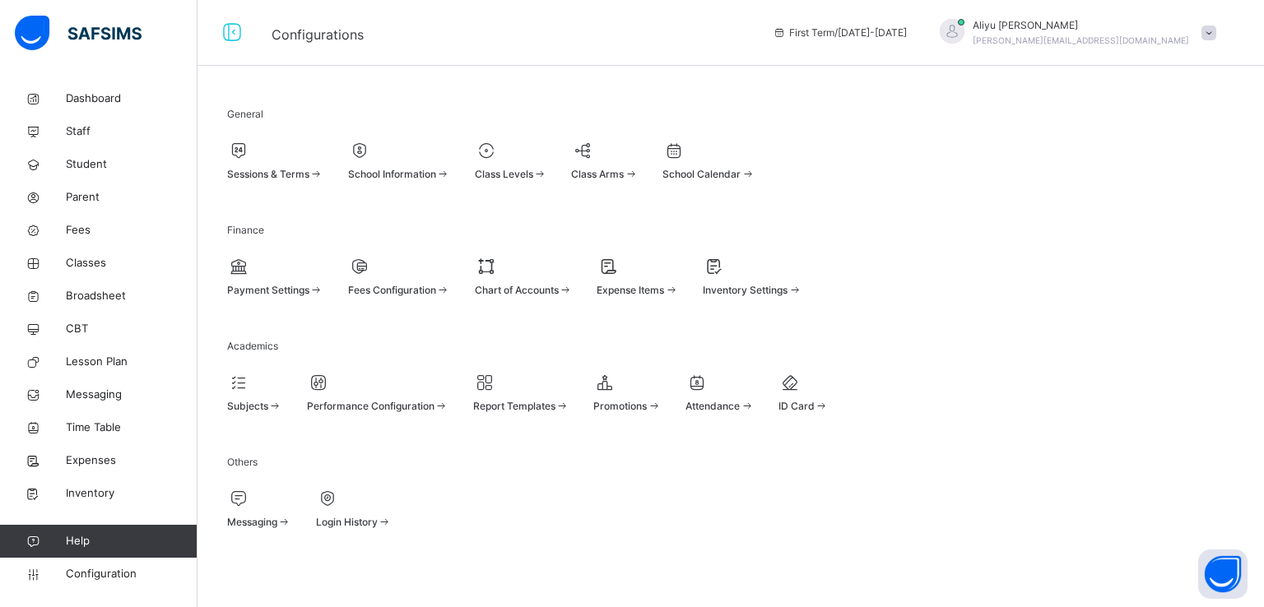
click at [533, 180] on span "Class Levels" at bounding box center [504, 174] width 58 height 12
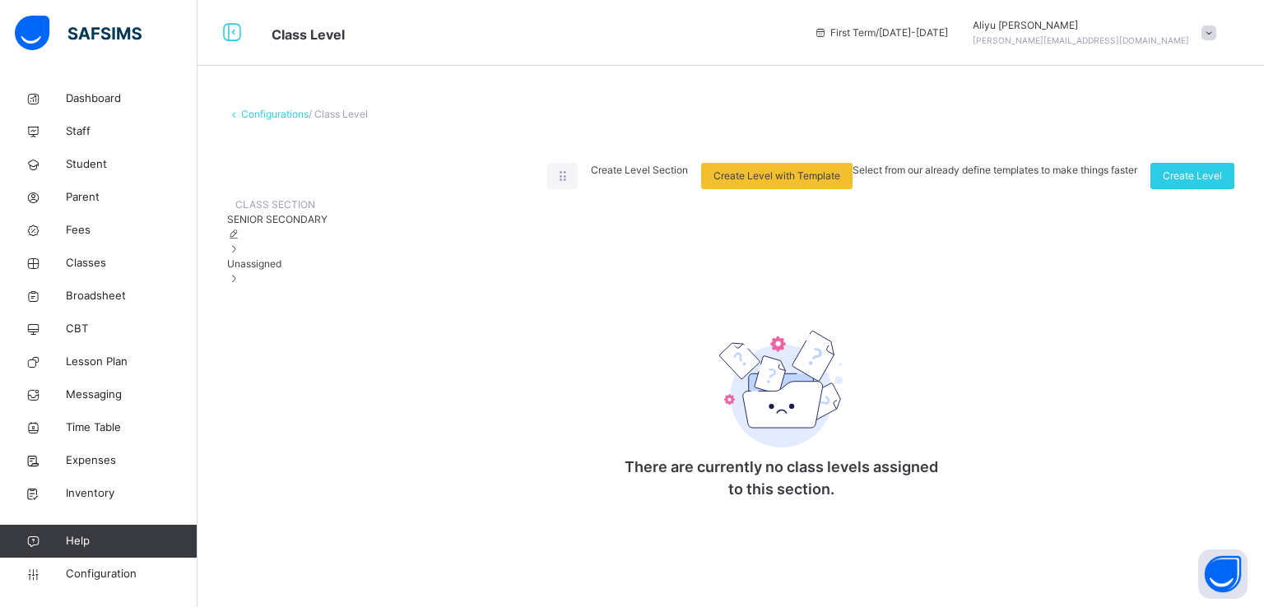
click at [253, 114] on link "Configurations" at bounding box center [274, 114] width 67 height 12
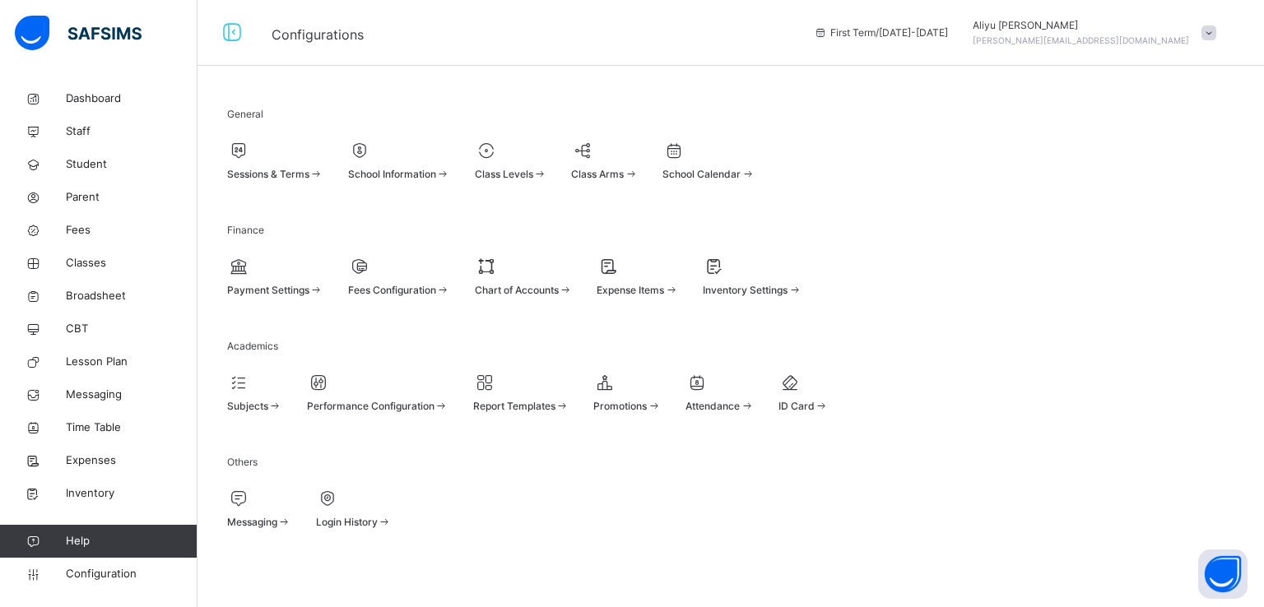
click at [547, 173] on div "Class Levels" at bounding box center [511, 174] width 72 height 15
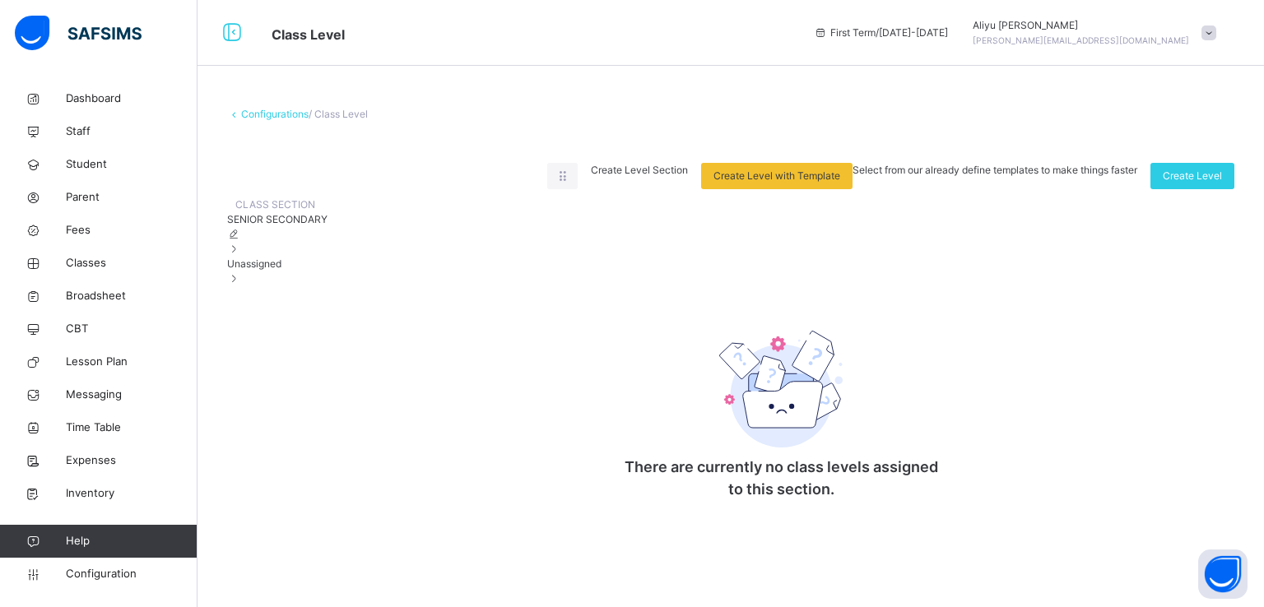
click at [688, 176] on span "Create Level Section" at bounding box center [639, 170] width 97 height 12
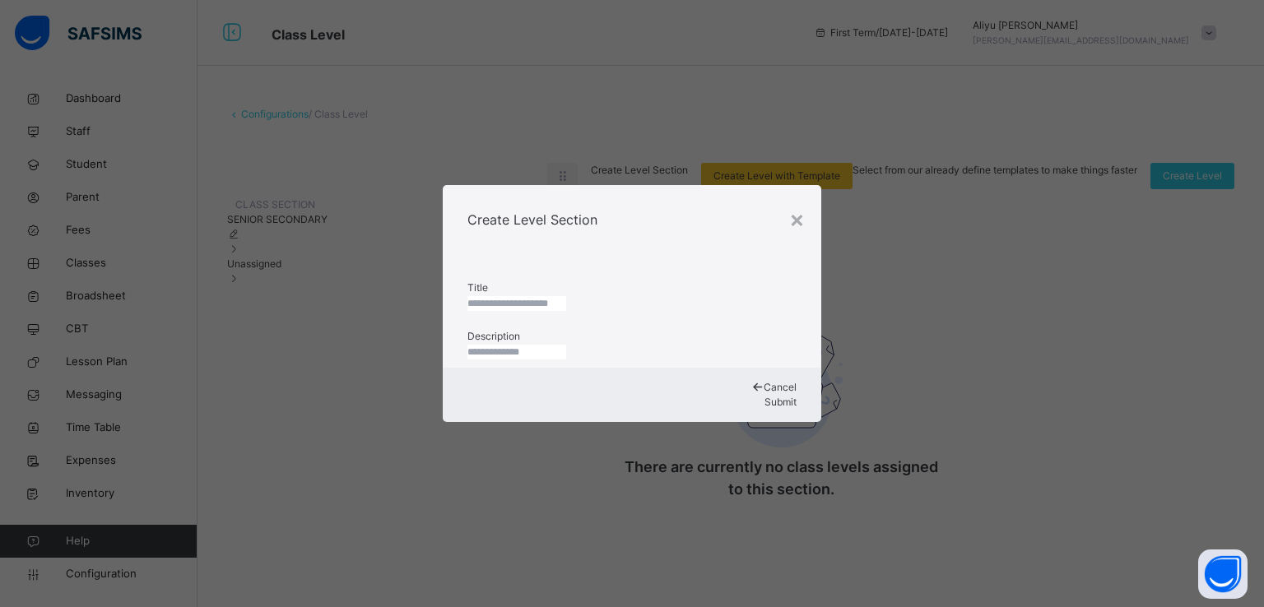
click at [566, 296] on input "text" at bounding box center [516, 303] width 99 height 15
click at [793, 202] on div "×" at bounding box center [797, 219] width 16 height 35
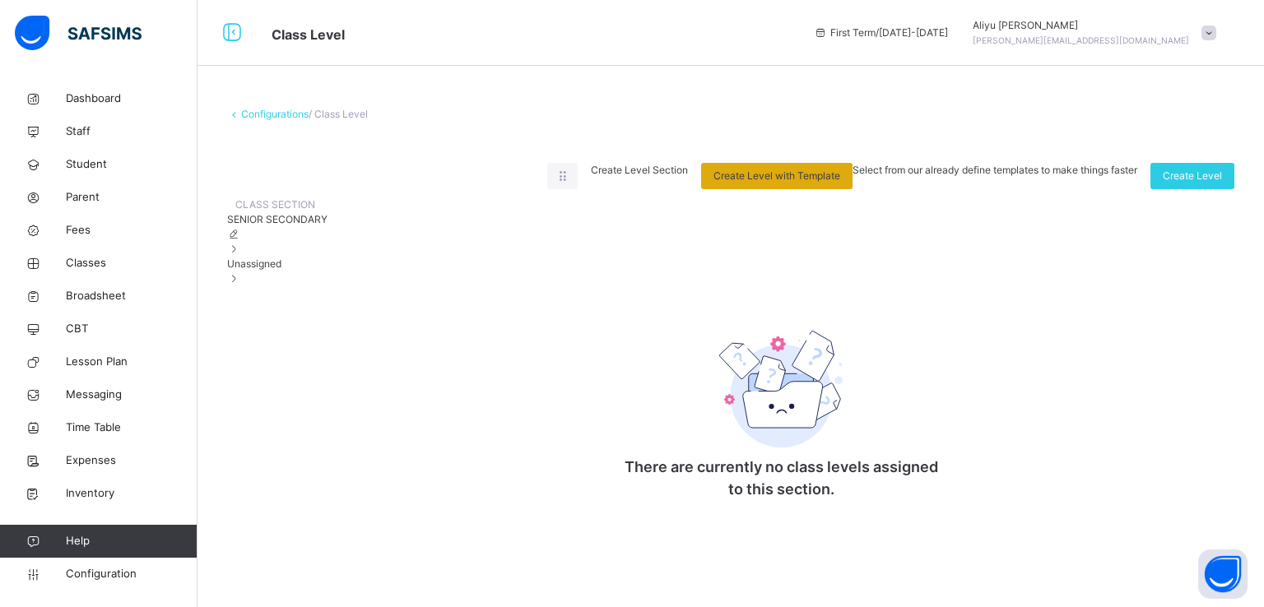
click at [840, 179] on span "Create Level with Template" at bounding box center [776, 176] width 127 height 15
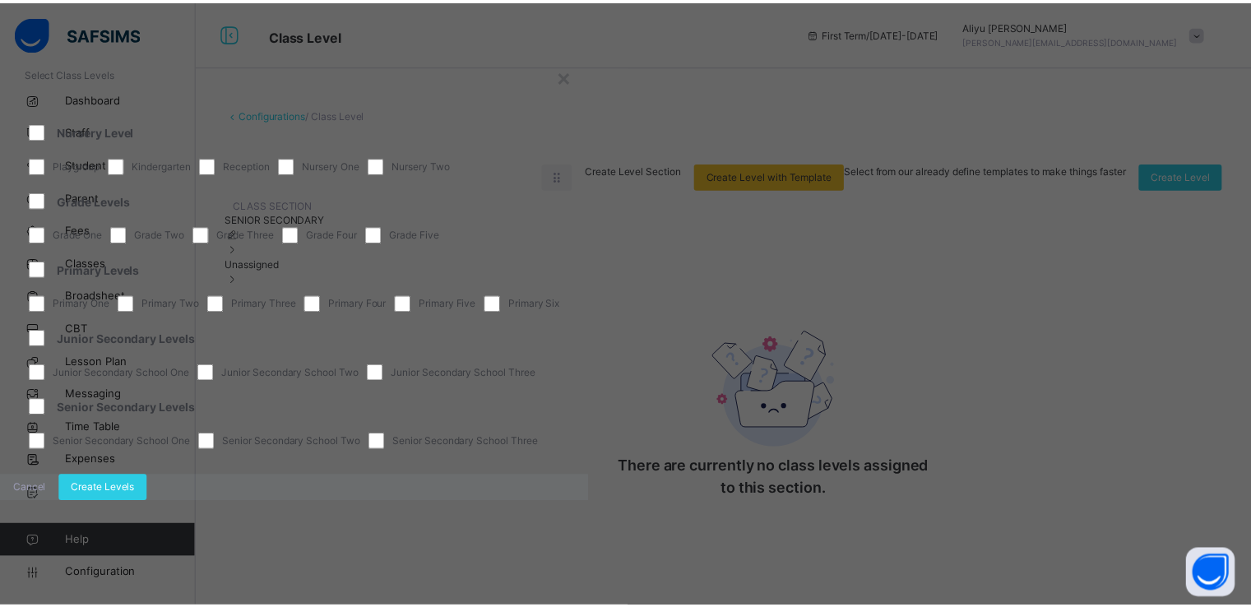
scroll to position [97, 0]
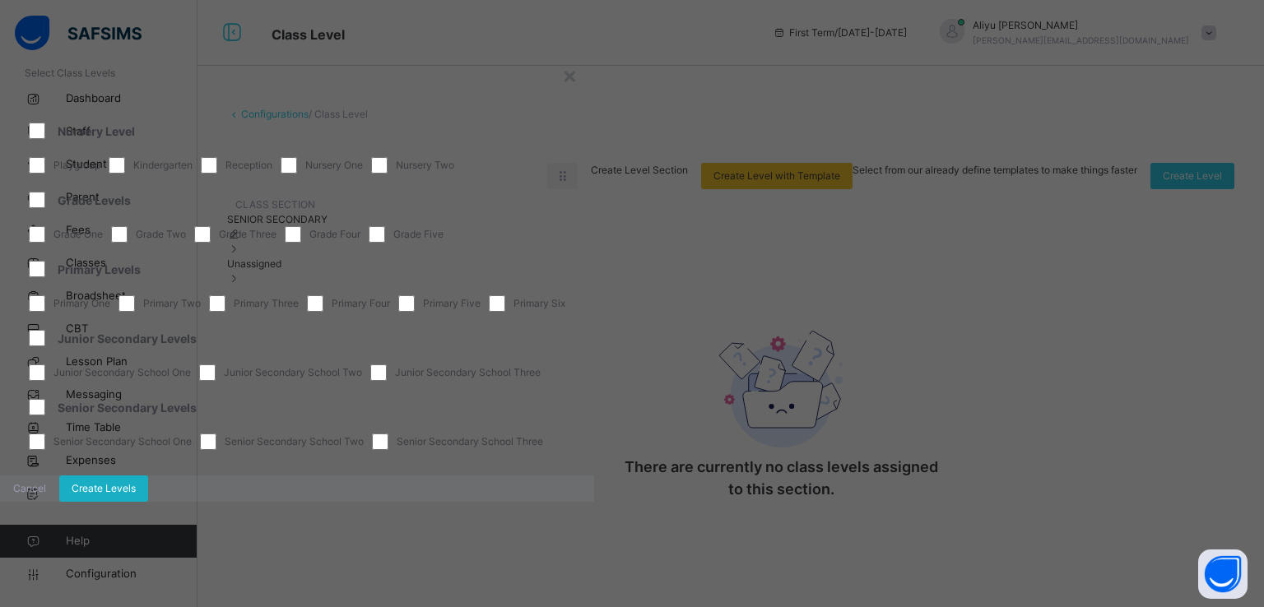
click at [136, 496] on span "Create Levels" at bounding box center [104, 488] width 64 height 15
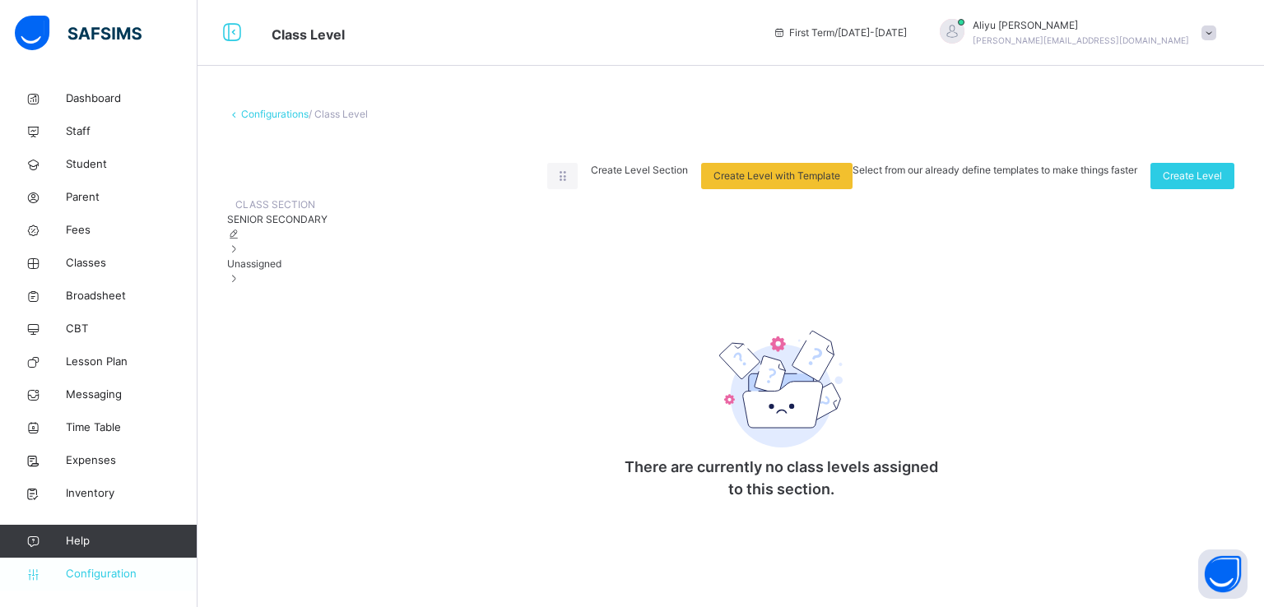
click at [102, 564] on link "Configuration" at bounding box center [98, 574] width 197 height 33
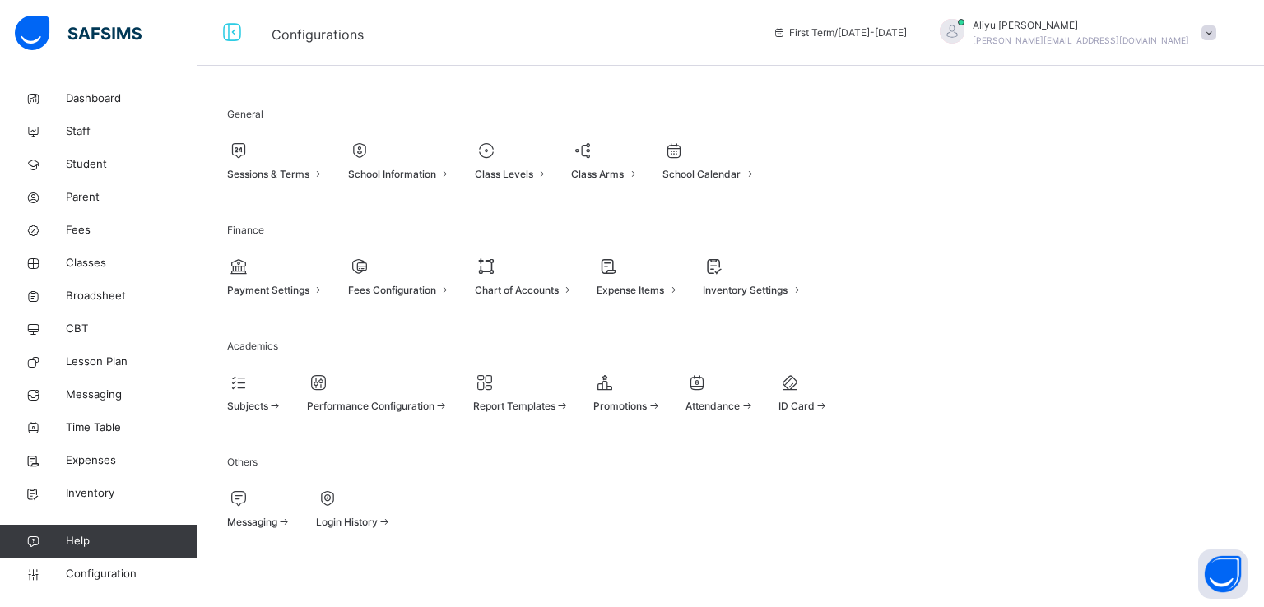
click at [309, 163] on div at bounding box center [275, 150] width 96 height 25
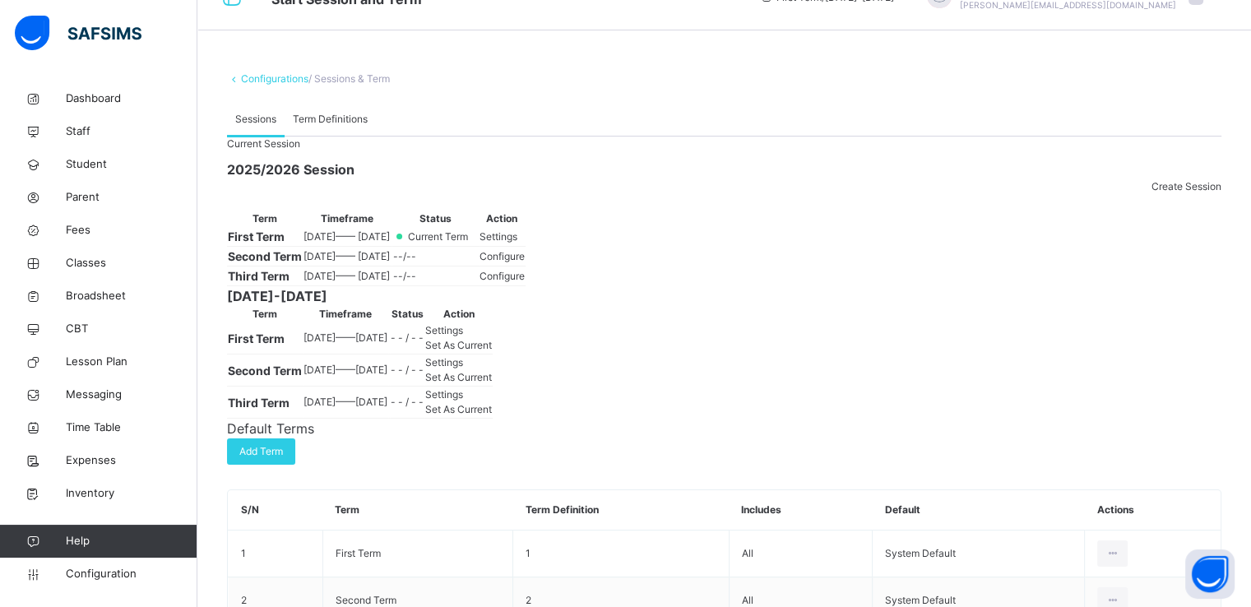
scroll to position [36, 0]
click at [518, 242] on span "Settings" at bounding box center [499, 236] width 38 height 12
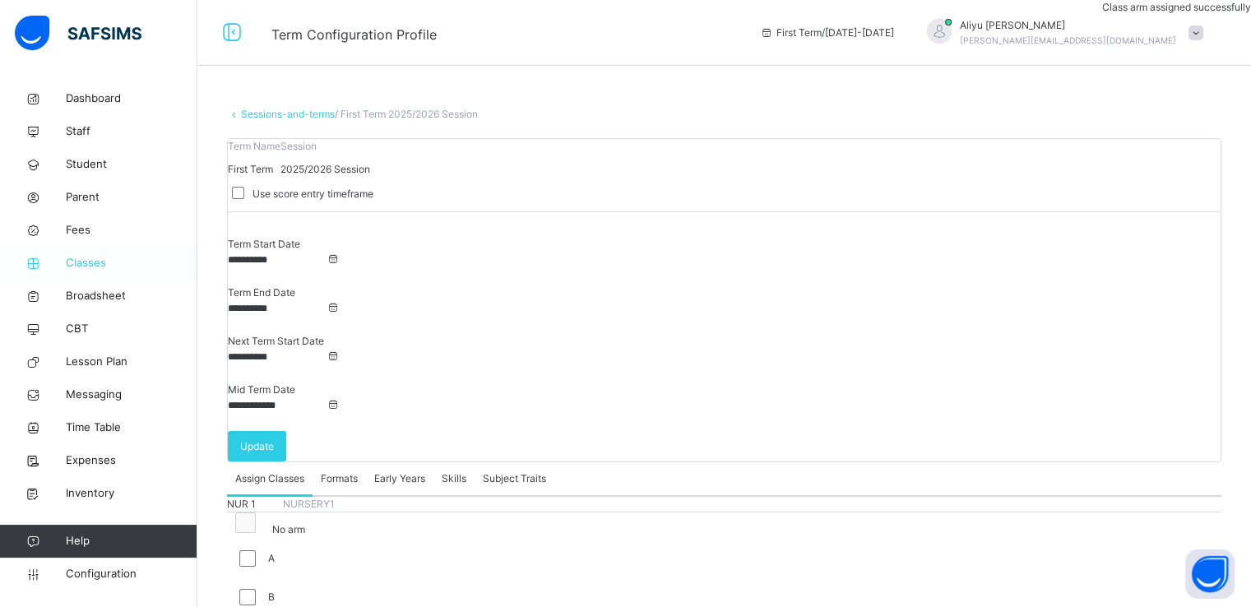
click at [81, 260] on span "Classes" at bounding box center [132, 263] width 132 height 16
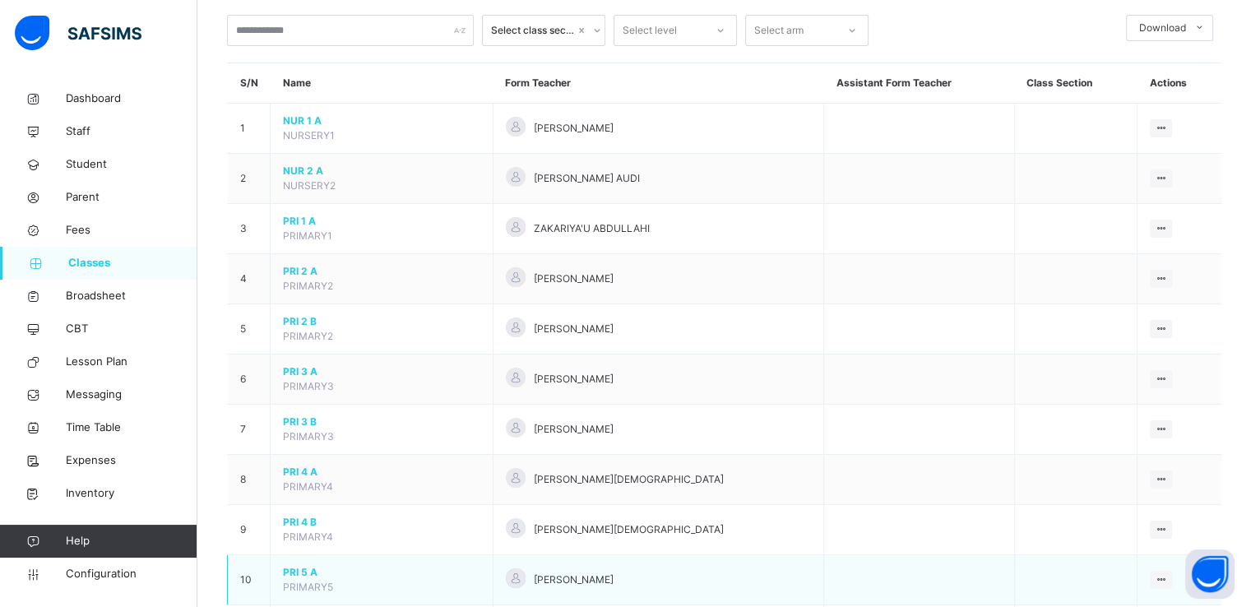
scroll to position [91, 0]
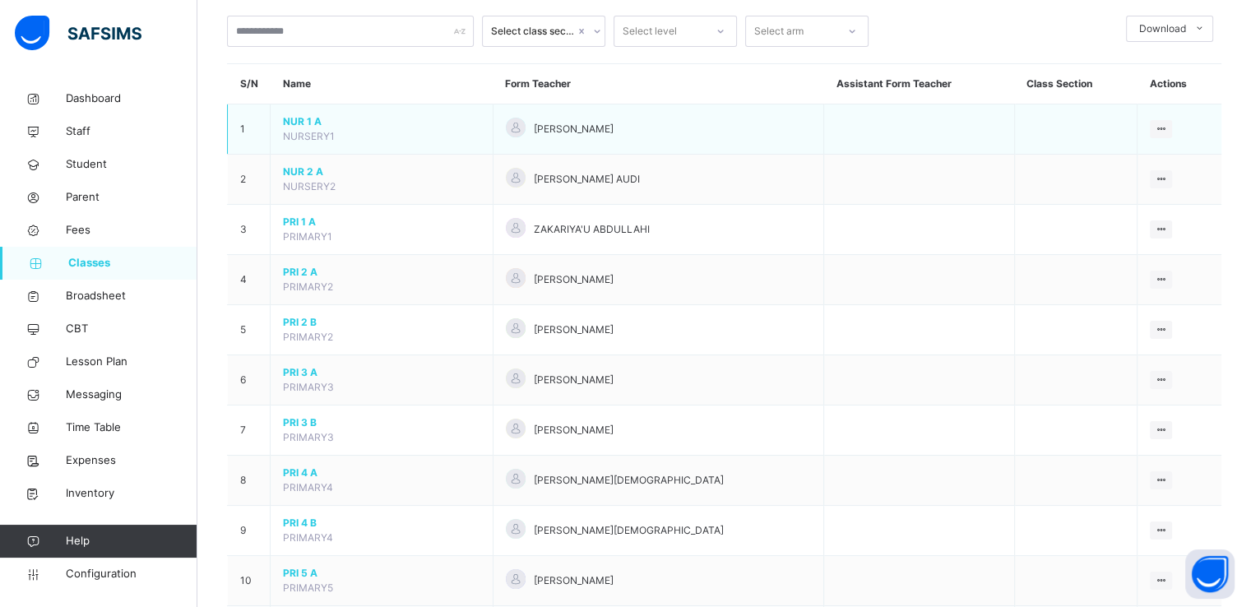
click at [300, 115] on span "NUR 1 A" at bounding box center [381, 121] width 197 height 15
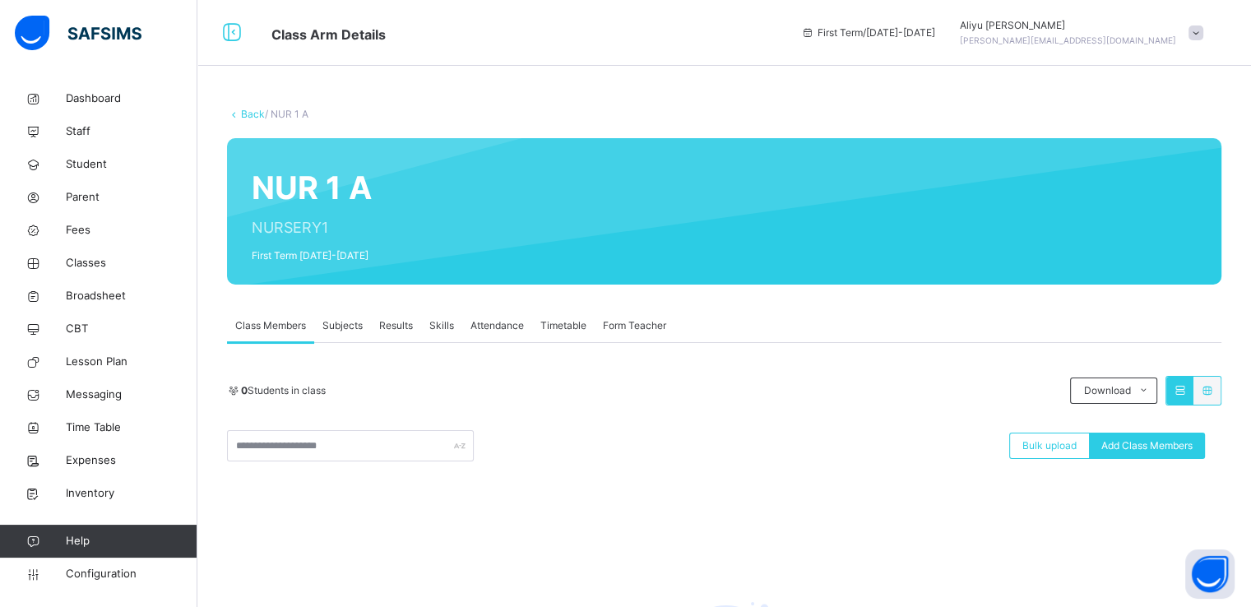
click at [352, 327] on span "Subjects" at bounding box center [343, 325] width 40 height 15
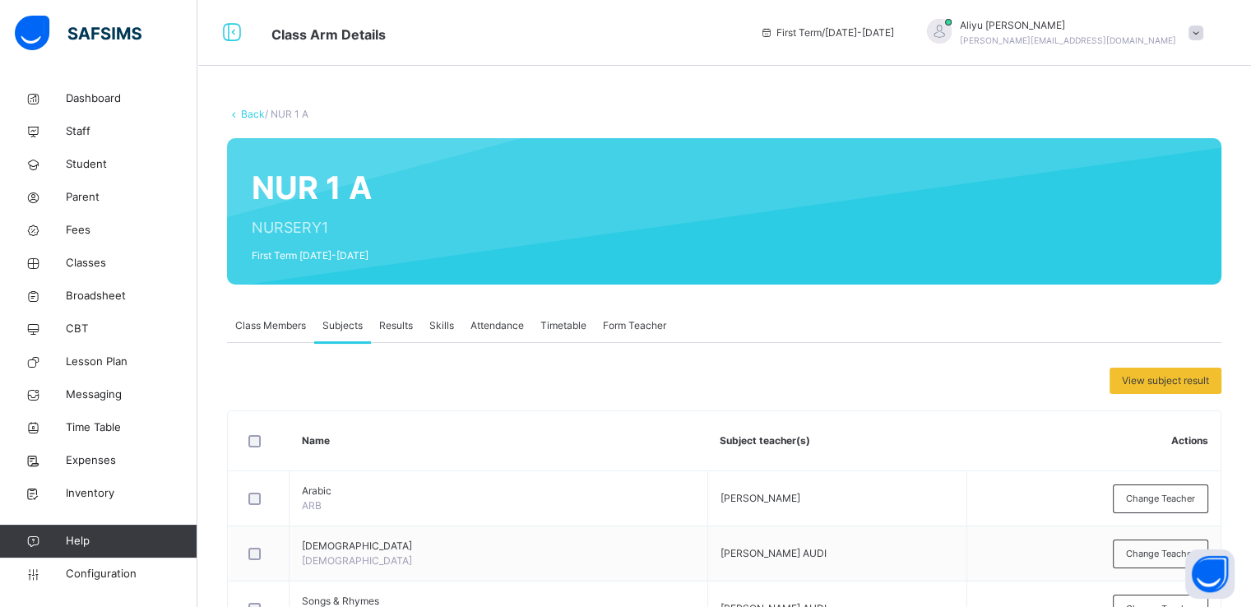
click at [246, 112] on link "Back" at bounding box center [253, 114] width 24 height 12
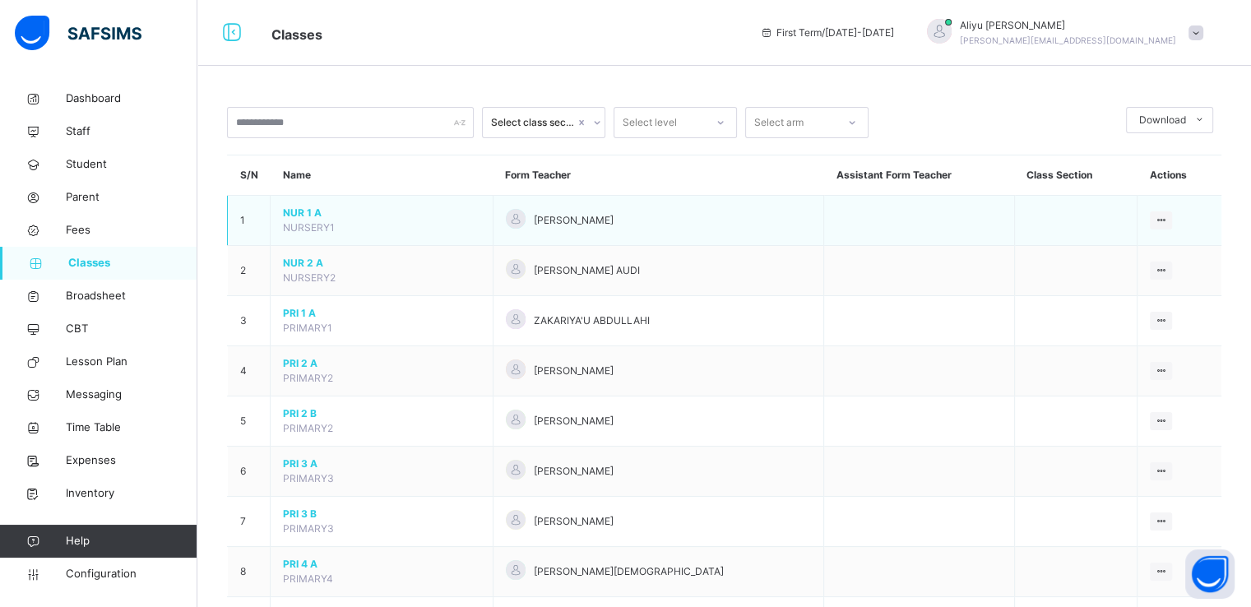
click at [289, 215] on span "NUR 1 A" at bounding box center [381, 213] width 197 height 15
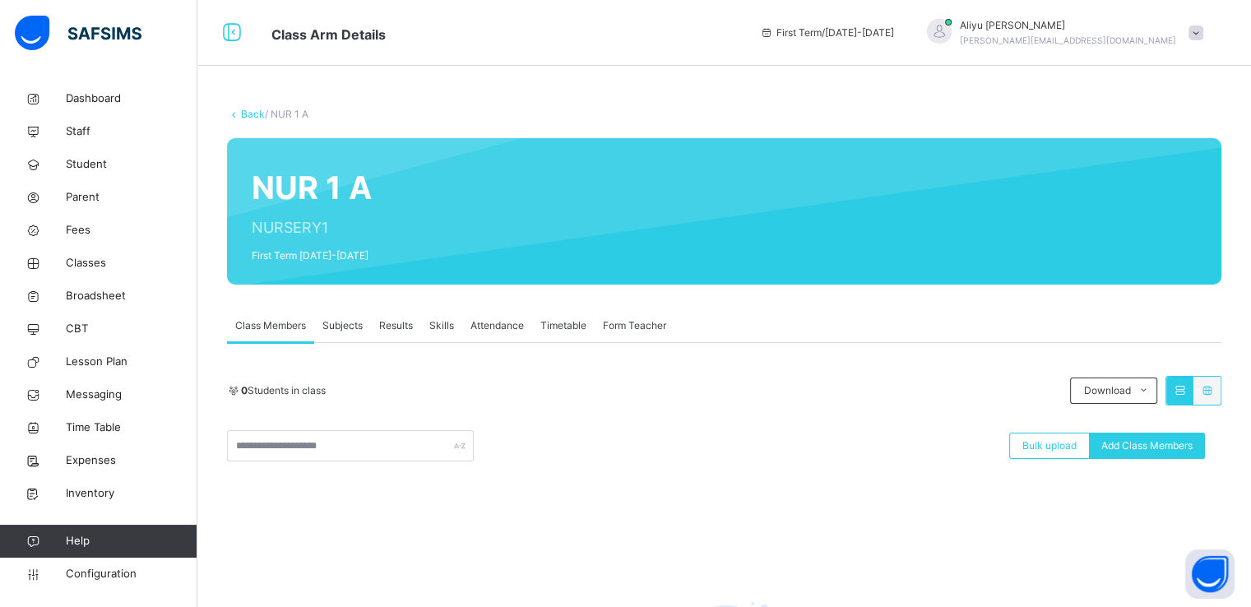
click at [248, 119] on link "Back" at bounding box center [253, 114] width 24 height 12
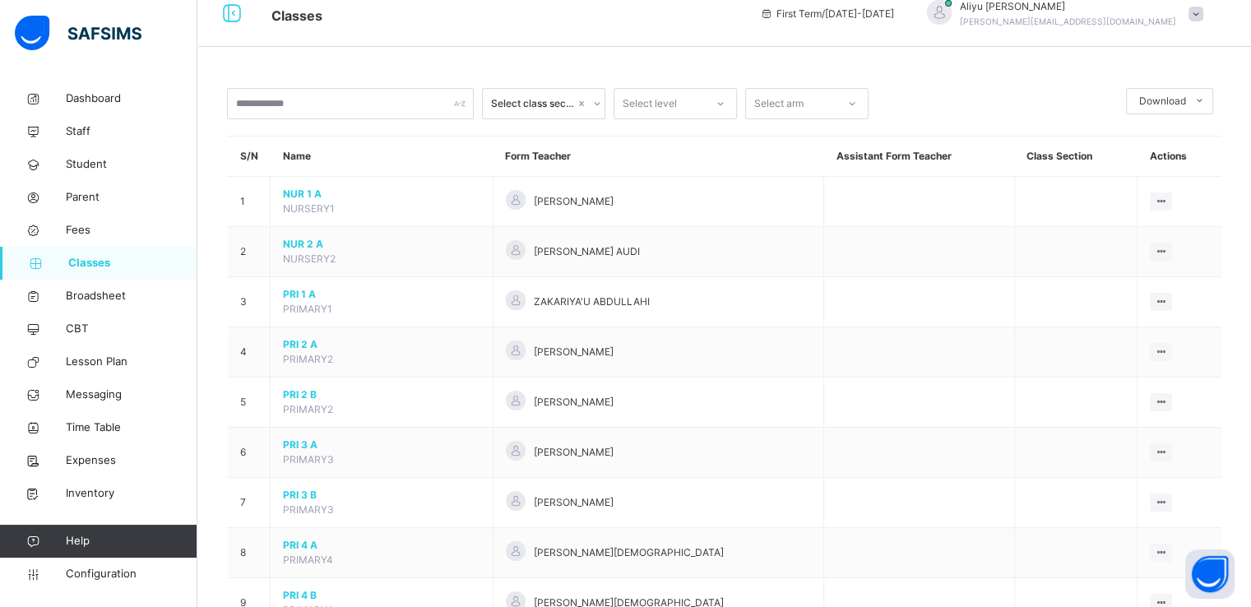
scroll to position [22, 0]
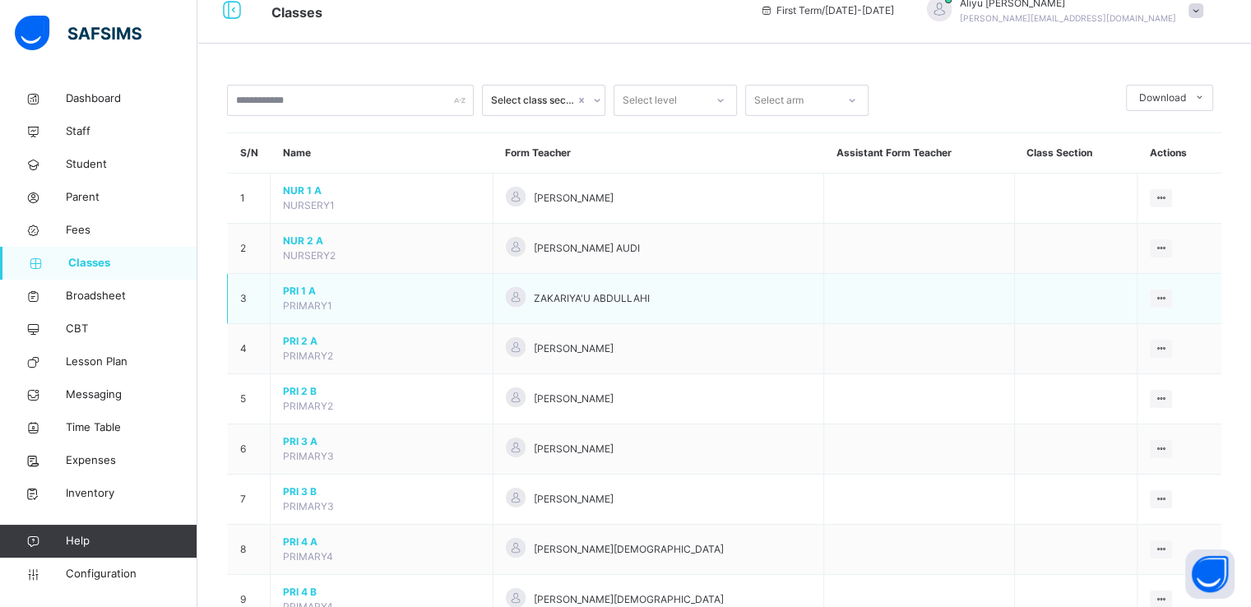
click at [298, 295] on span "PRI 1 A" at bounding box center [381, 291] width 197 height 15
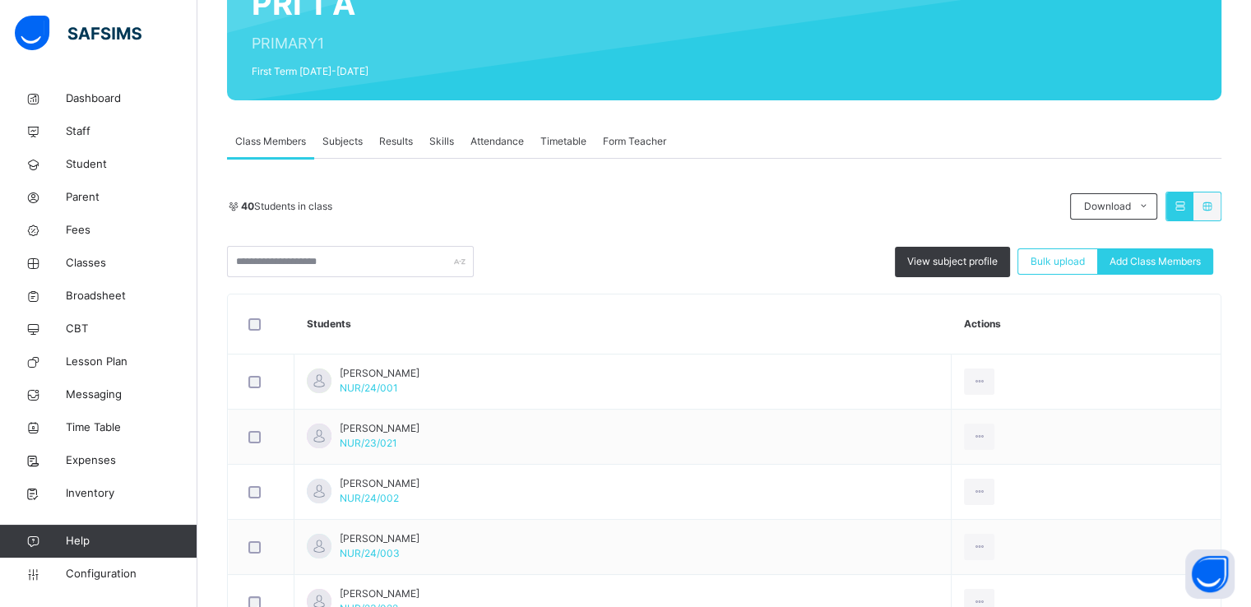
scroll to position [190, 0]
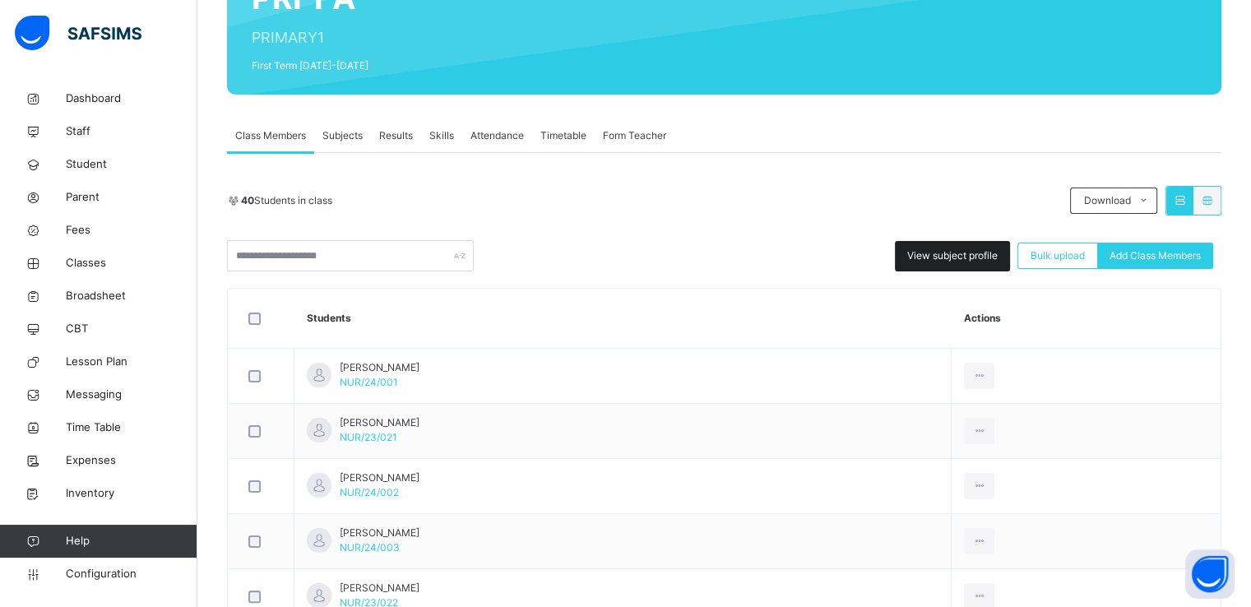
click at [946, 253] on span "View subject profile" at bounding box center [953, 255] width 91 height 15
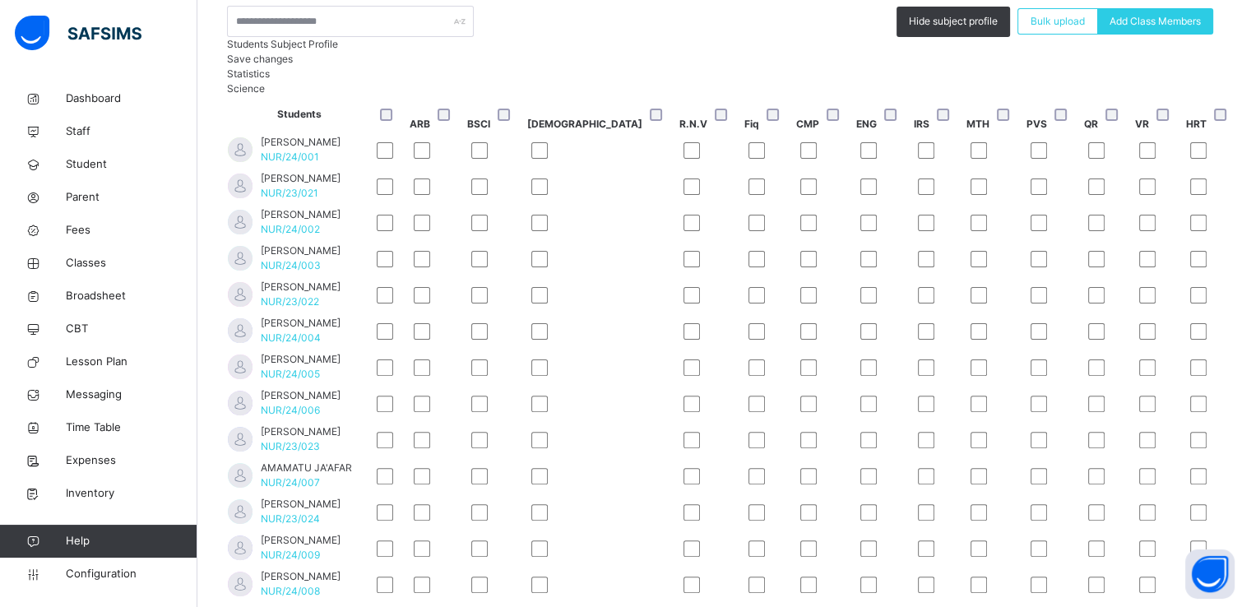
scroll to position [0, 0]
click at [293, 65] on span "Save changes" at bounding box center [260, 59] width 66 height 12
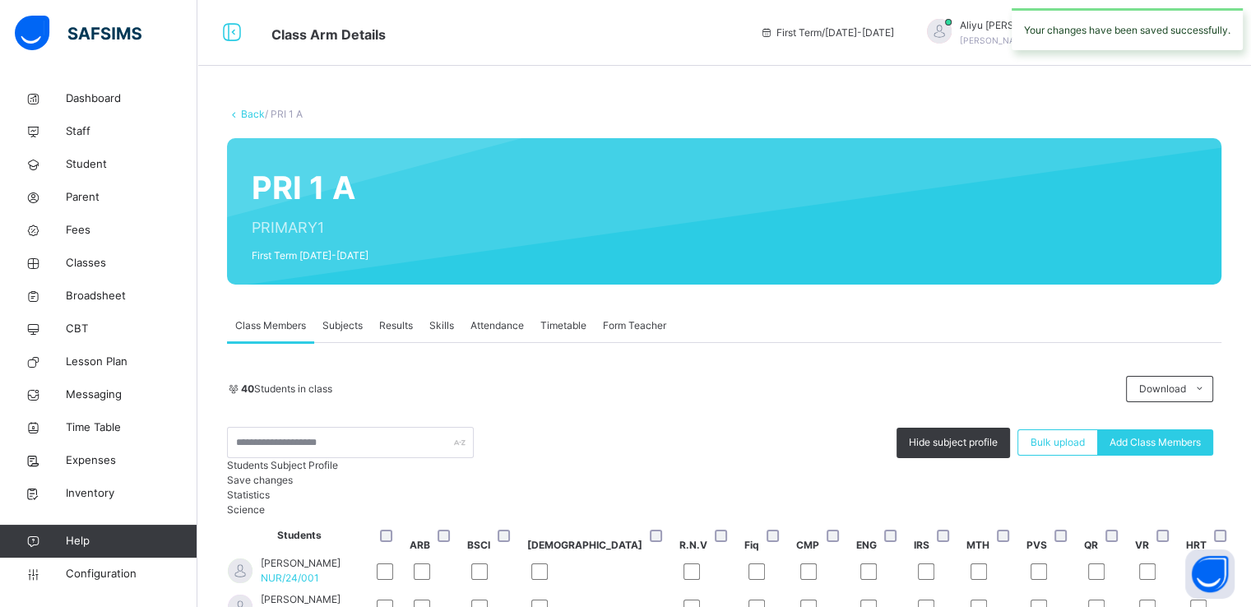
click at [244, 114] on link "Back" at bounding box center [253, 114] width 24 height 12
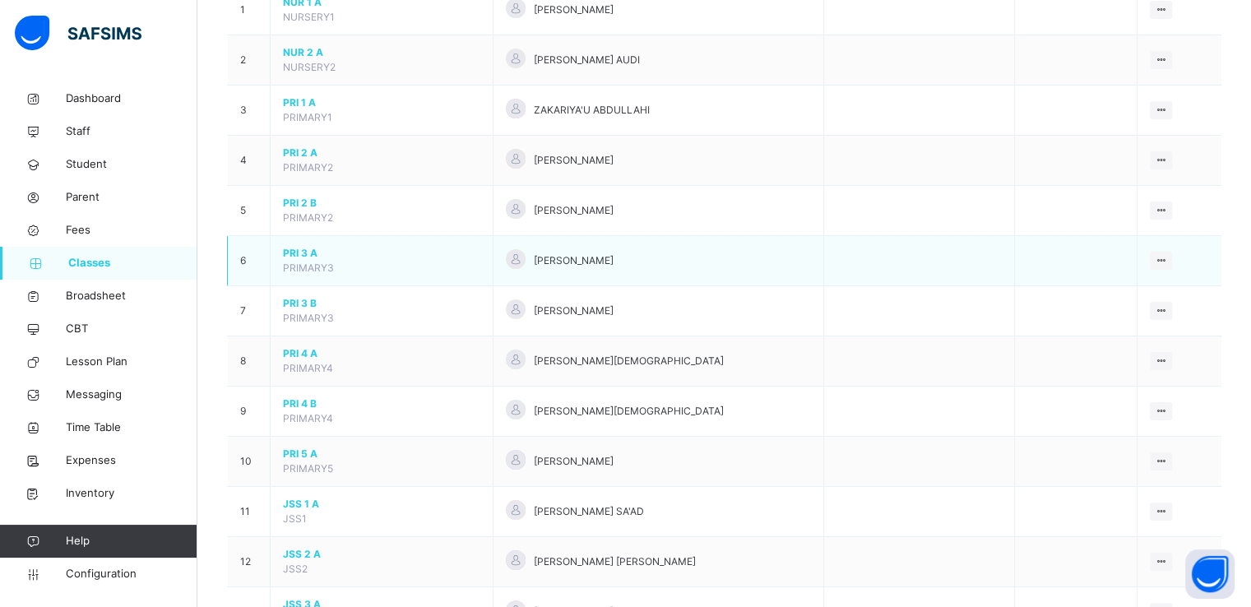
scroll to position [132, 0]
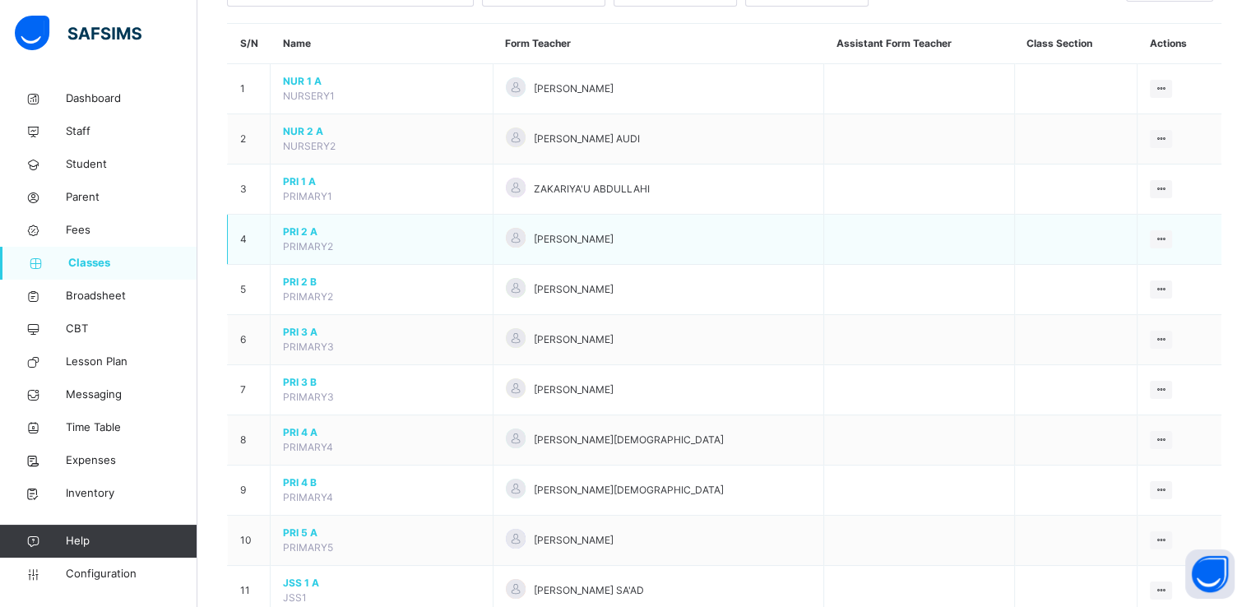
click at [295, 231] on span "PRI 2 A" at bounding box center [381, 232] width 197 height 15
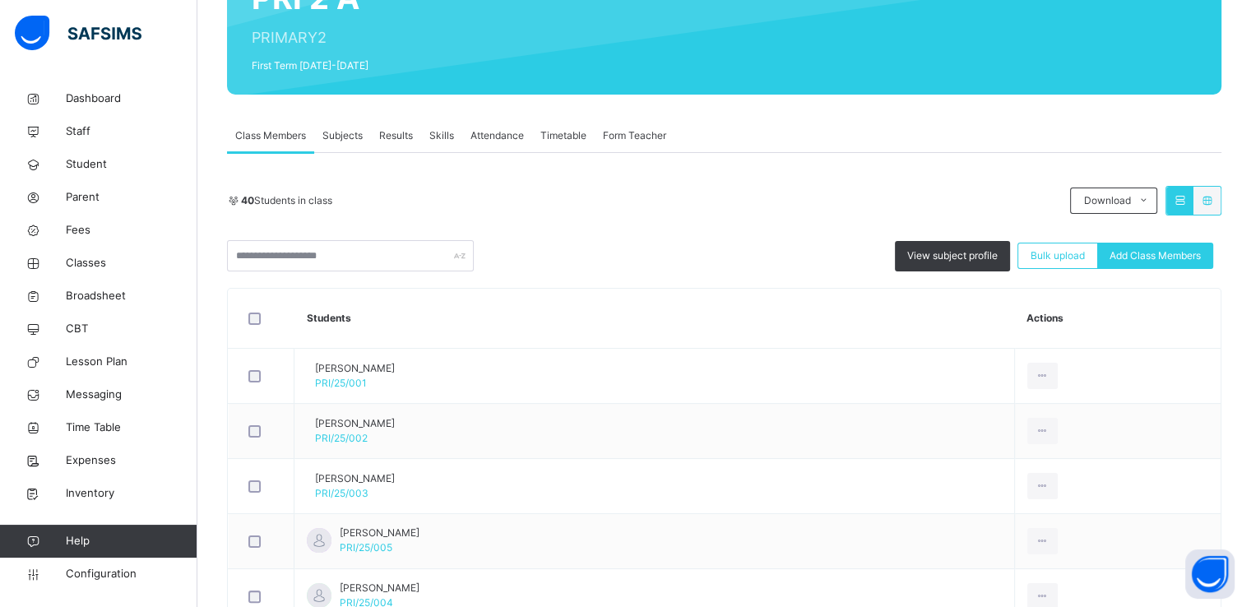
scroll to position [191, 0]
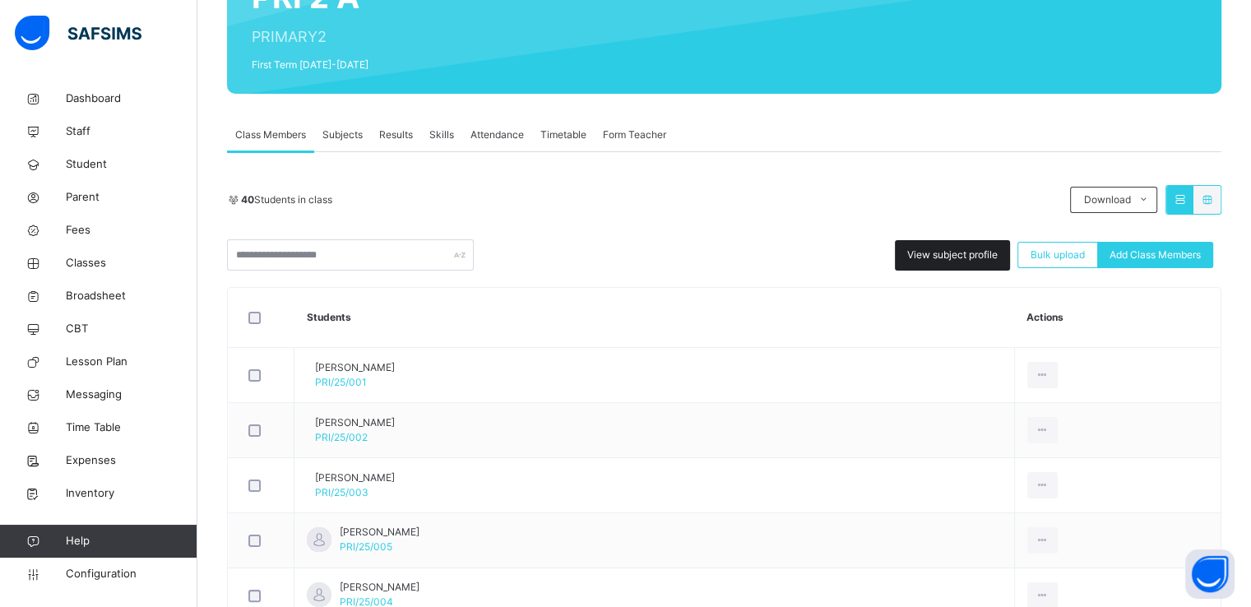
click at [945, 252] on span "View subject profile" at bounding box center [953, 255] width 91 height 15
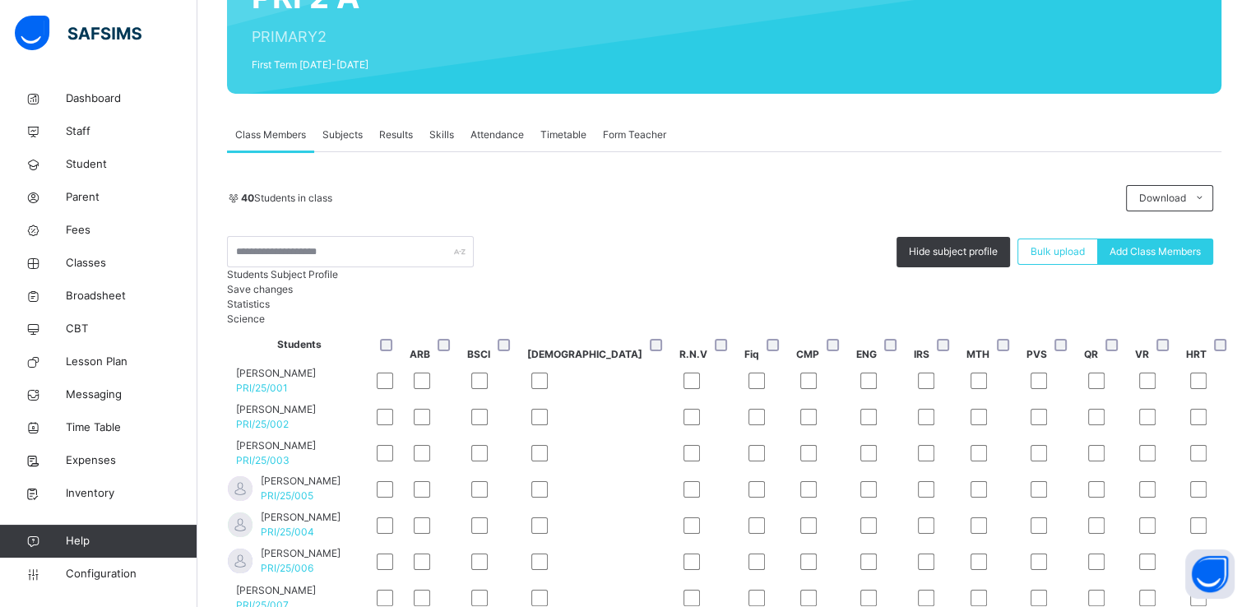
click at [408, 362] on div at bounding box center [390, 344] width 35 height 35
click at [293, 295] on span "Save changes" at bounding box center [260, 289] width 66 height 12
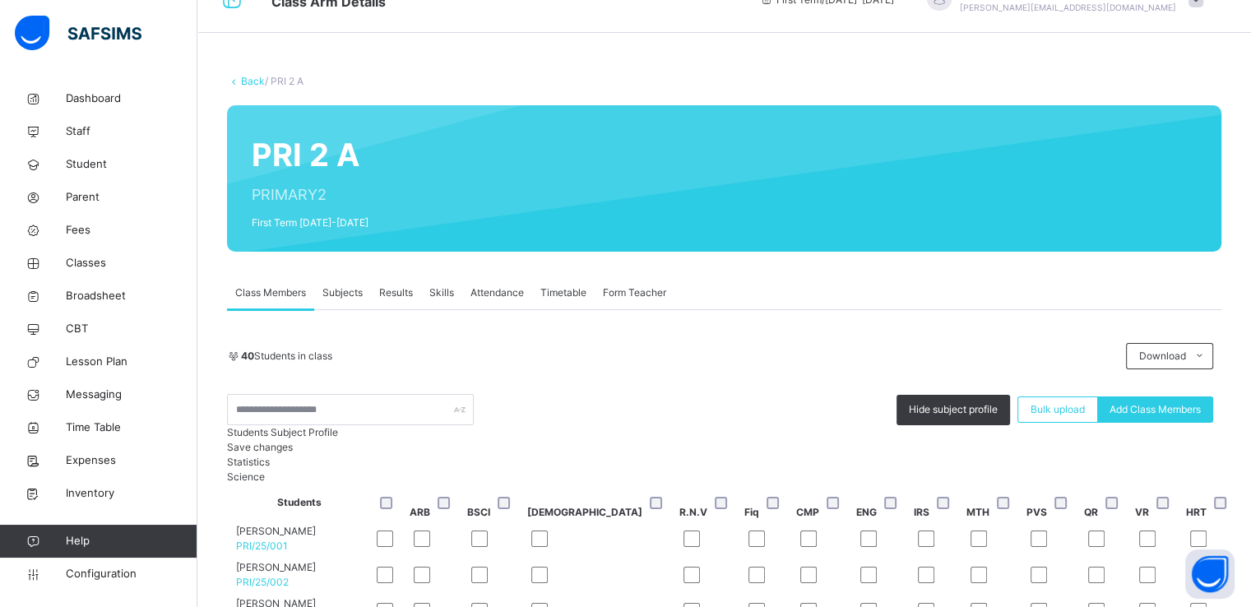
scroll to position [0, 0]
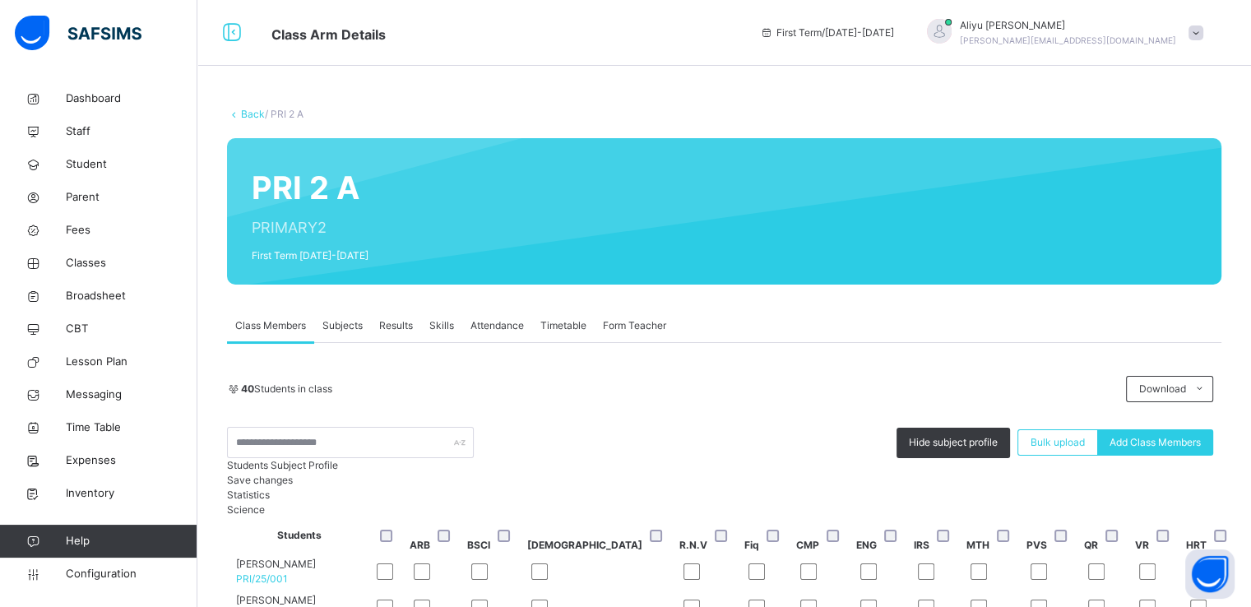
click at [244, 116] on link "Back" at bounding box center [253, 114] width 24 height 12
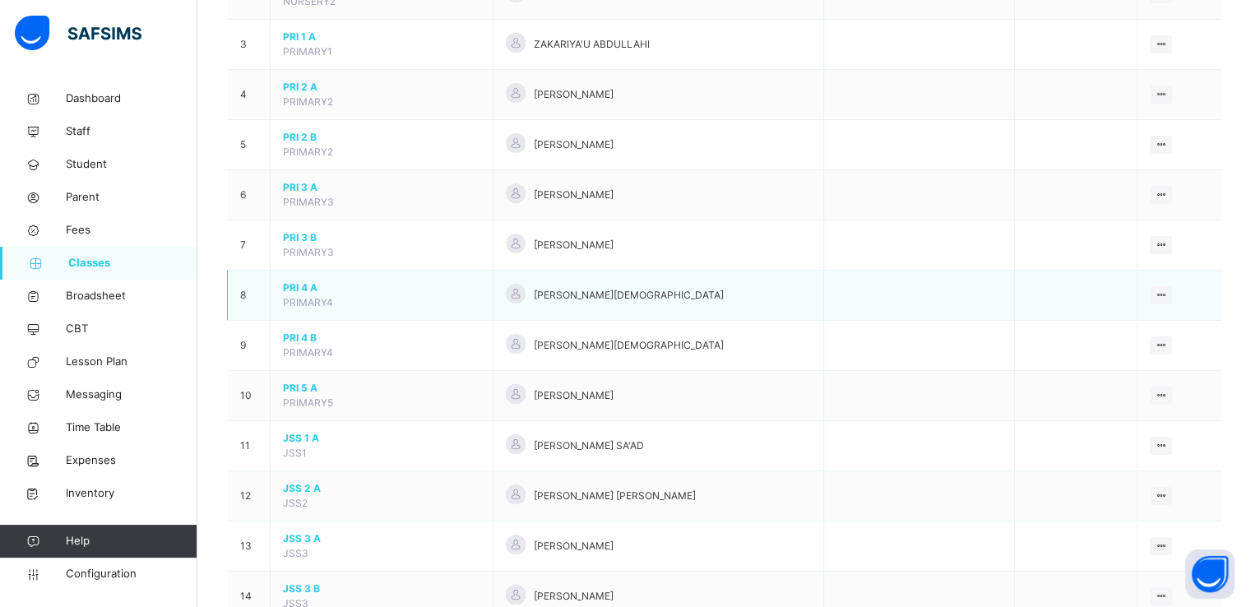
scroll to position [280, 0]
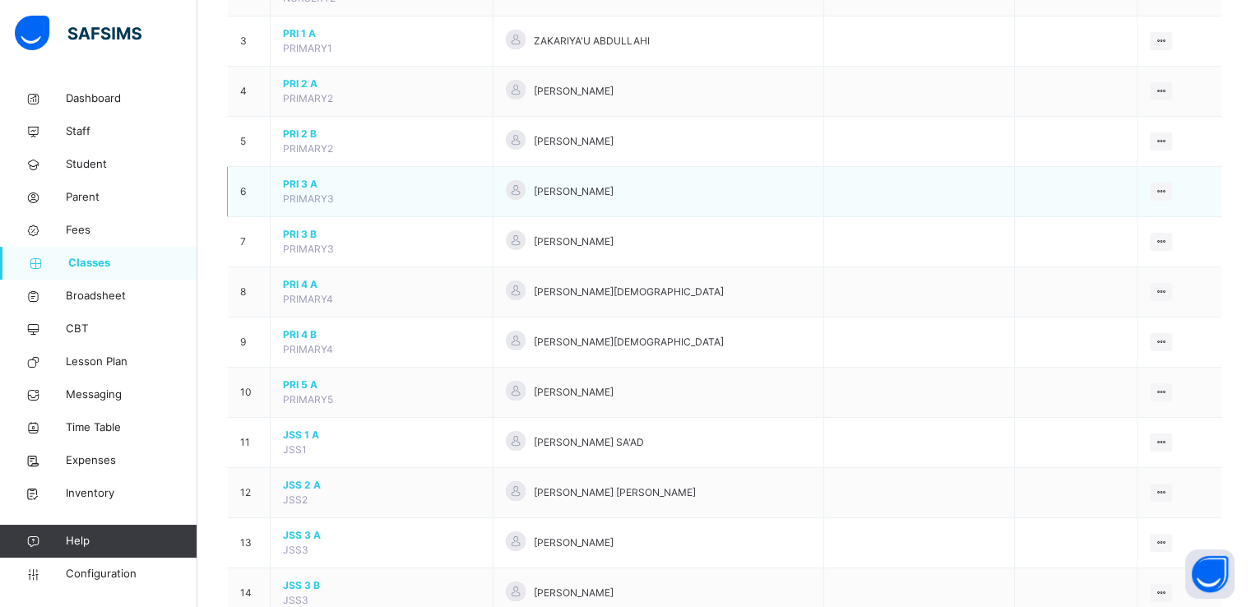
click at [289, 182] on span "PRI 3 A" at bounding box center [381, 184] width 197 height 15
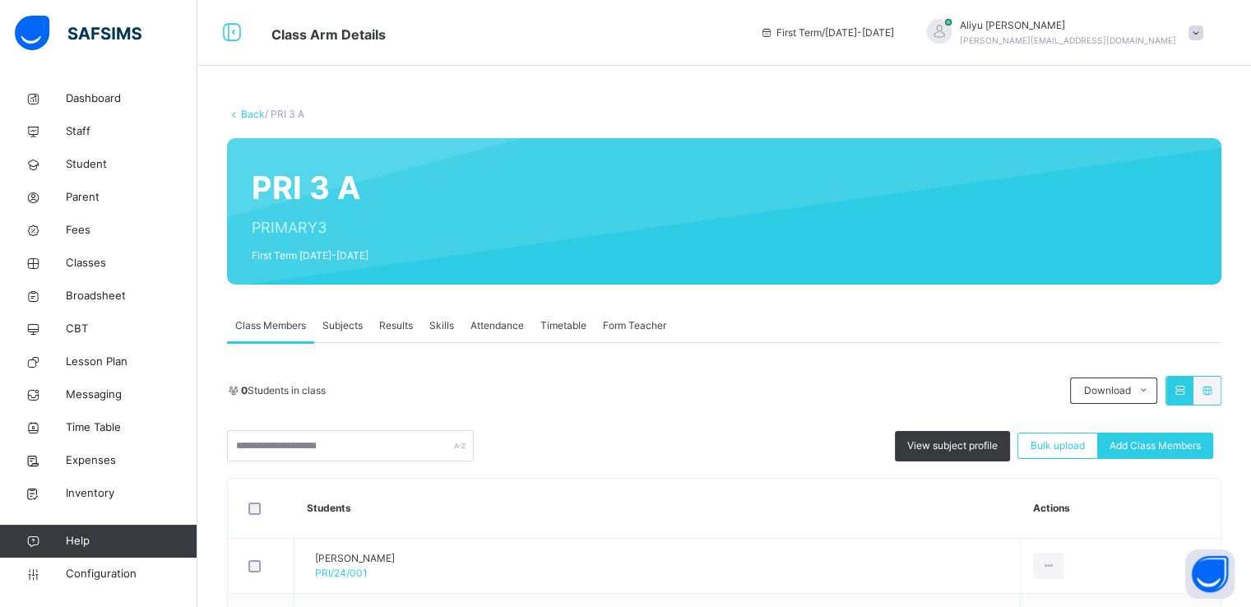
click at [940, 439] on span "View subject profile" at bounding box center [953, 446] width 91 height 15
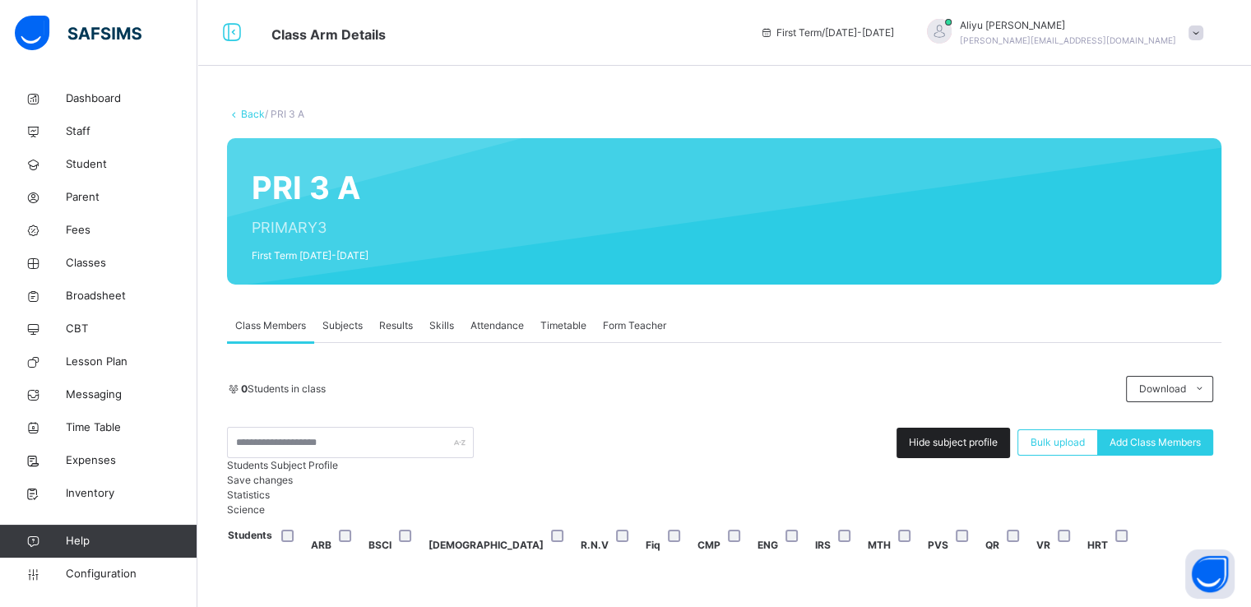
click at [941, 435] on span "Hide subject profile" at bounding box center [953, 442] width 89 height 15
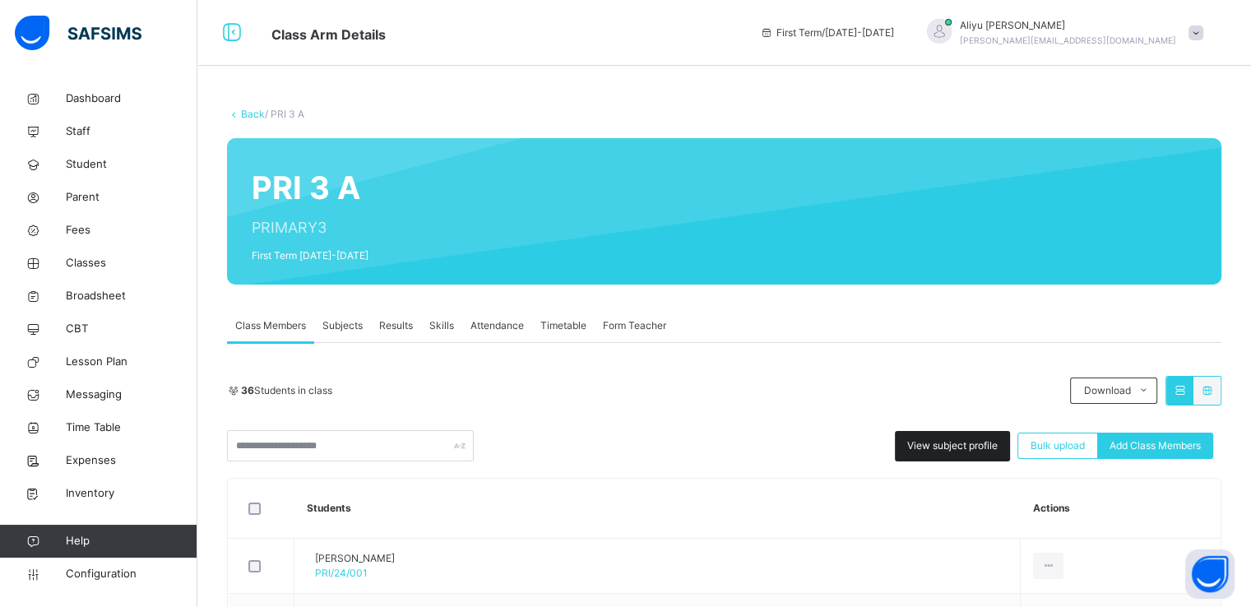
scroll to position [313, 0]
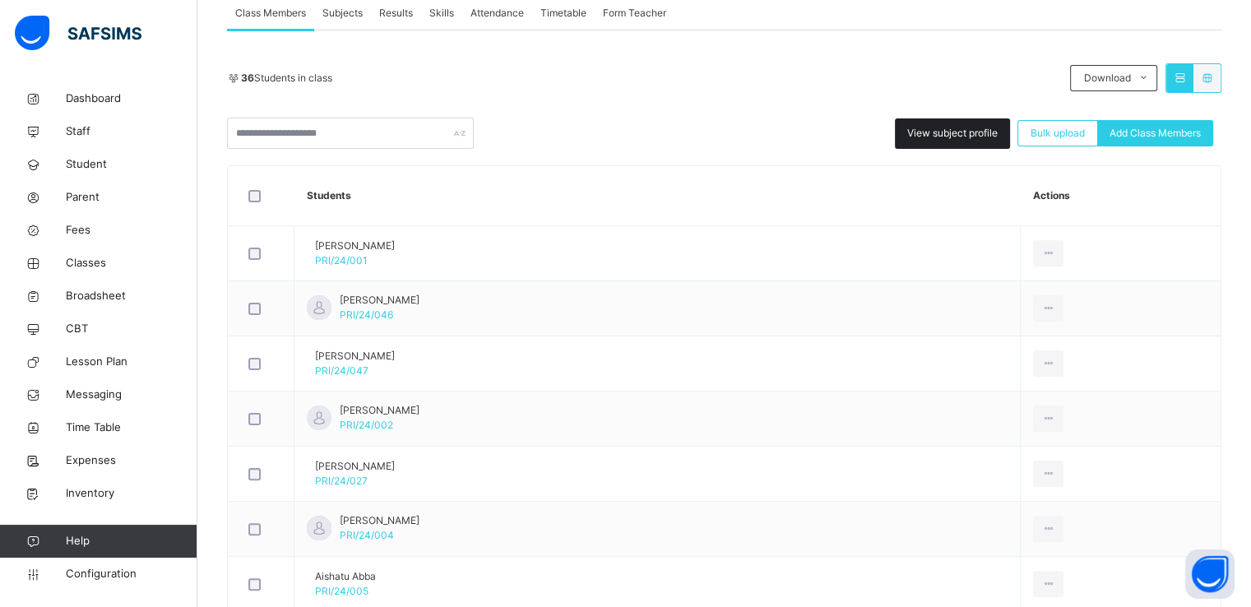
click at [924, 137] on span "View subject profile" at bounding box center [953, 133] width 91 height 15
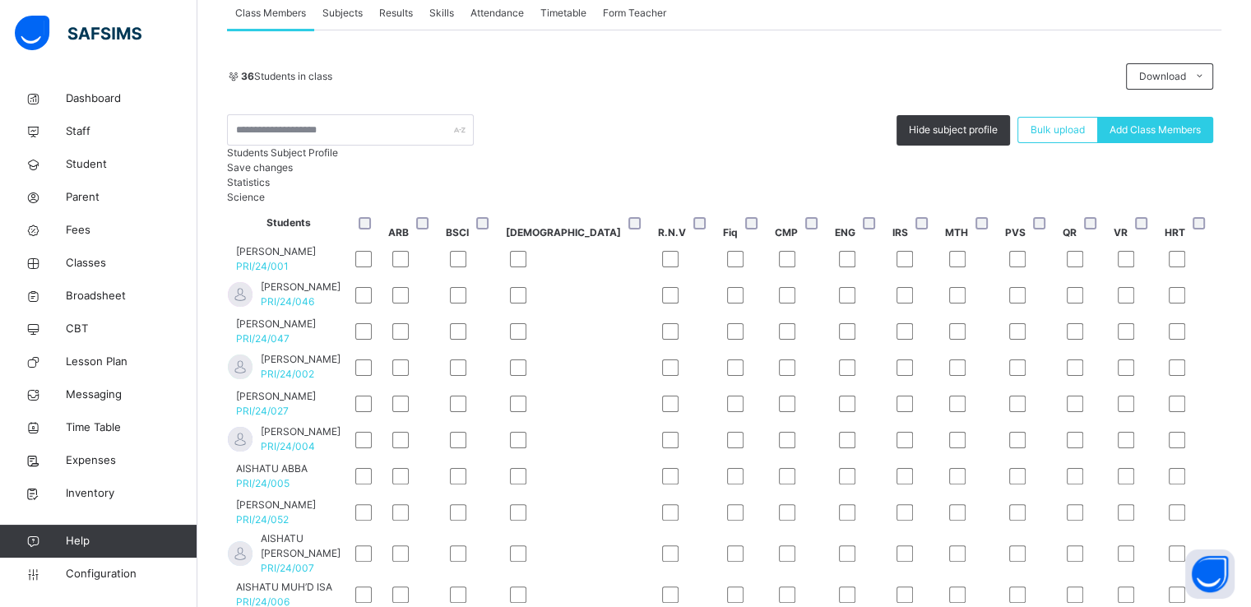
click at [293, 174] on span "Save changes" at bounding box center [260, 167] width 66 height 12
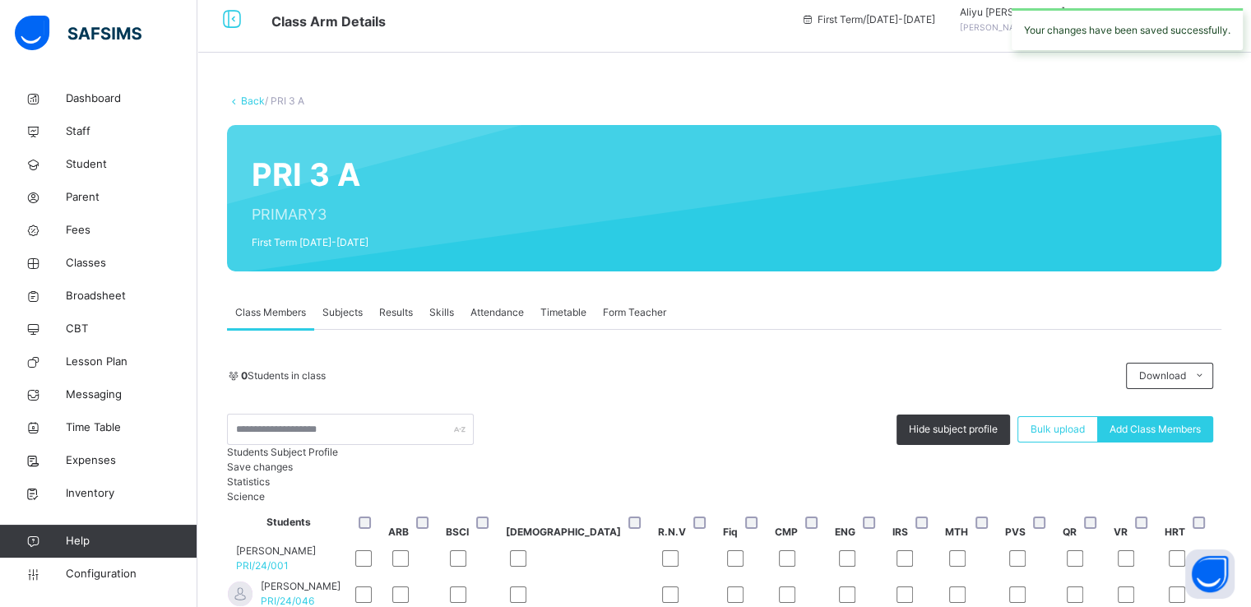
scroll to position [0, 0]
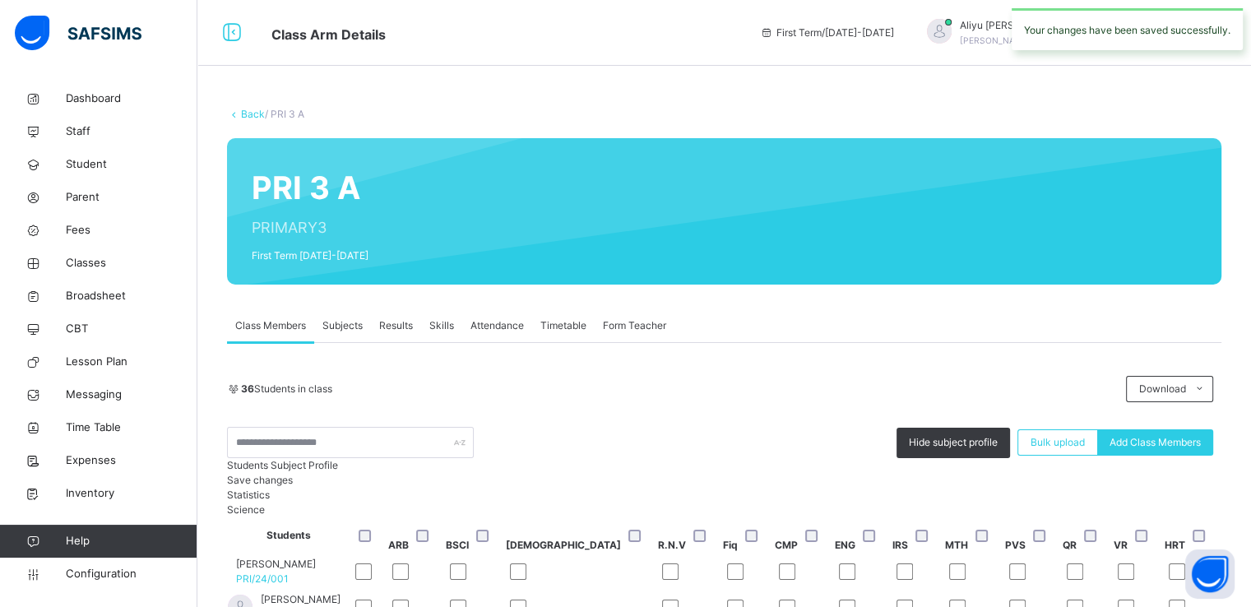
click at [247, 110] on link "Back" at bounding box center [253, 114] width 24 height 12
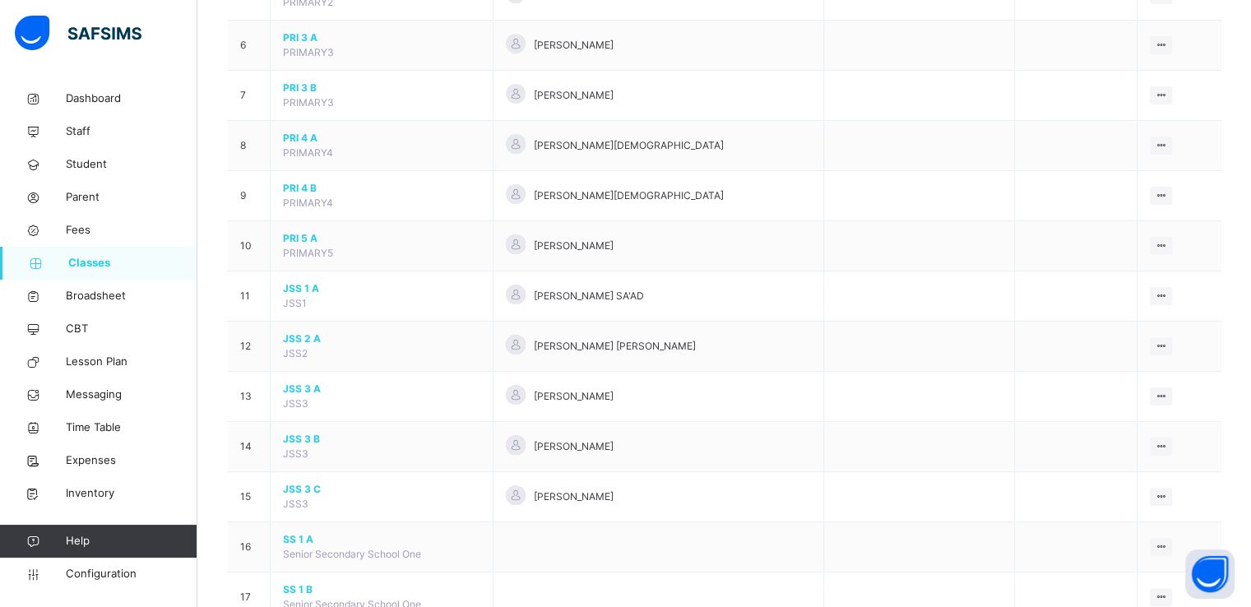
scroll to position [427, 0]
click at [295, 135] on span "PRI 4 A" at bounding box center [381, 137] width 197 height 15
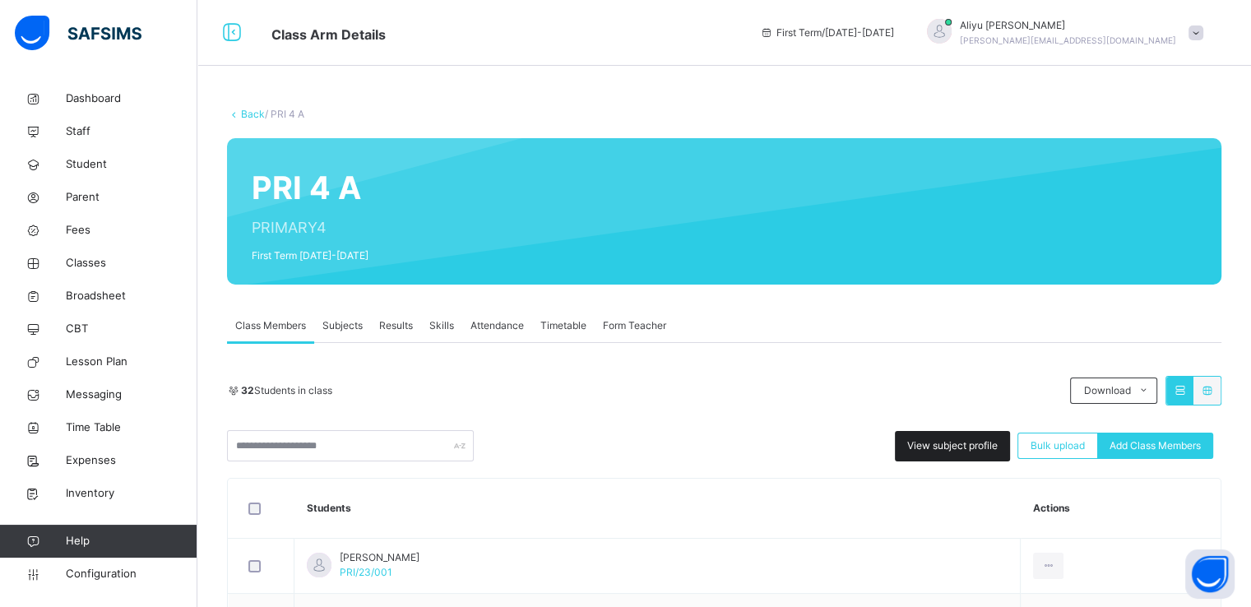
click at [962, 447] on span "View subject profile" at bounding box center [953, 446] width 91 height 15
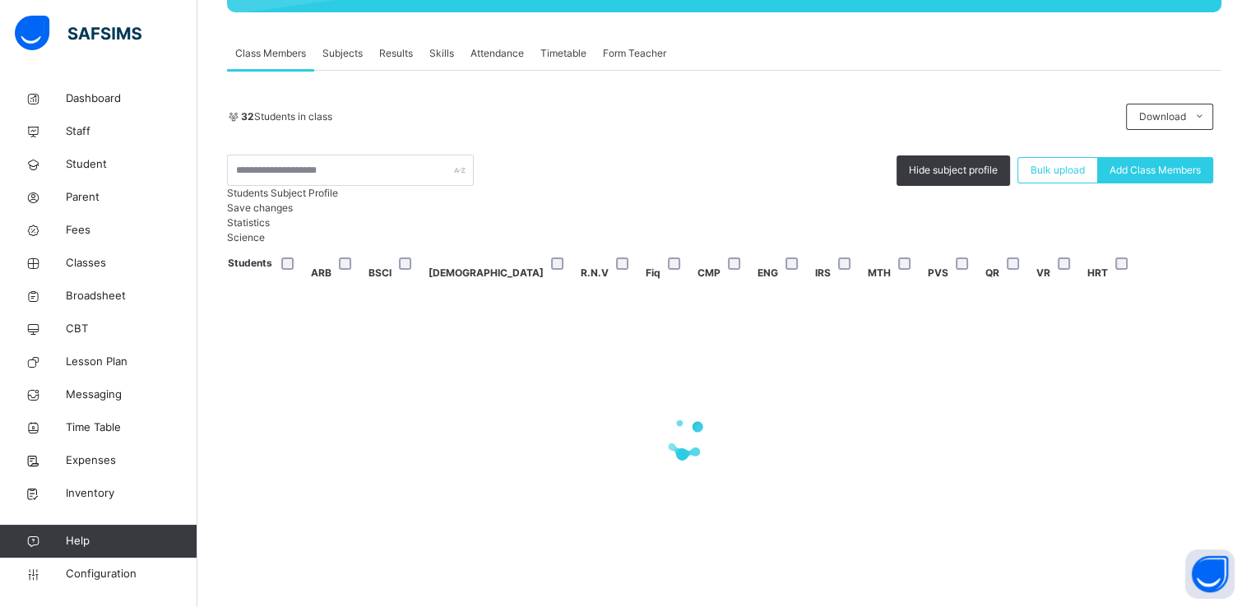
scroll to position [273, 0]
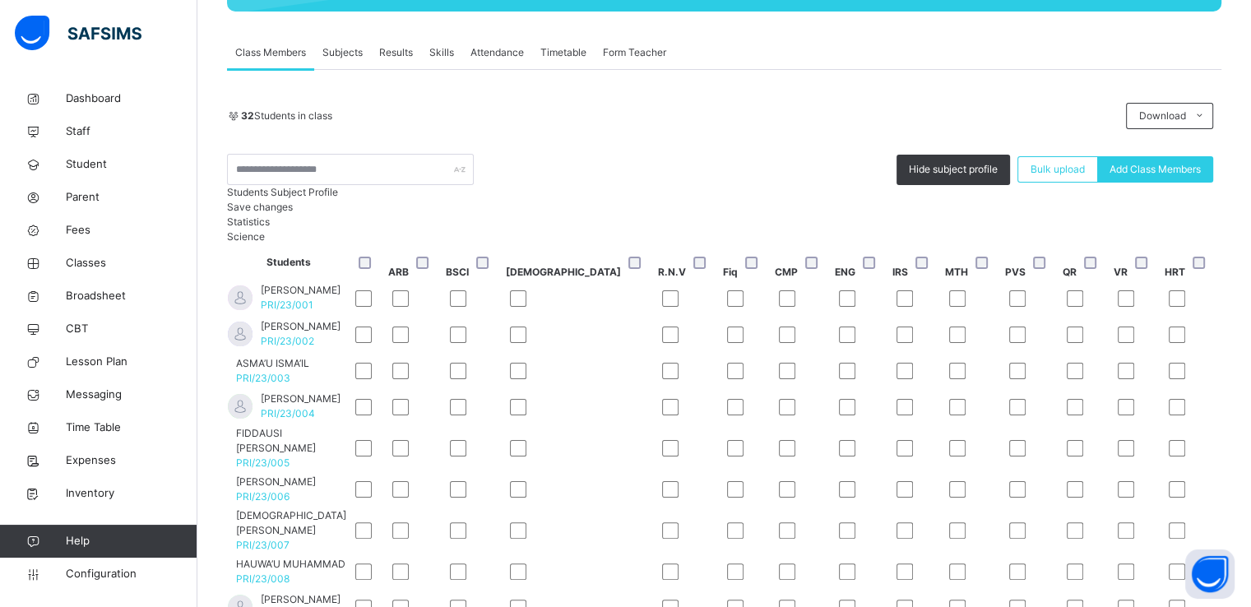
click at [293, 213] on span "Save changes" at bounding box center [260, 207] width 66 height 12
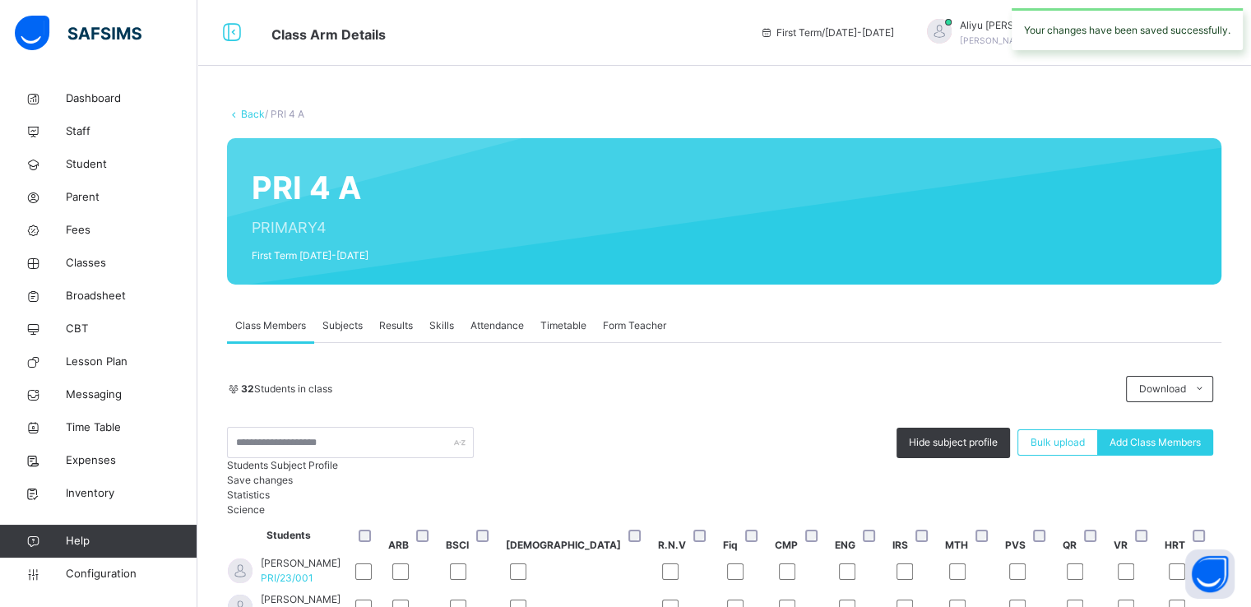
click at [246, 117] on link "Back" at bounding box center [253, 114] width 24 height 12
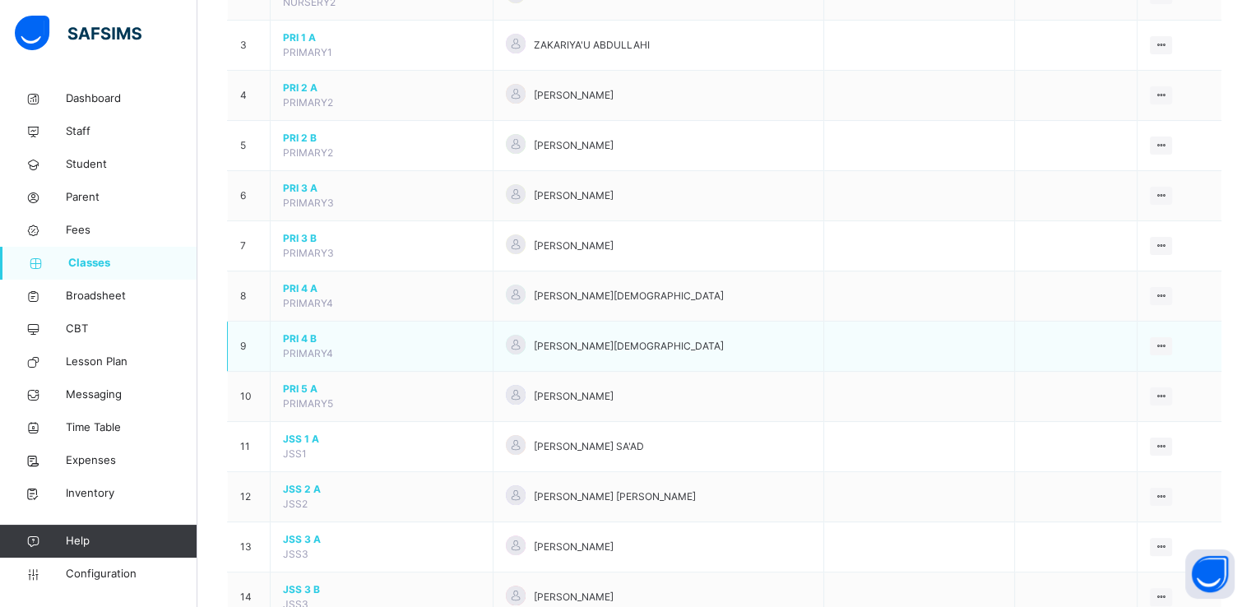
scroll to position [276, 0]
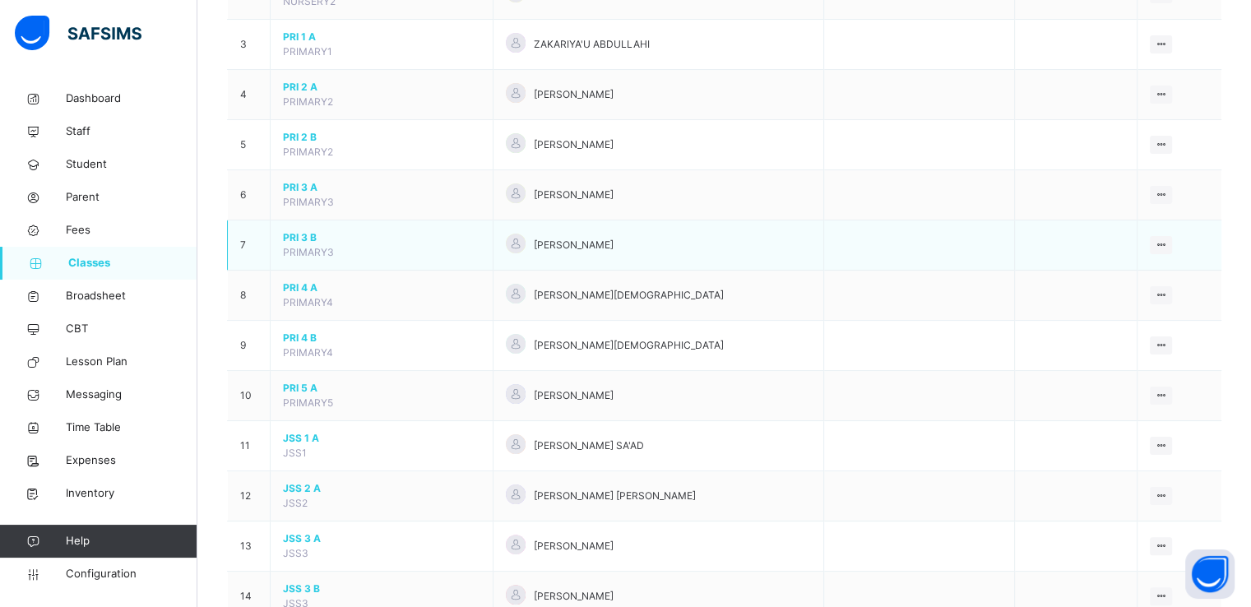
click at [304, 238] on span "PRI 3 B" at bounding box center [381, 237] width 197 height 15
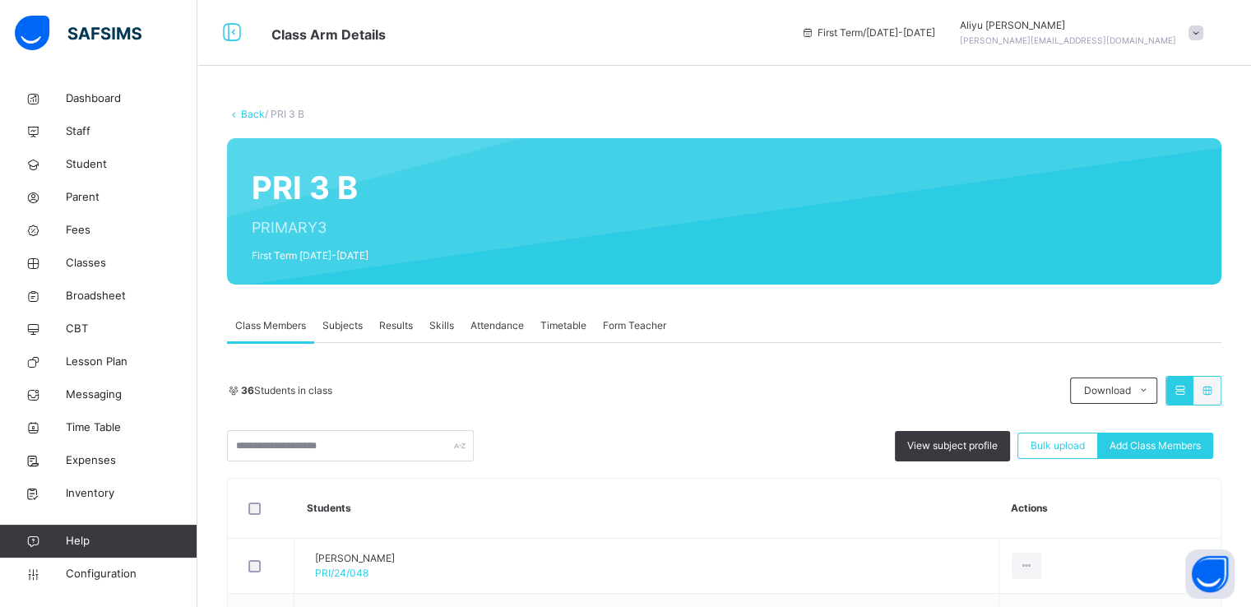
click at [942, 439] on span "View subject profile" at bounding box center [953, 446] width 91 height 15
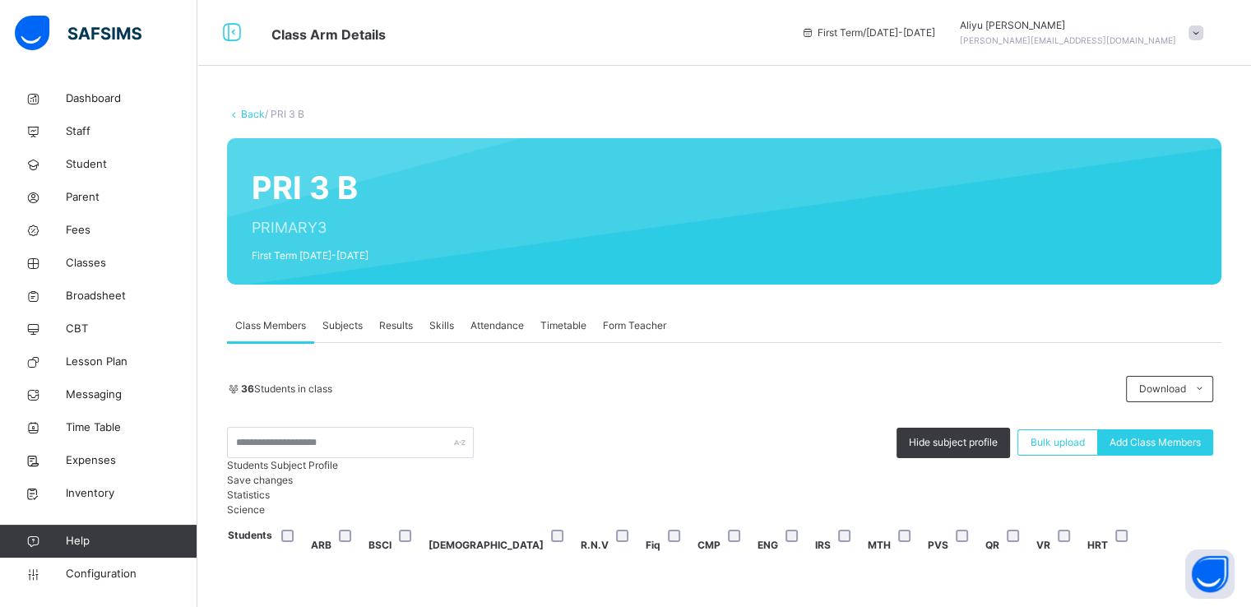
scroll to position [263, 0]
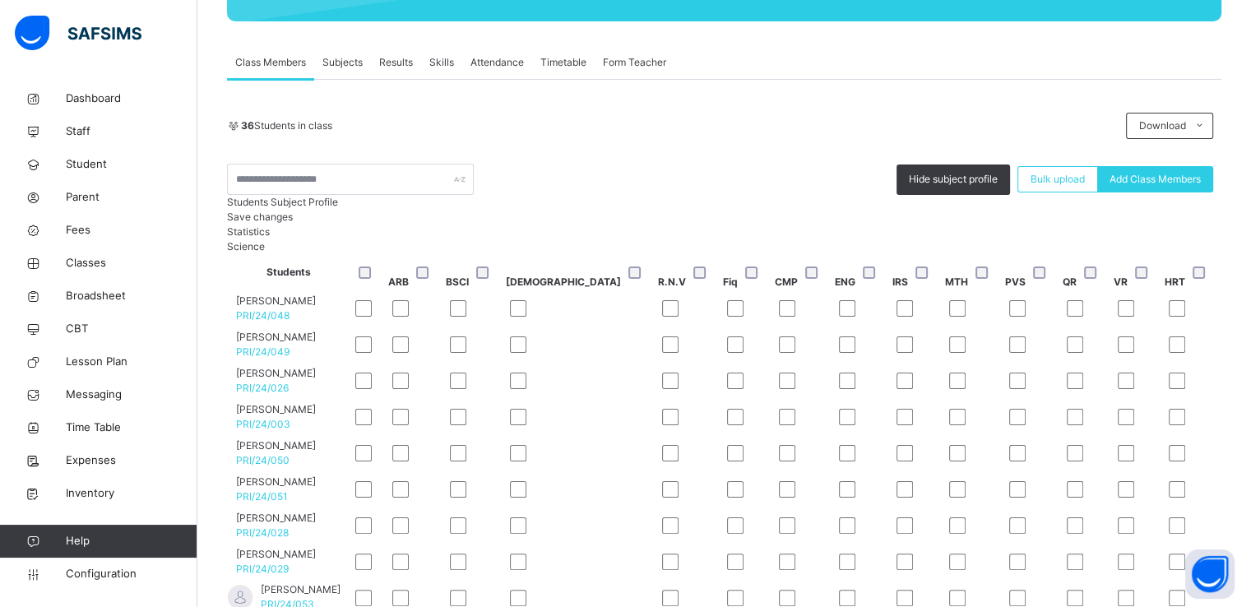
click at [293, 223] on span "Save changes" at bounding box center [260, 217] width 66 height 12
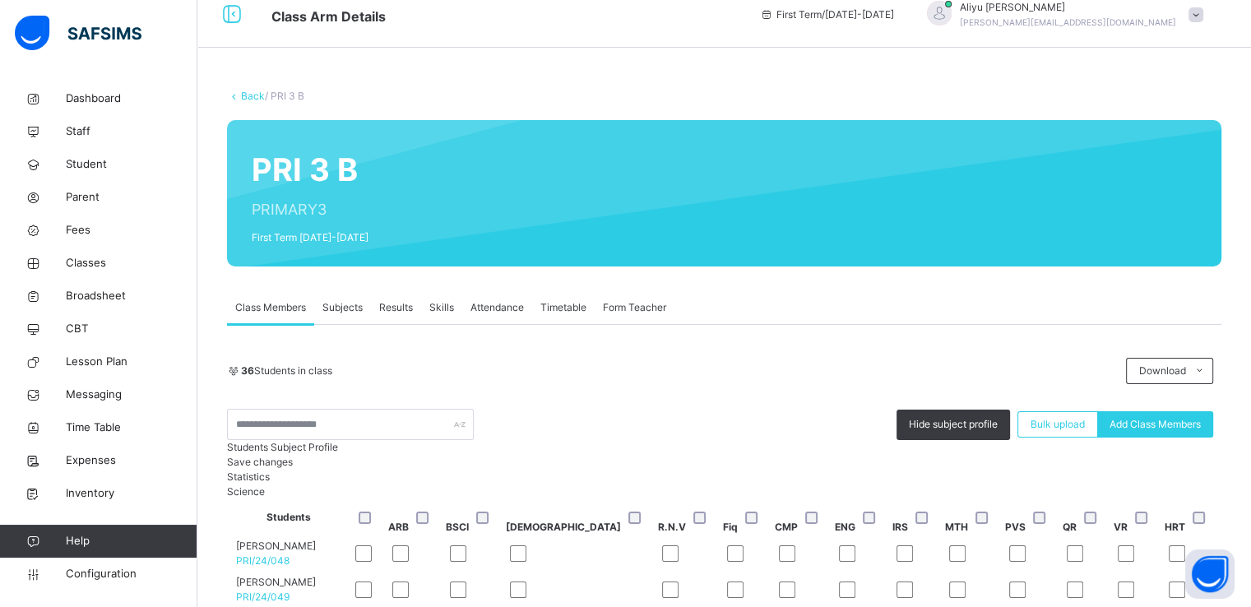
scroll to position [0, 0]
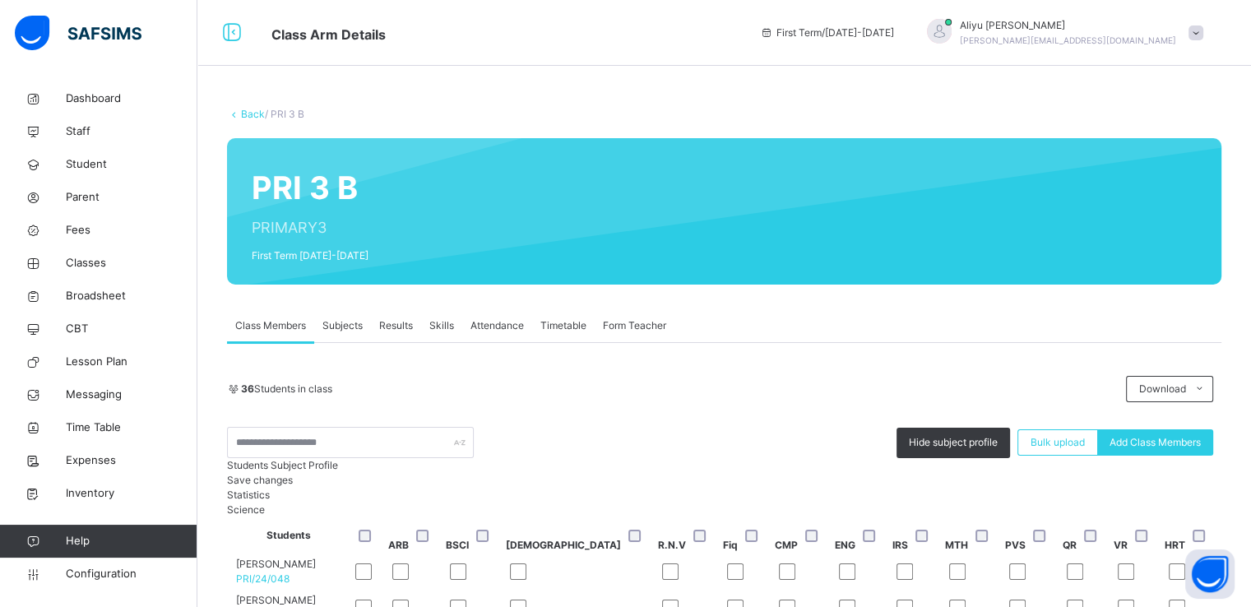
click at [244, 116] on link "Back" at bounding box center [253, 114] width 24 height 12
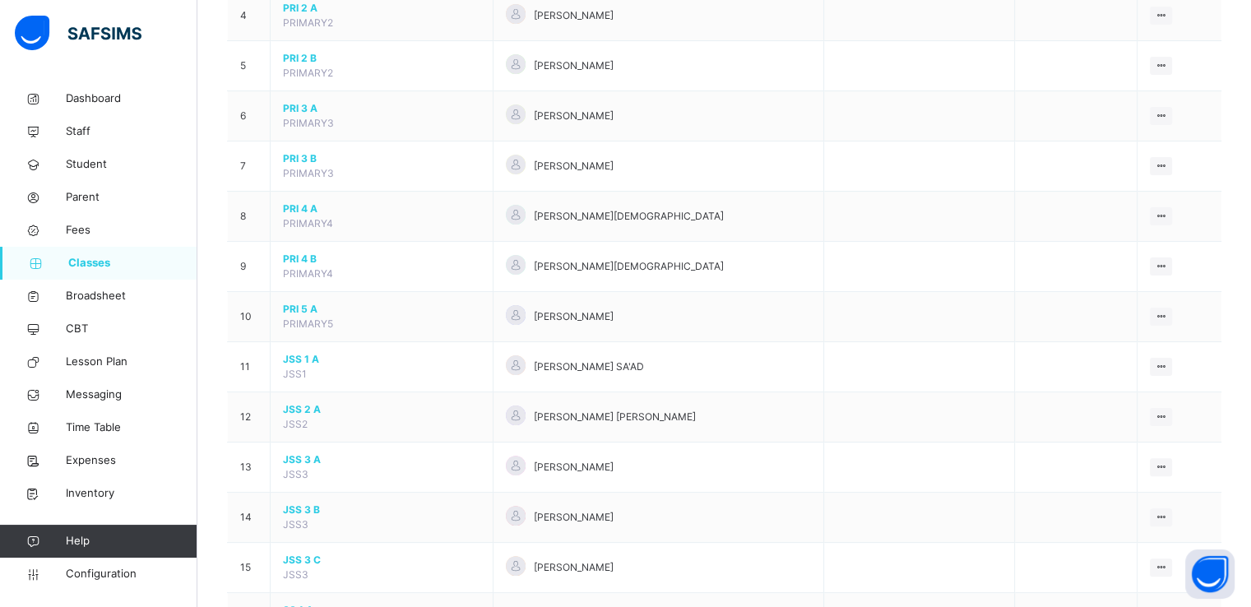
scroll to position [364, 0]
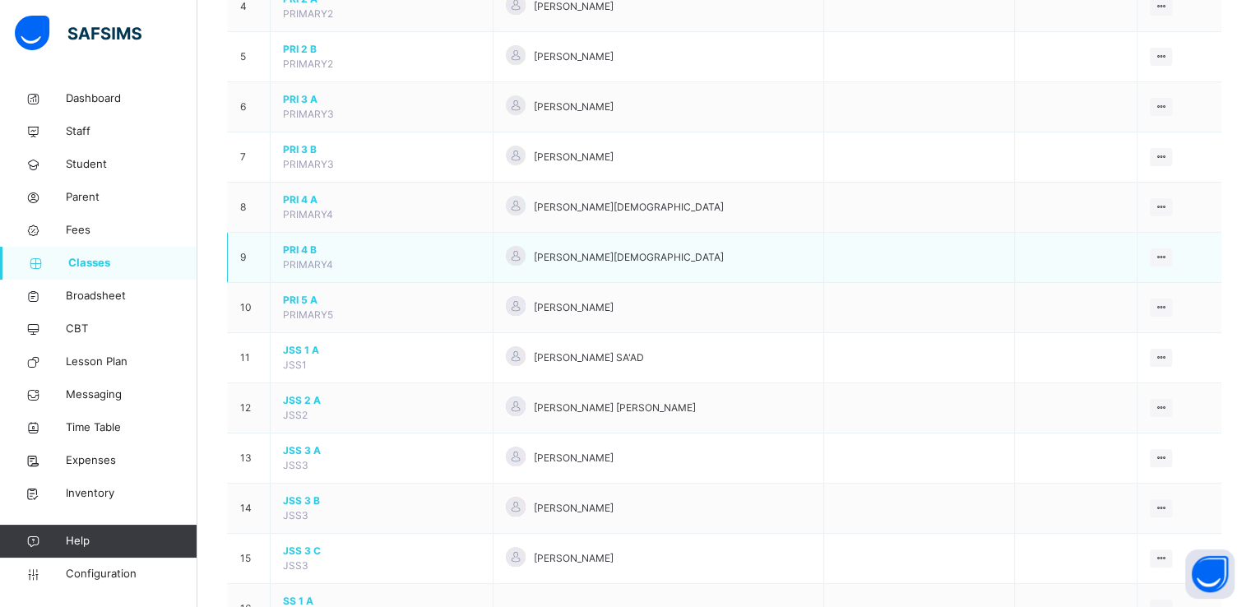
click at [288, 252] on span "PRI 4 B" at bounding box center [381, 250] width 197 height 15
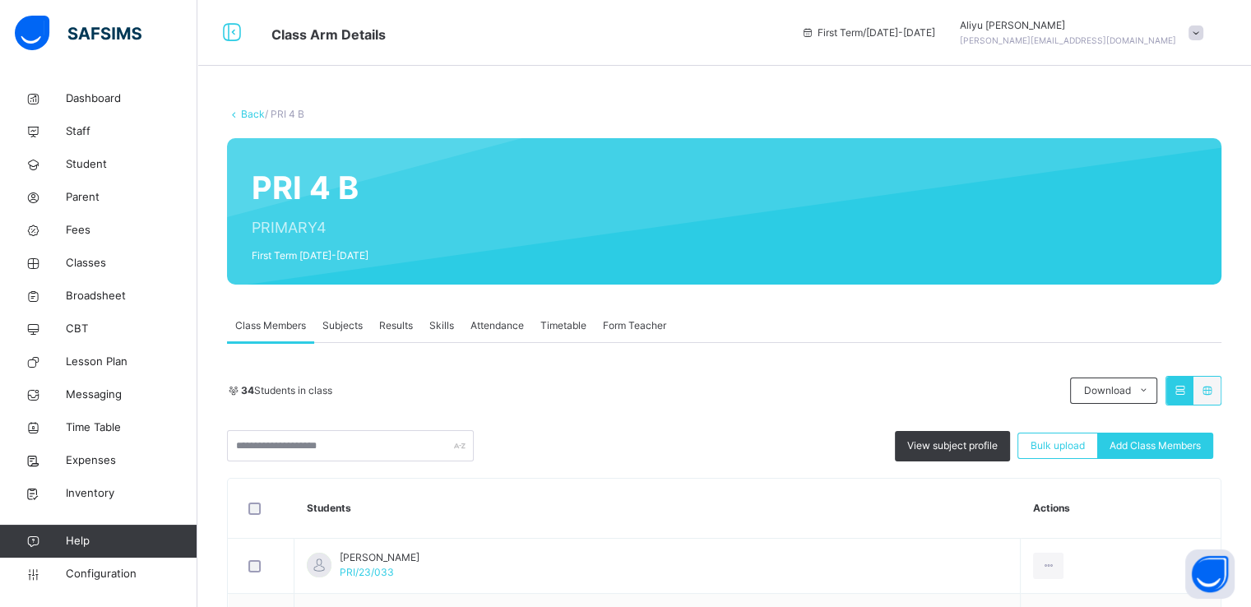
click at [936, 446] on span "View subject profile" at bounding box center [953, 446] width 91 height 15
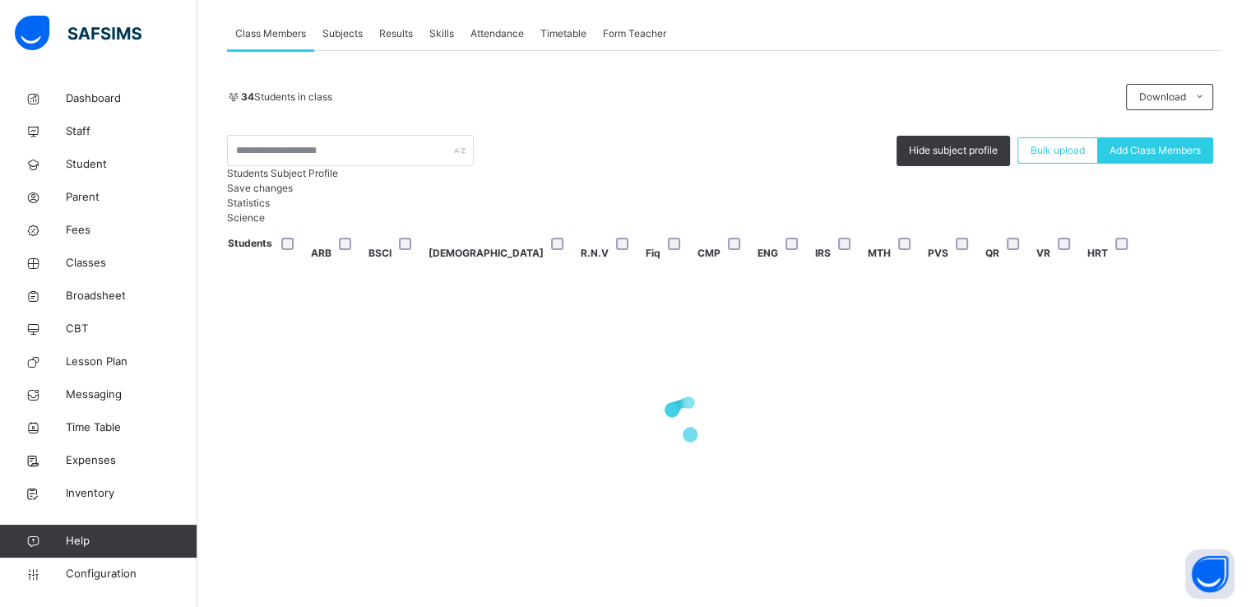
scroll to position [301, 0]
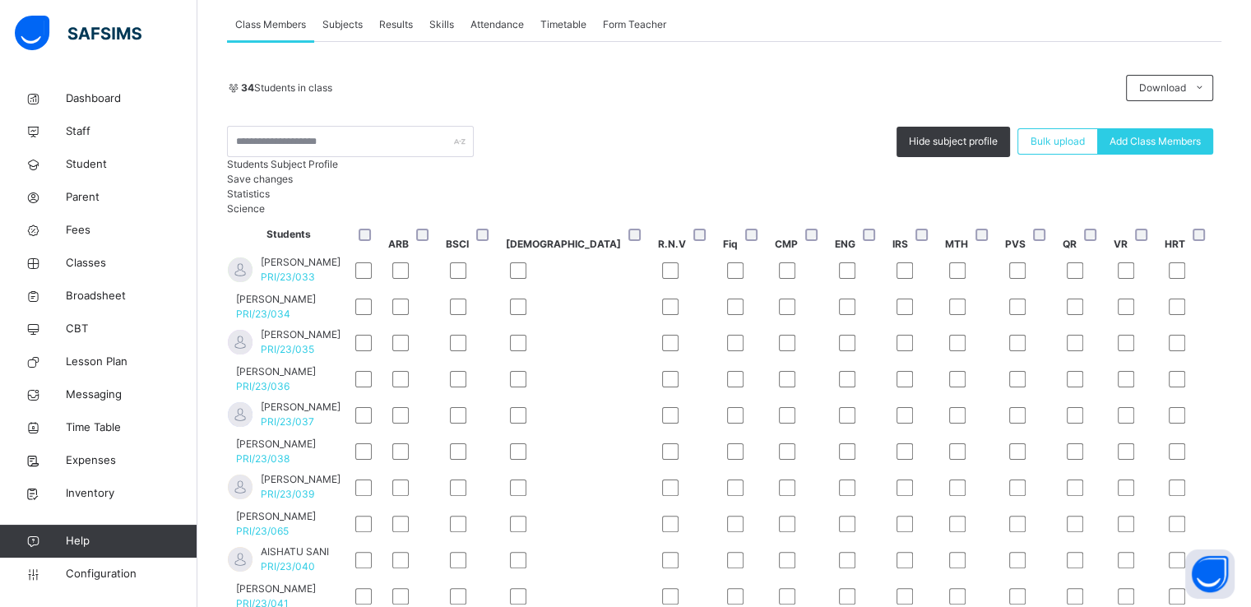
click at [293, 185] on span "Save changes" at bounding box center [260, 179] width 66 height 12
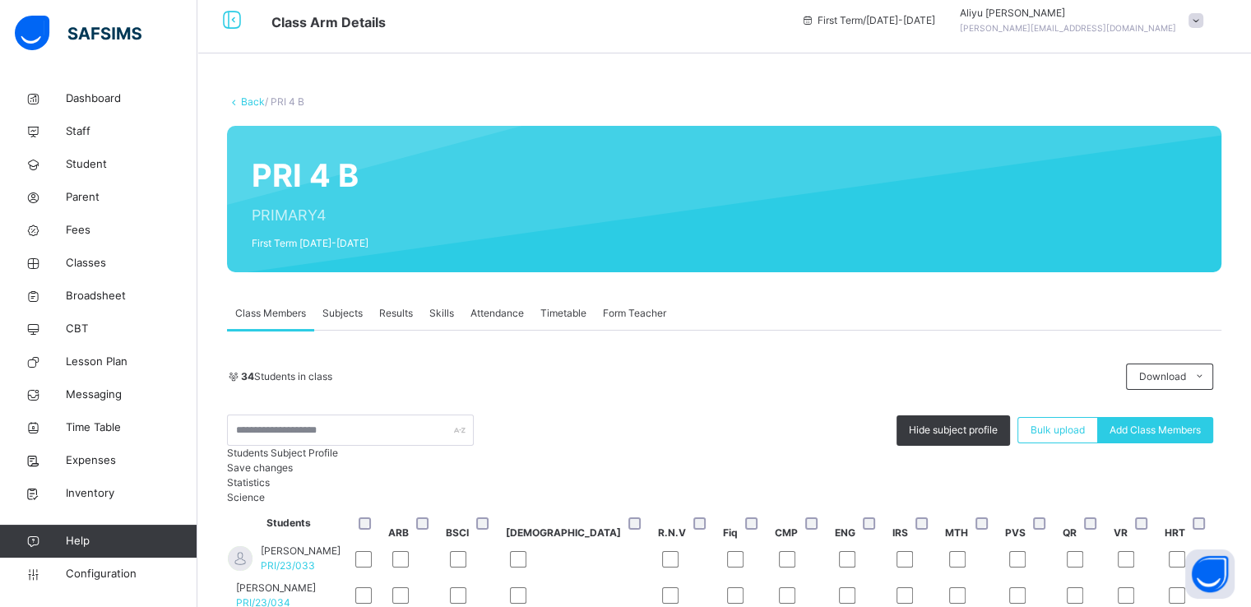
scroll to position [0, 0]
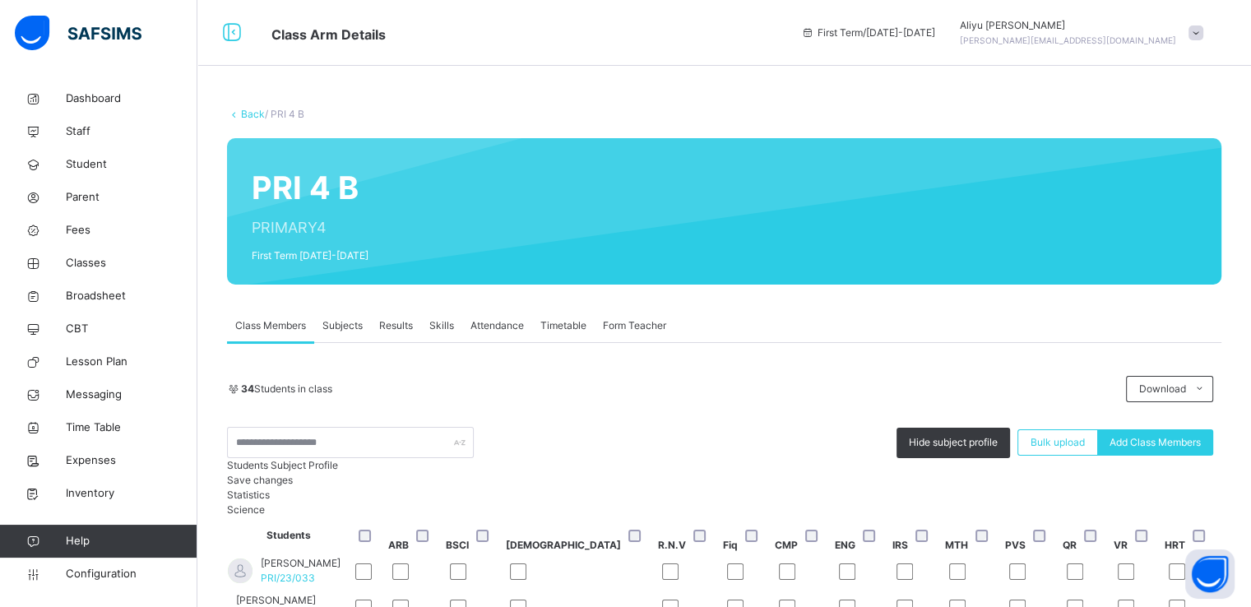
click at [245, 112] on link "Back" at bounding box center [253, 114] width 24 height 12
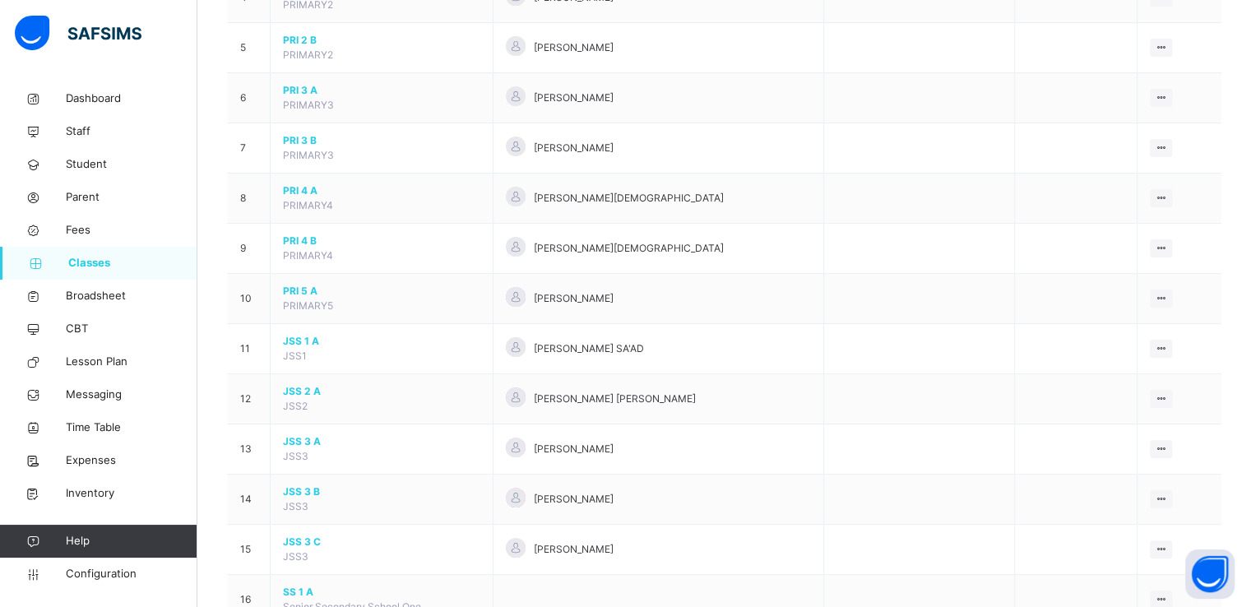
scroll to position [377, 0]
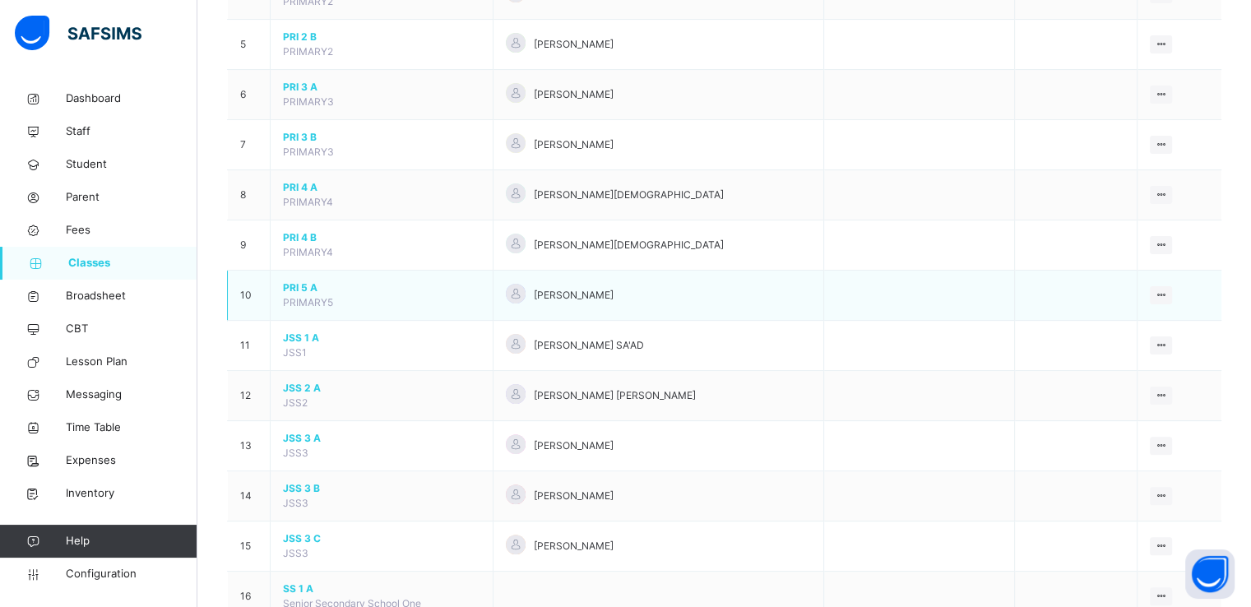
click at [302, 291] on span "PRI 5 A" at bounding box center [381, 288] width 197 height 15
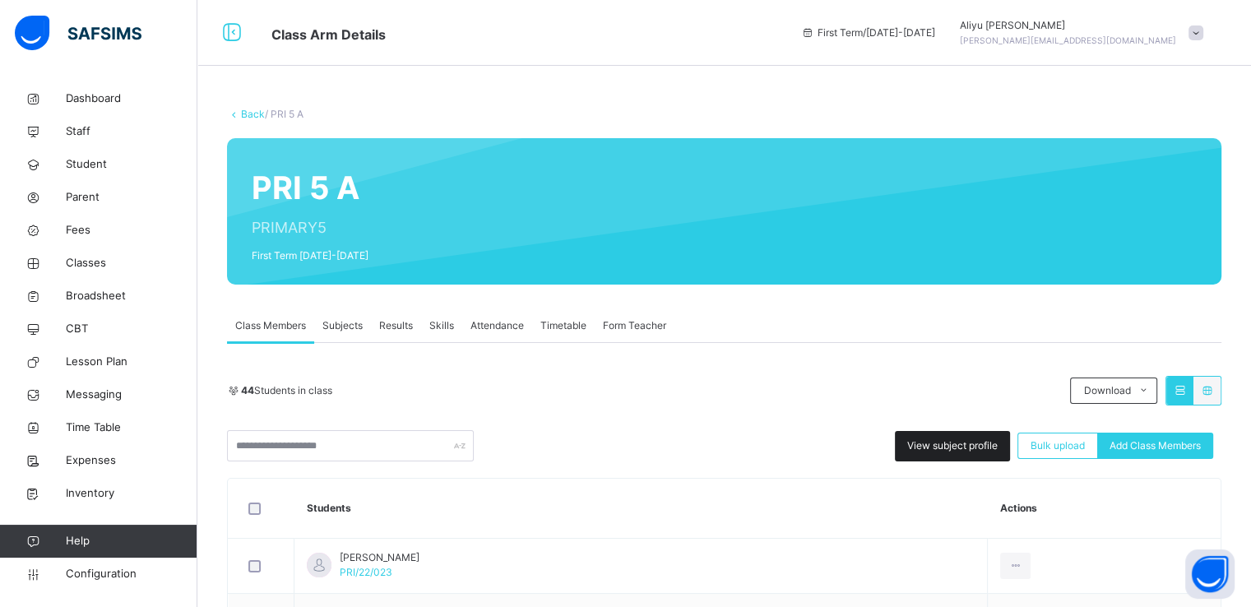
click at [930, 439] on span "View subject profile" at bounding box center [953, 446] width 91 height 15
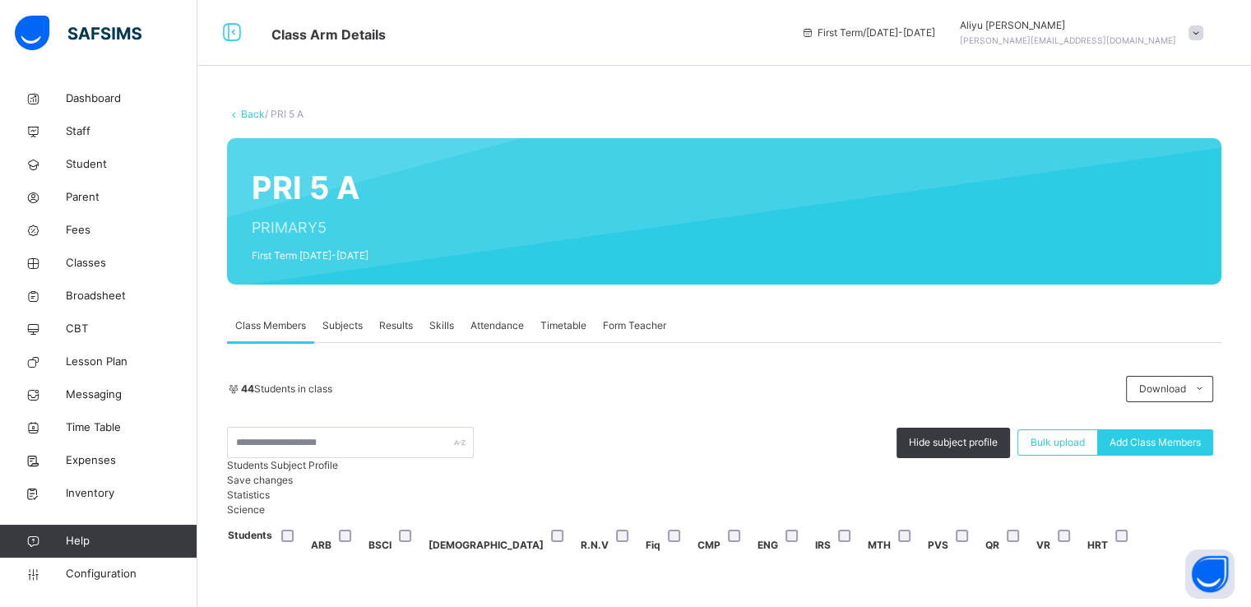
scroll to position [319, 0]
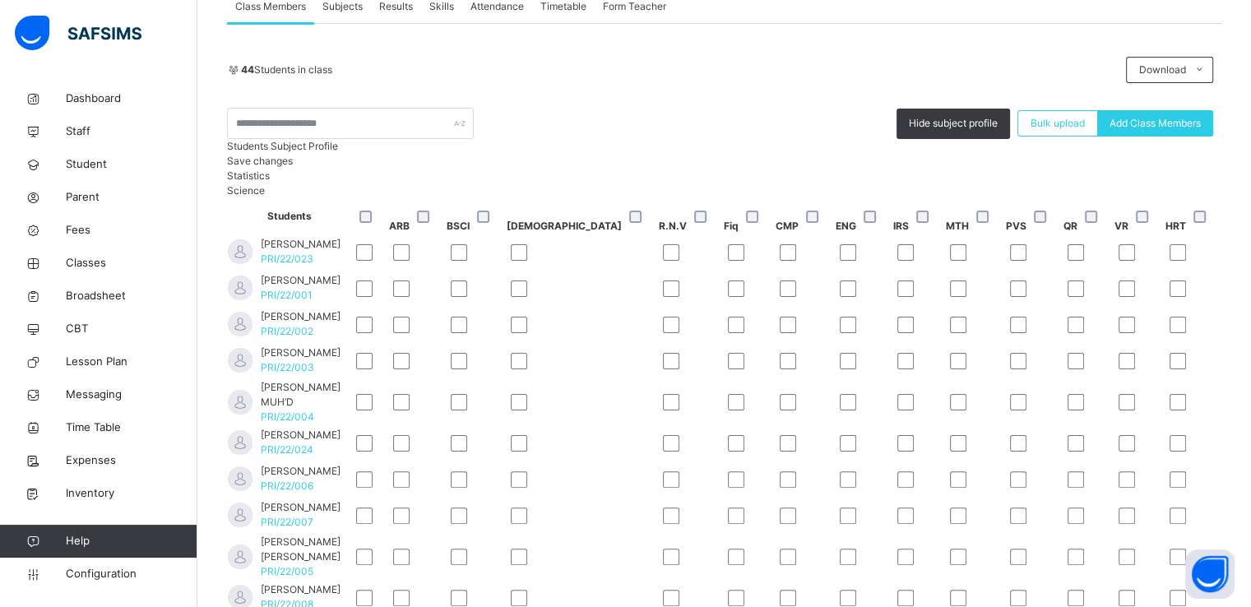
click at [293, 167] on span "Save changes" at bounding box center [260, 161] width 66 height 12
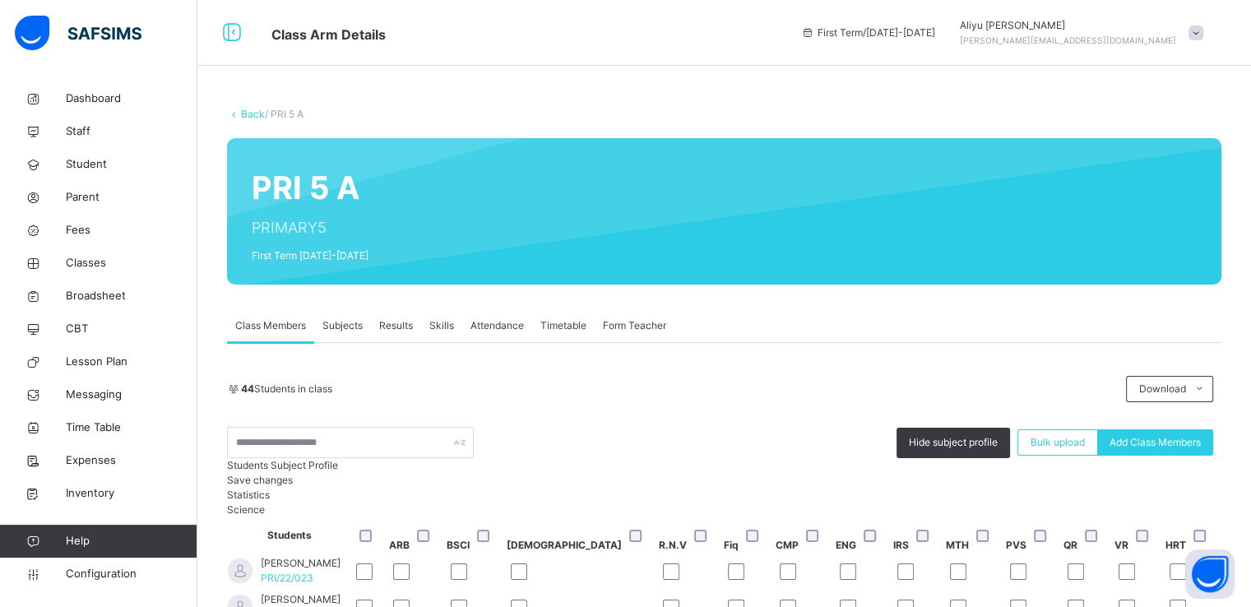
click at [250, 114] on link "Back" at bounding box center [253, 114] width 24 height 12
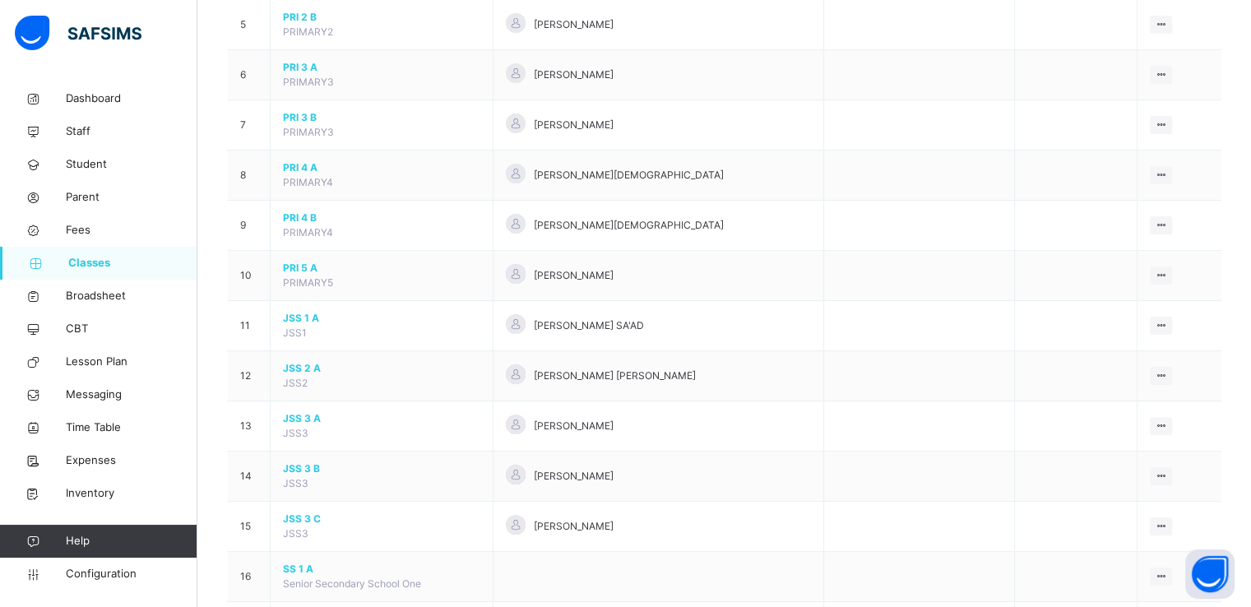
scroll to position [481, 0]
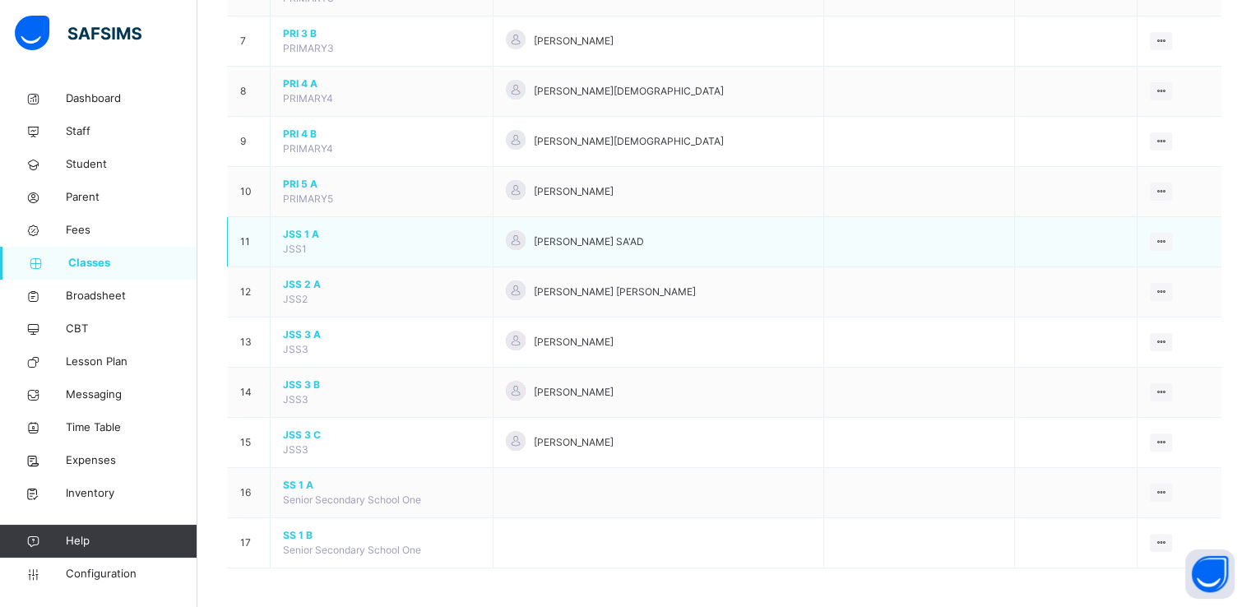
click at [293, 228] on span "JSS 1 A" at bounding box center [381, 234] width 197 height 15
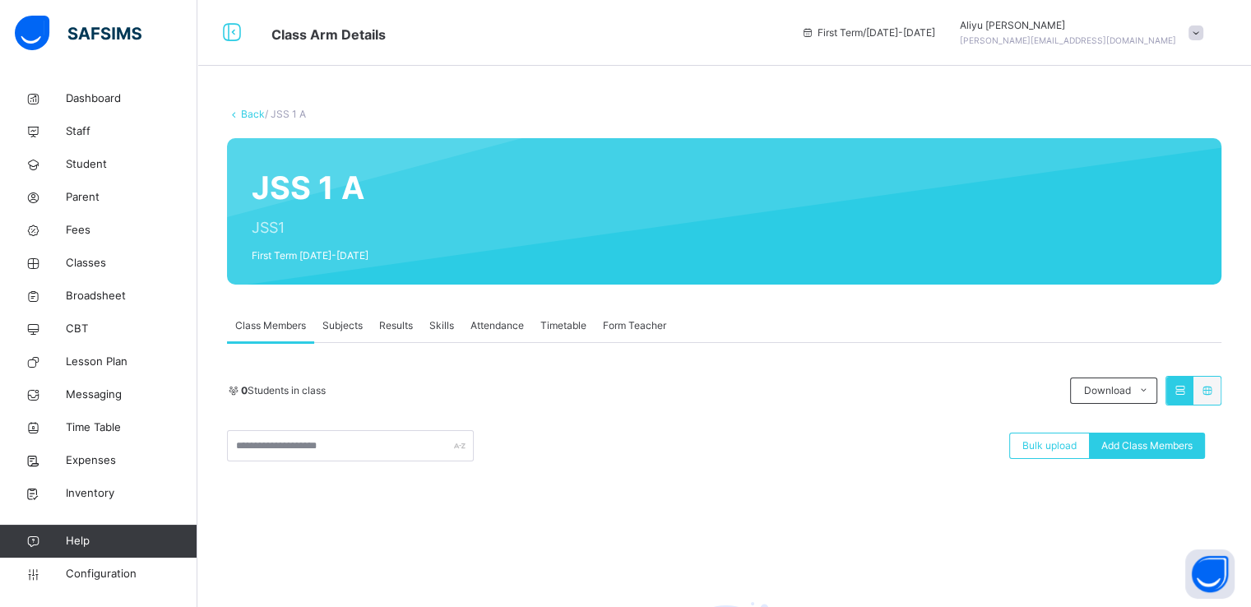
click at [247, 111] on link "Back" at bounding box center [253, 114] width 24 height 12
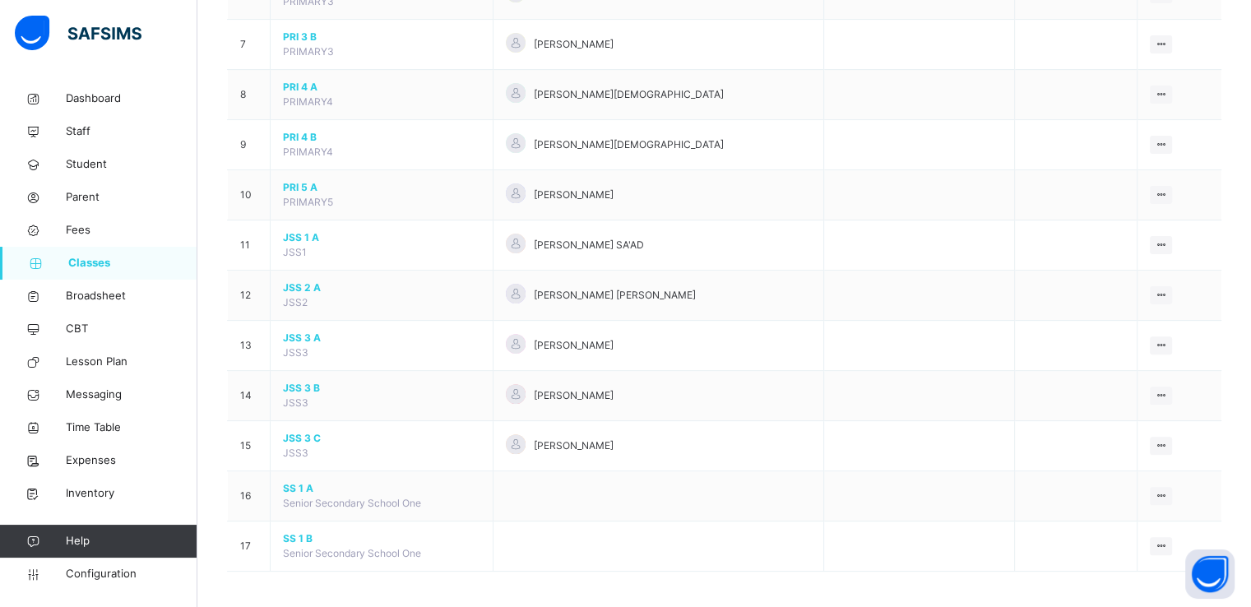
scroll to position [481, 0]
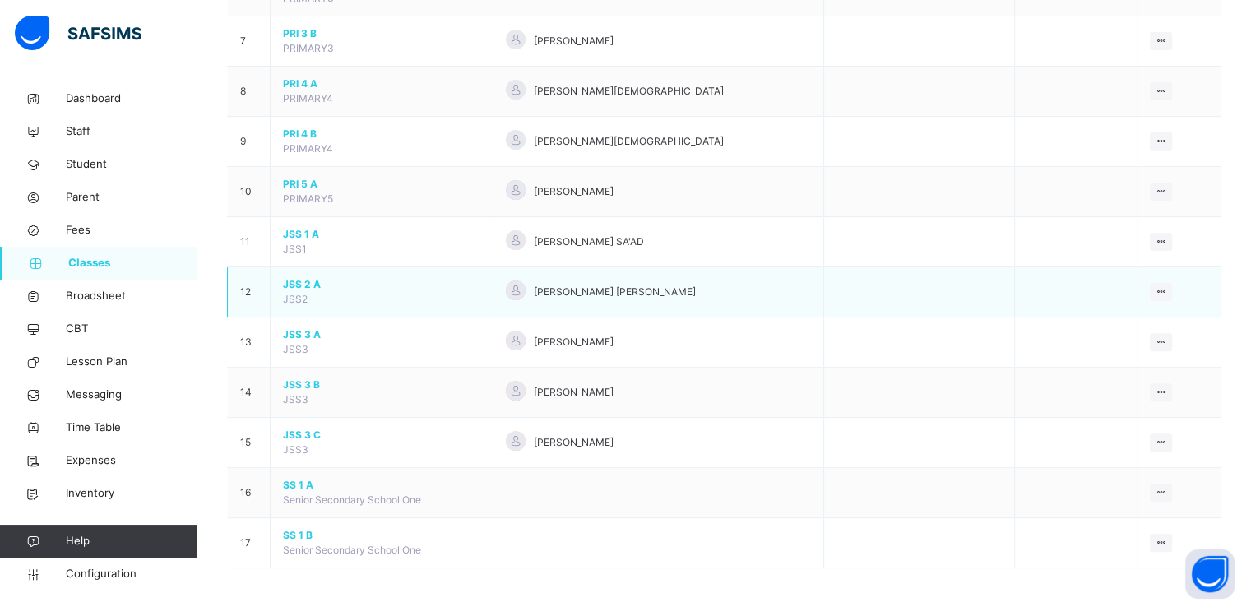
click at [296, 285] on span "JSS 2 A" at bounding box center [381, 284] width 197 height 15
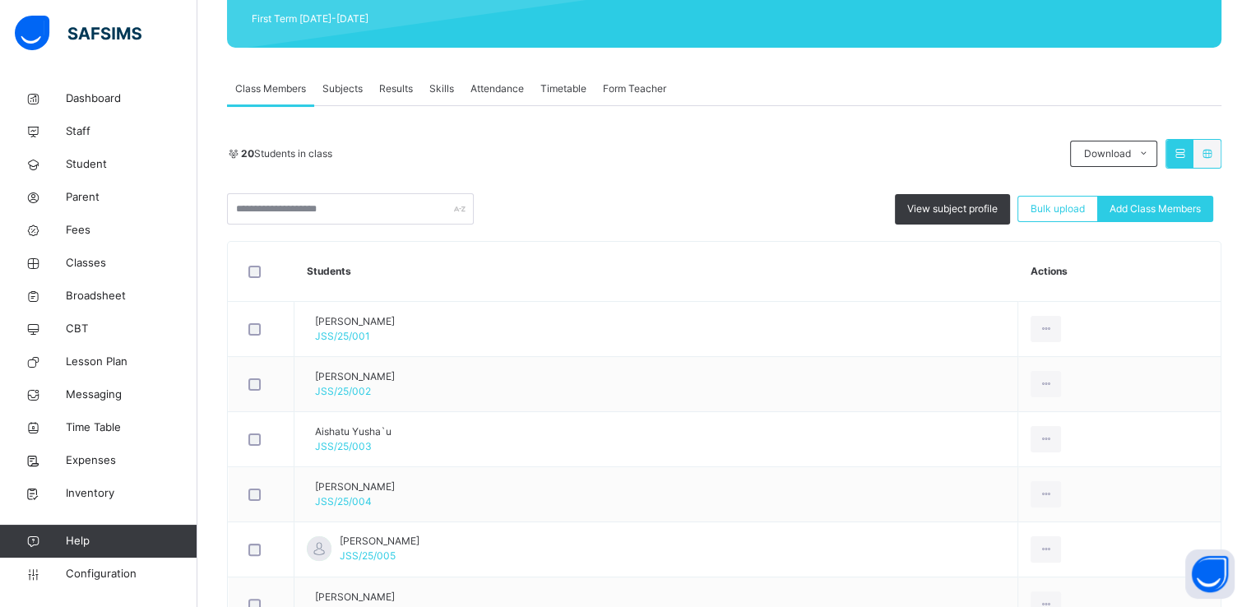
scroll to position [243, 0]
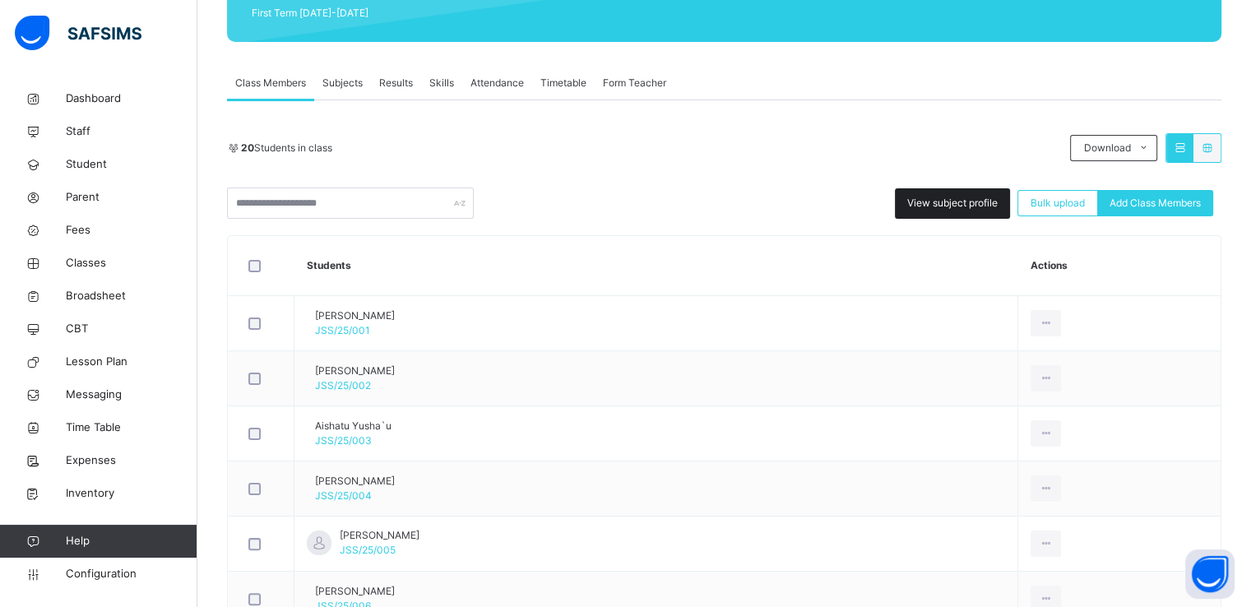
click at [952, 200] on span "View subject profile" at bounding box center [953, 203] width 91 height 15
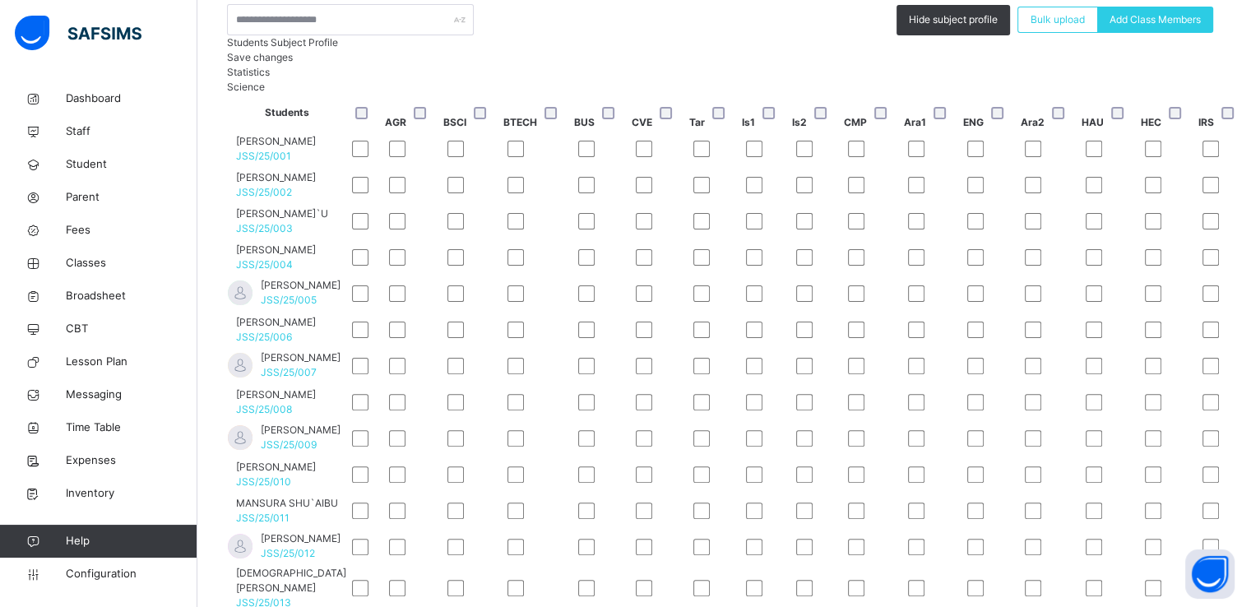
scroll to position [13, 714]
click at [293, 63] on span "Save changes" at bounding box center [260, 57] width 66 height 12
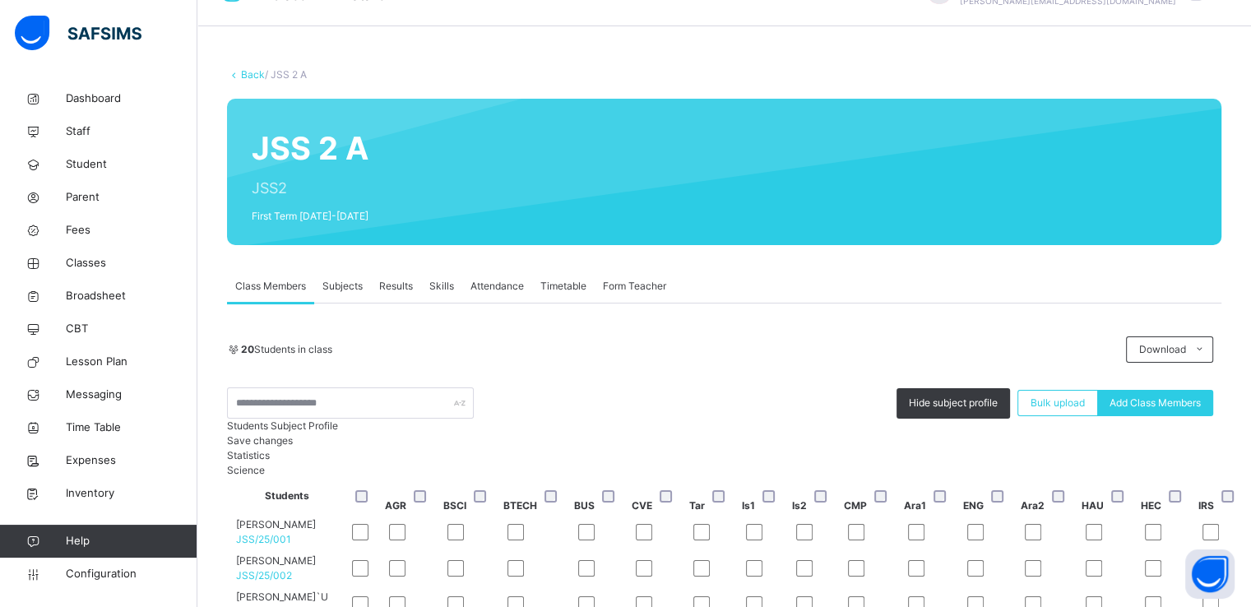
scroll to position [33, 0]
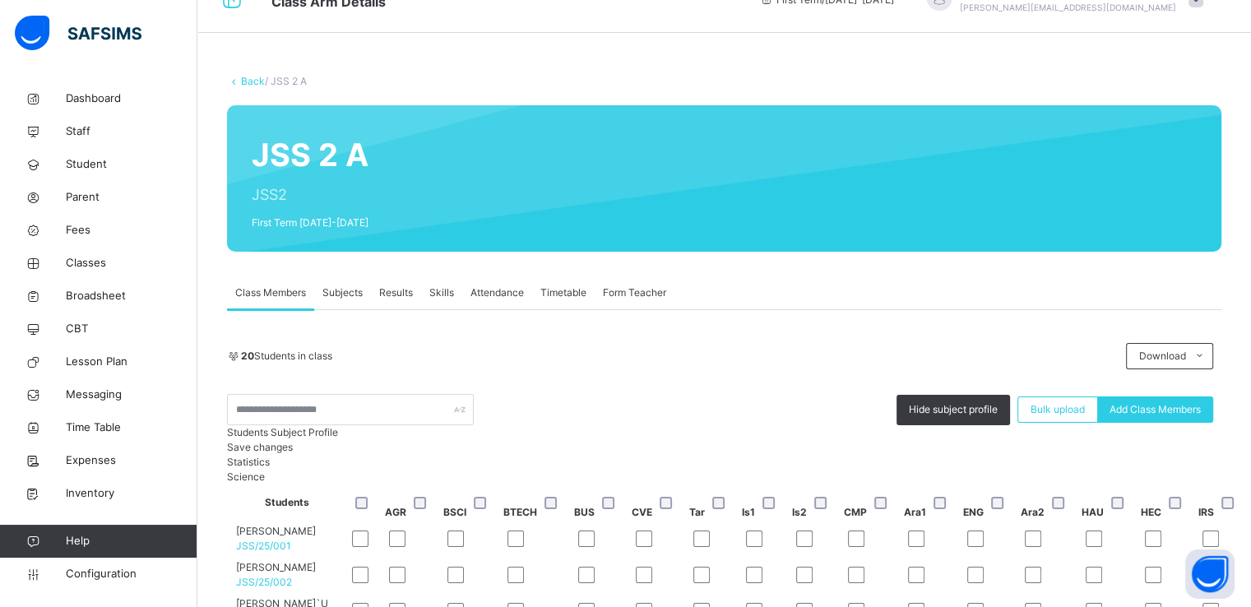
click at [247, 81] on link "Back" at bounding box center [253, 81] width 24 height 12
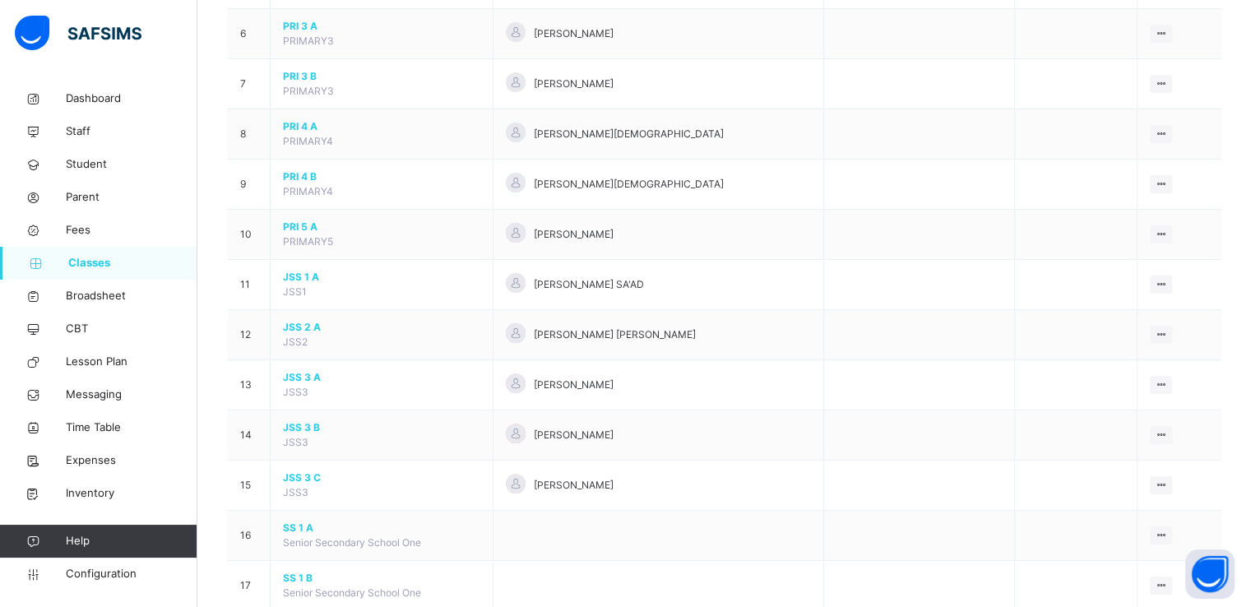
scroll to position [481, 0]
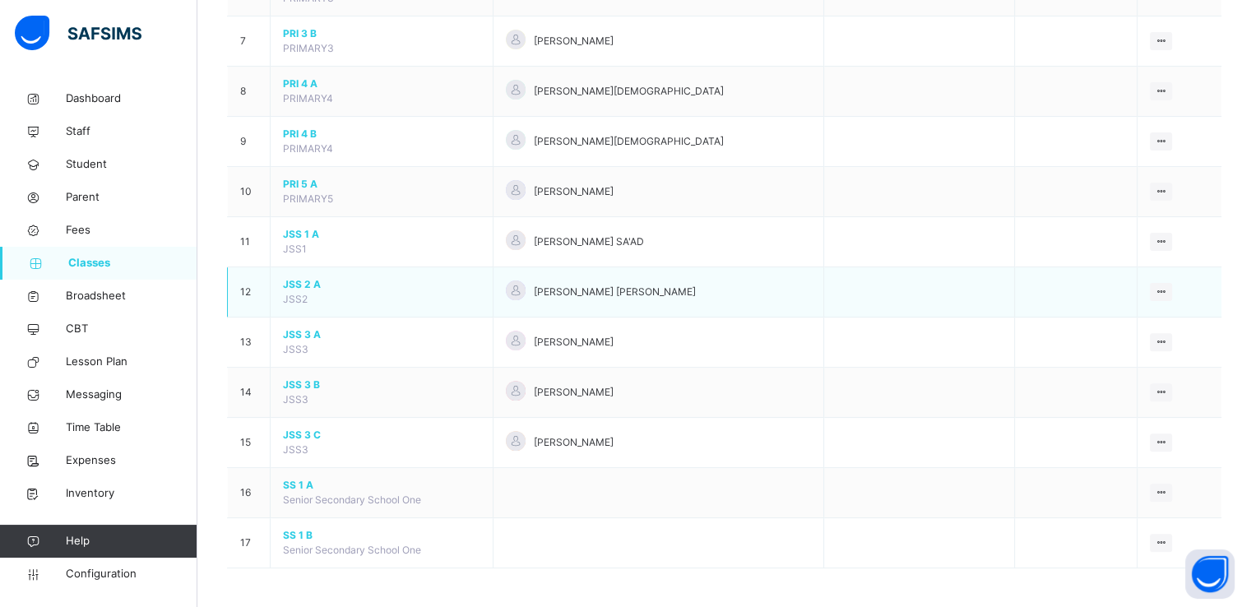
click at [299, 286] on span "JSS 2 A" at bounding box center [381, 284] width 197 height 15
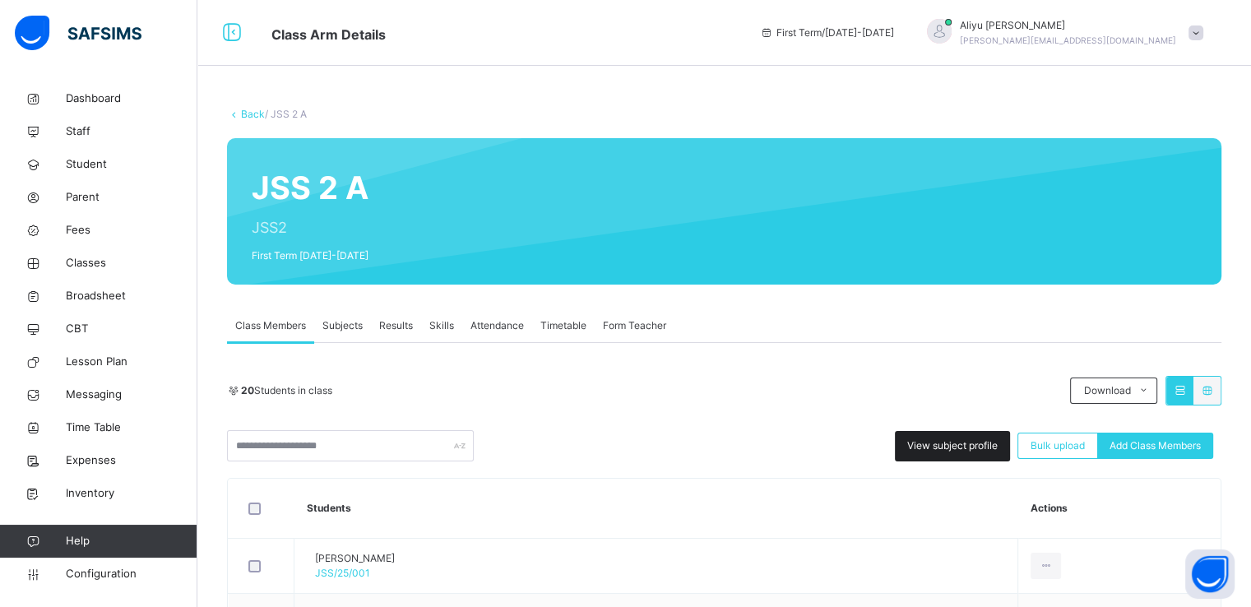
click at [948, 458] on div "View subject profile" at bounding box center [952, 446] width 115 height 30
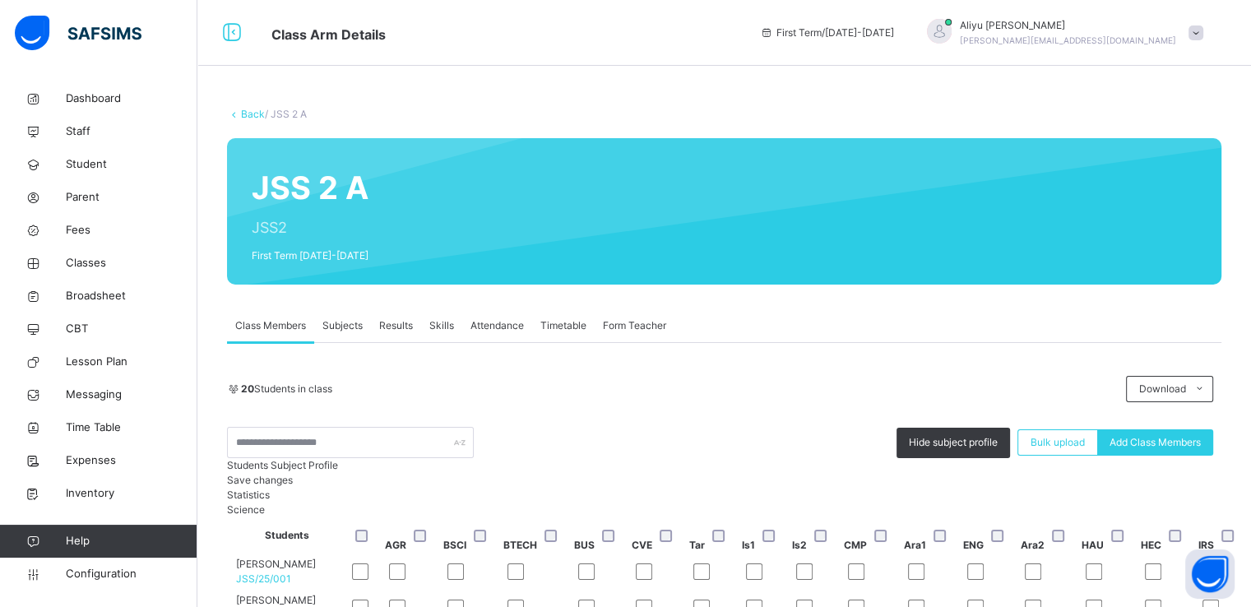
click at [248, 113] on link "Back" at bounding box center [253, 114] width 24 height 12
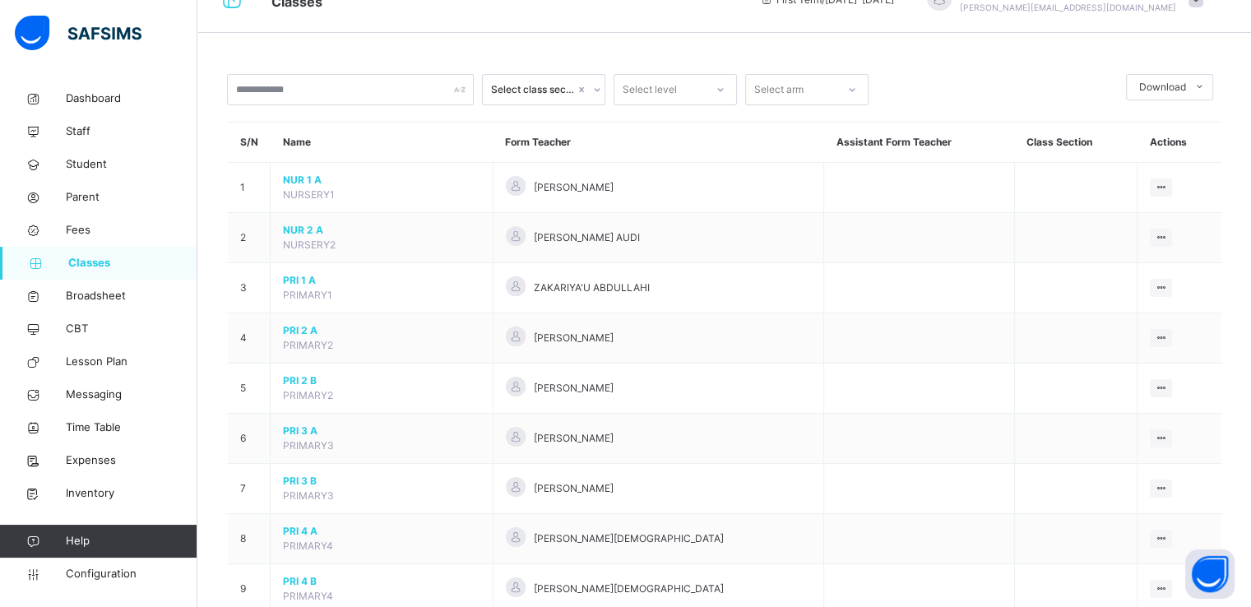
scroll to position [481, 0]
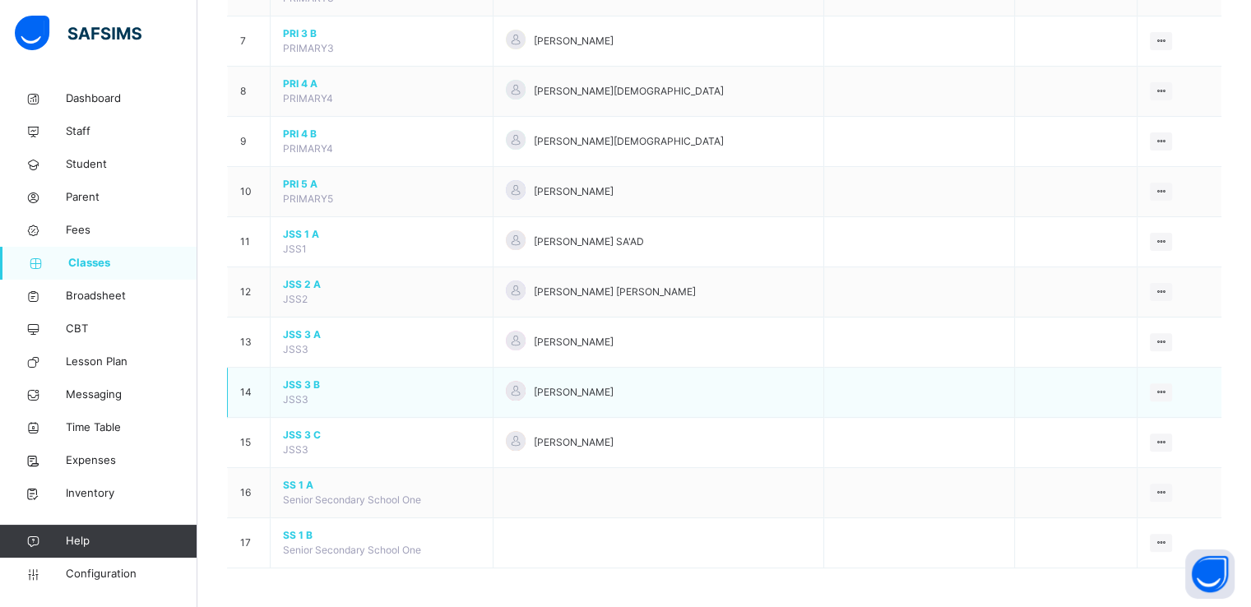
click at [293, 387] on span "JSS 3 B" at bounding box center [381, 385] width 197 height 15
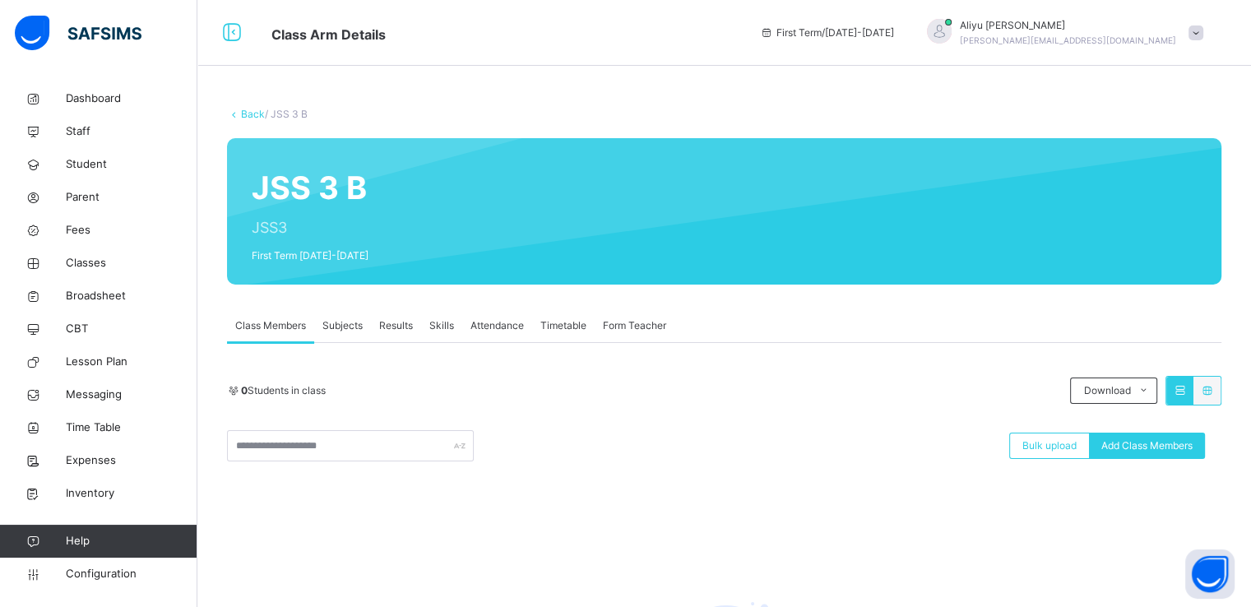
click at [602, 484] on div "0 Students in class Download Pdf Report Excel Report Bulk upload Add Class Memb…" at bounding box center [724, 584] width 995 height 416
click at [89, 569] on span "Configuration" at bounding box center [131, 574] width 131 height 16
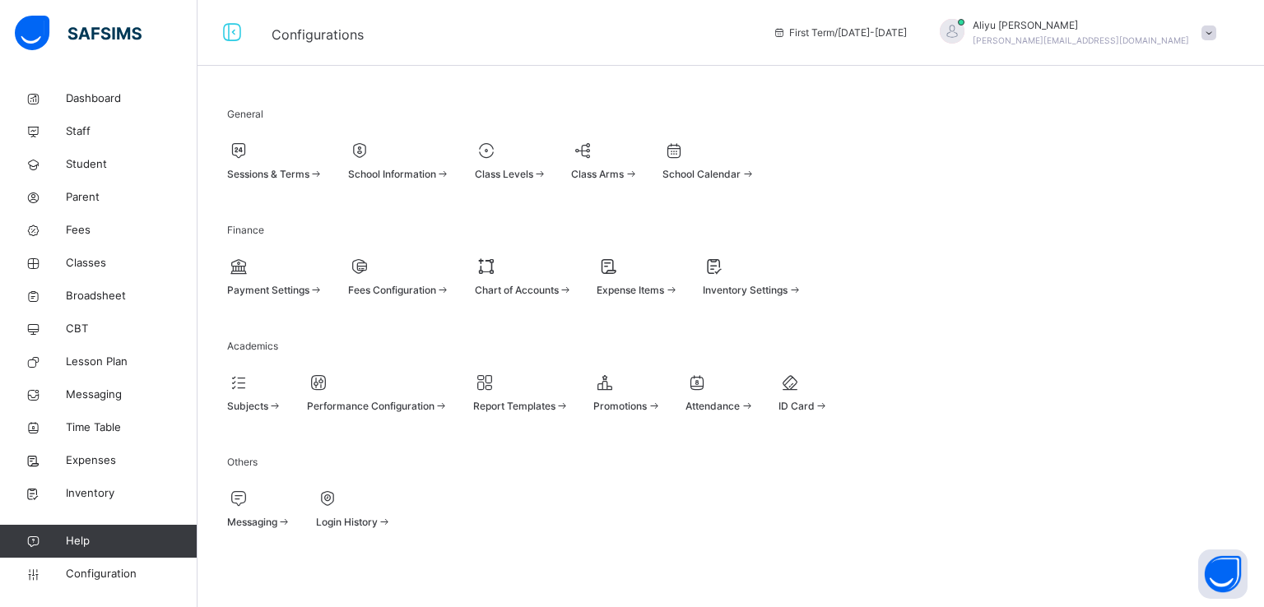
click at [306, 171] on div "Sessions & Terms" at bounding box center [275, 174] width 96 height 15
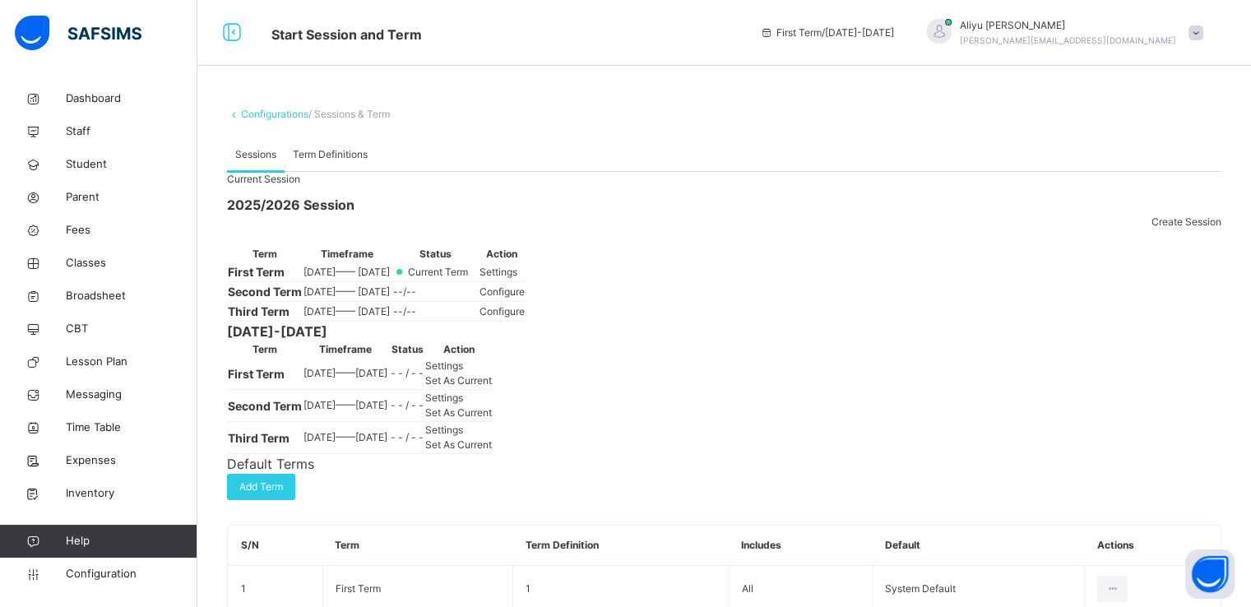
click at [518, 278] on span "Settings" at bounding box center [499, 272] width 38 height 12
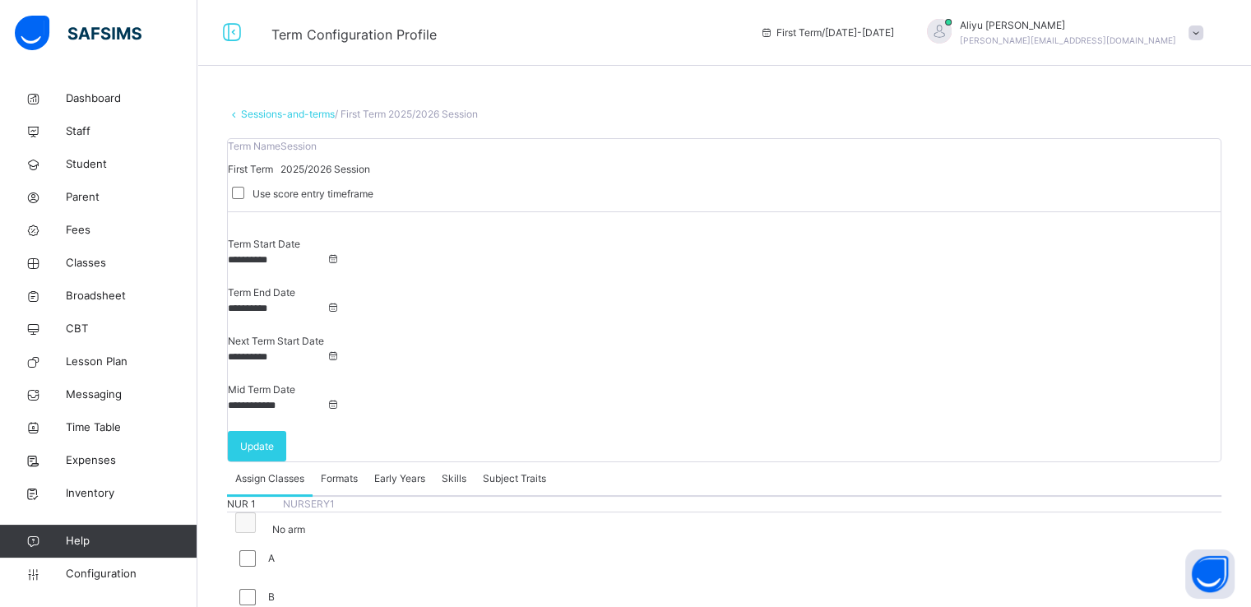
click at [271, 110] on link "Sessions-and-terms" at bounding box center [288, 114] width 94 height 12
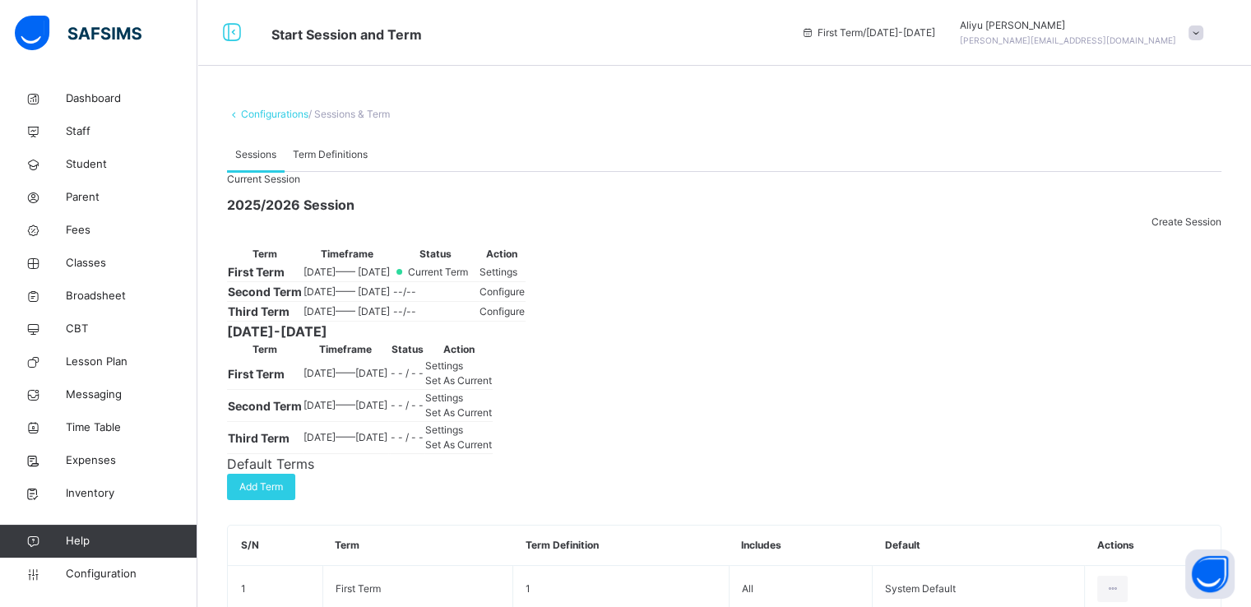
scroll to position [225, 0]
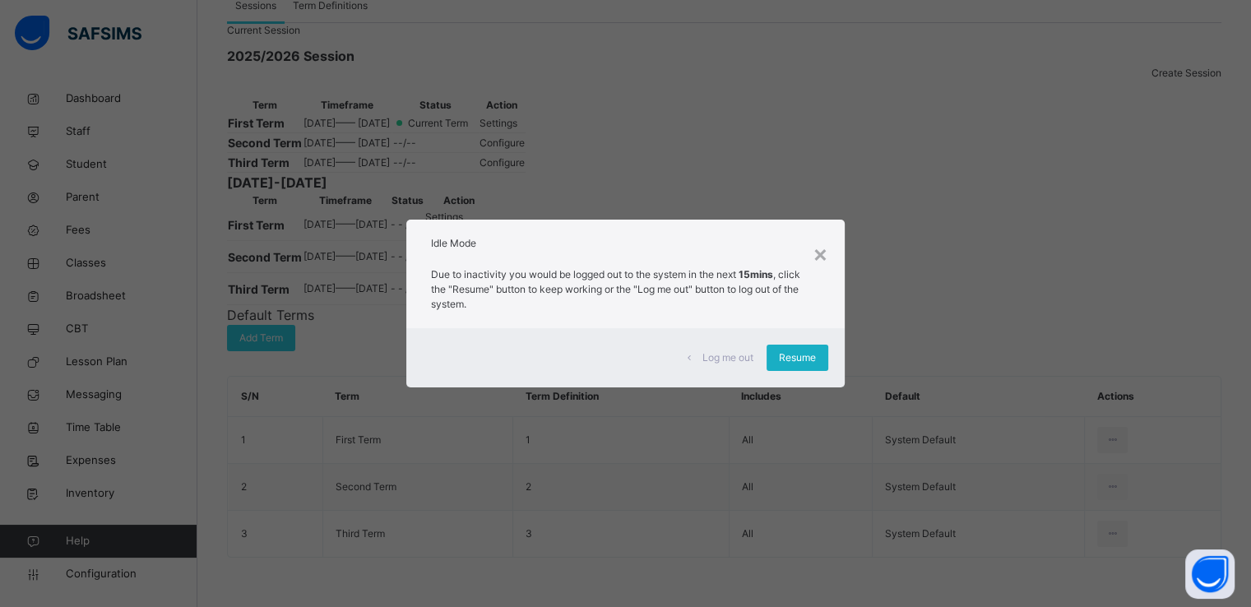
click at [787, 362] on span "Resume" at bounding box center [797, 358] width 37 height 15
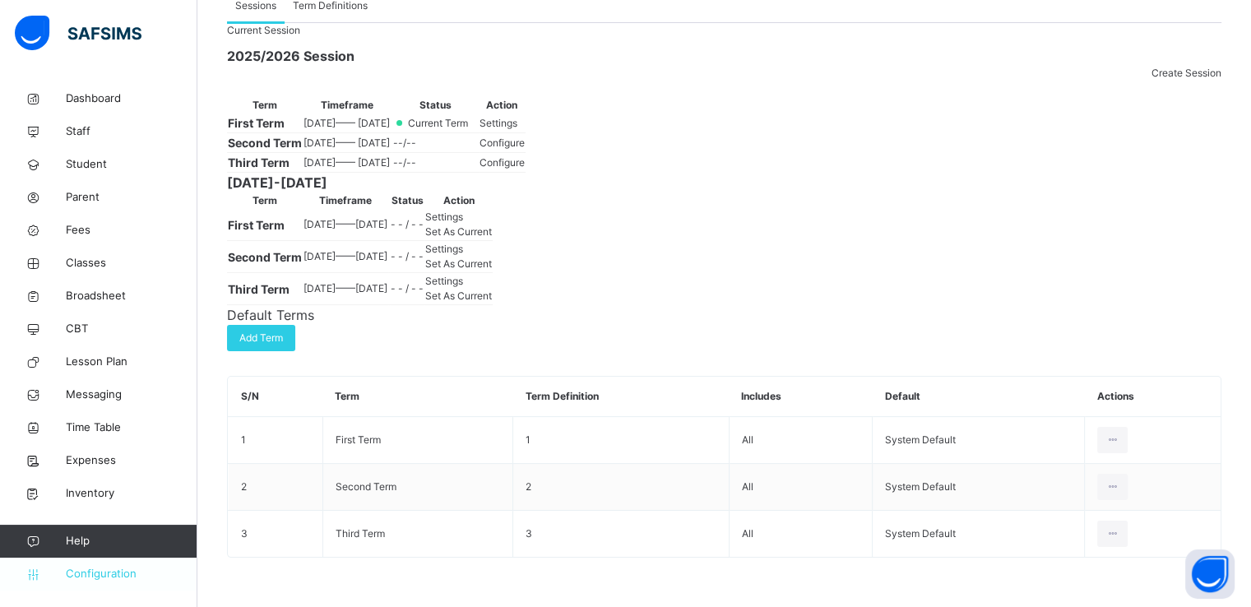
click at [83, 580] on span "Configuration" at bounding box center [131, 574] width 131 height 16
